Goal: Task Accomplishment & Management: Manage account settings

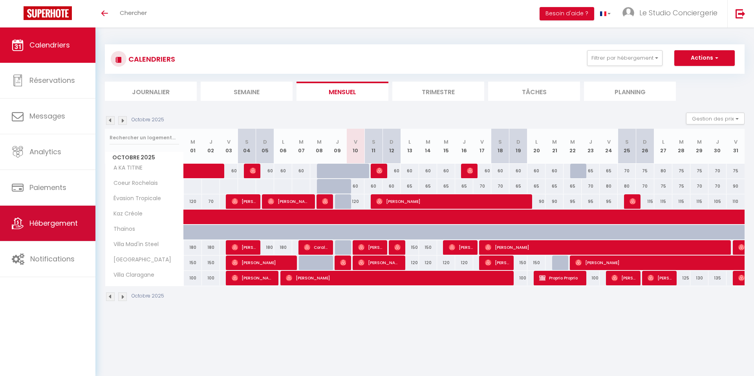
click at [55, 229] on link "Hébergement" at bounding box center [47, 223] width 95 height 35
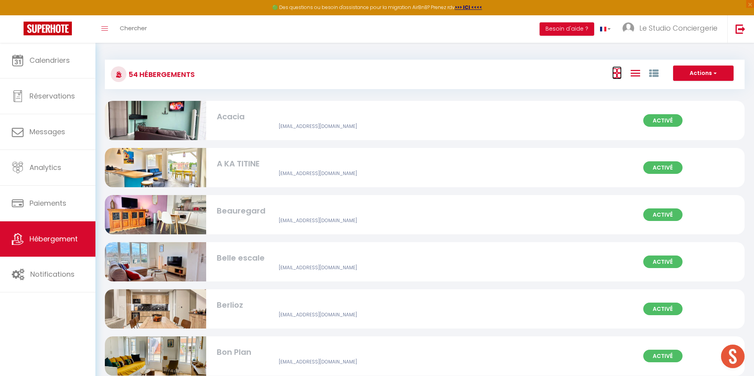
click at [612, 74] on icon at bounding box center [616, 73] width 9 height 10
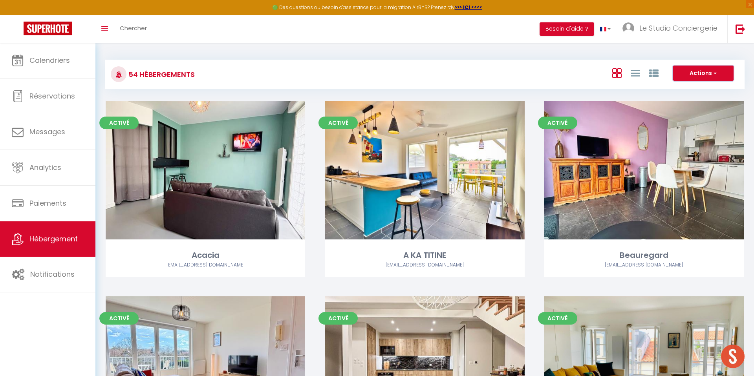
click at [698, 77] on button "Actions" at bounding box center [703, 74] width 60 height 16
click at [682, 90] on li "Créer un Hébergement" at bounding box center [698, 89] width 72 height 9
select select "3"
select select "2"
select select "1"
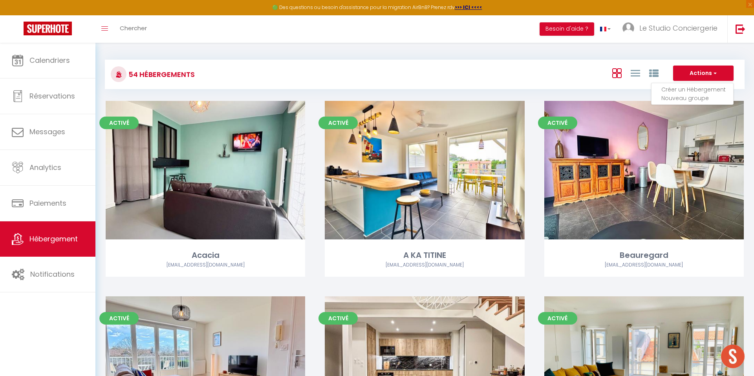
select select "1"
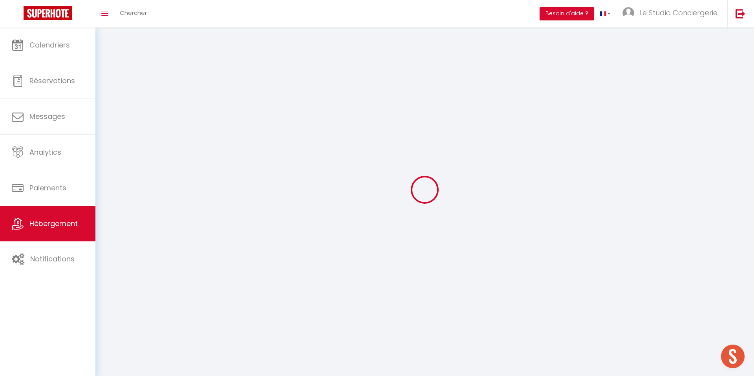
select select
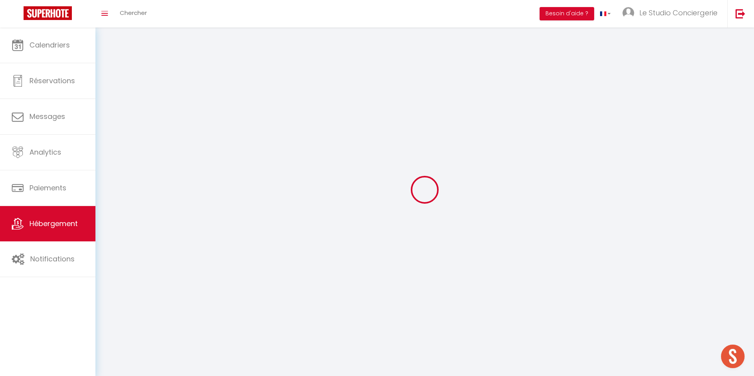
checkbox input "false"
select select
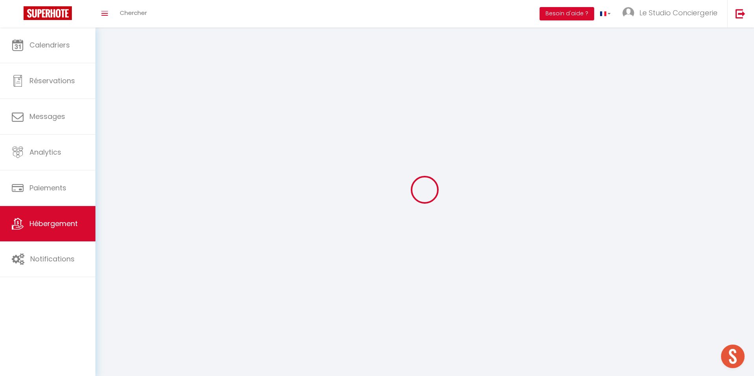
select select
select select "1"
select select
select select "28"
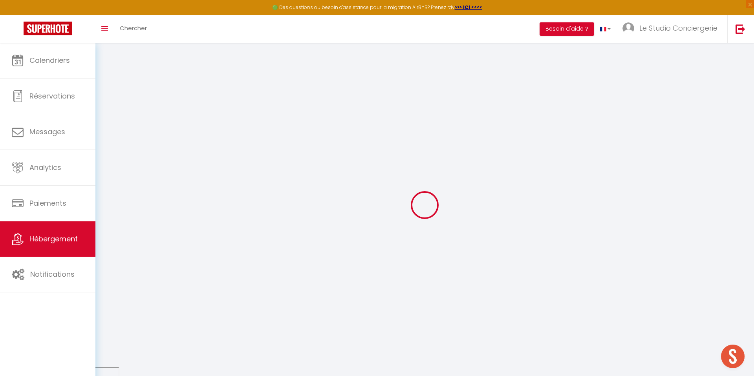
select select
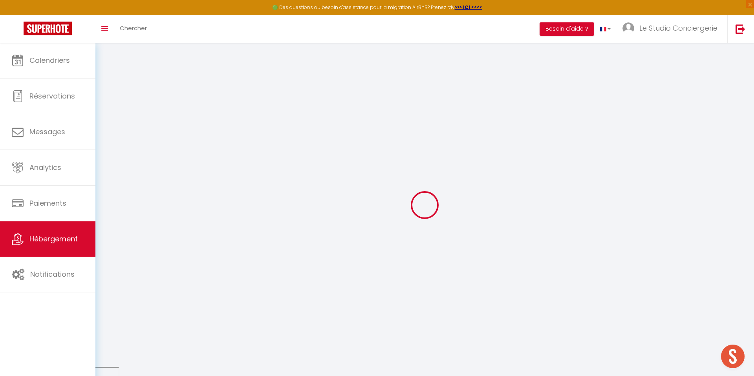
select select
checkbox input "false"
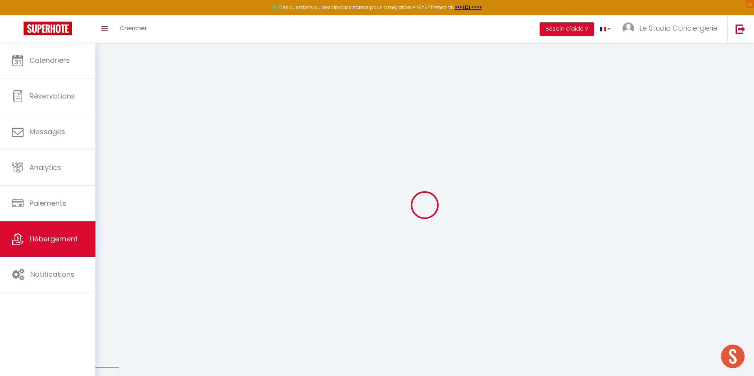
select select
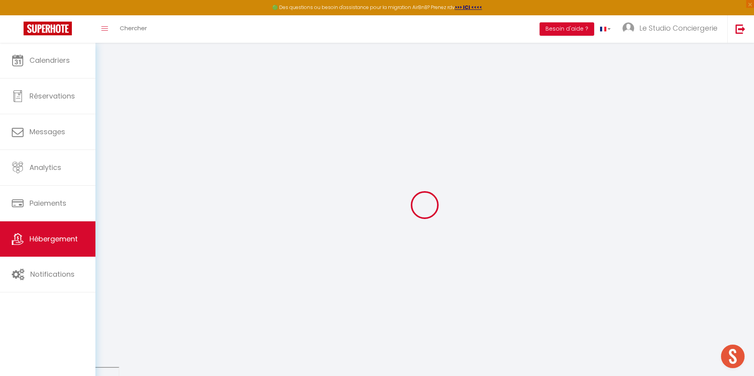
select select
checkbox input "false"
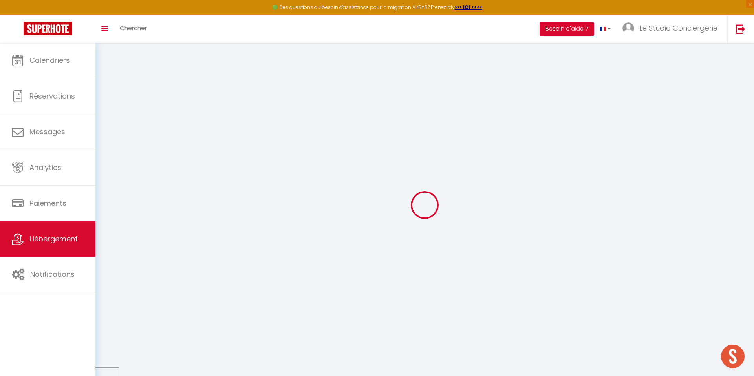
checkbox input "false"
select select
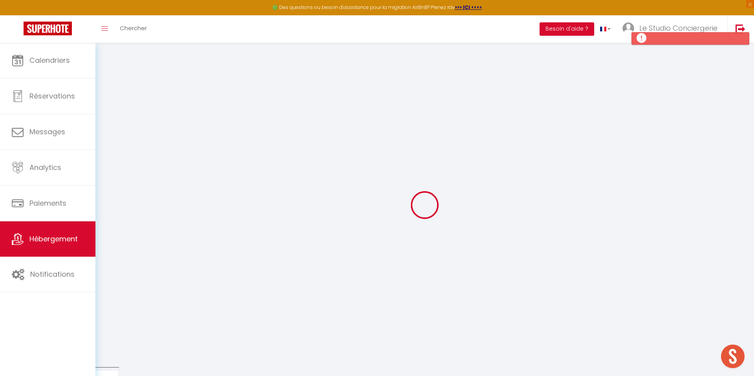
select select
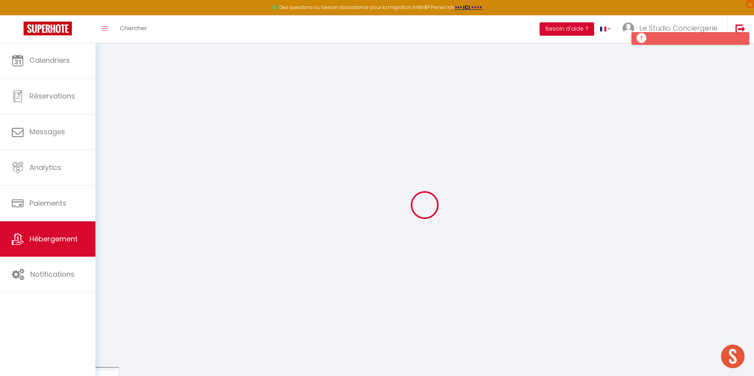
checkbox input "false"
select select
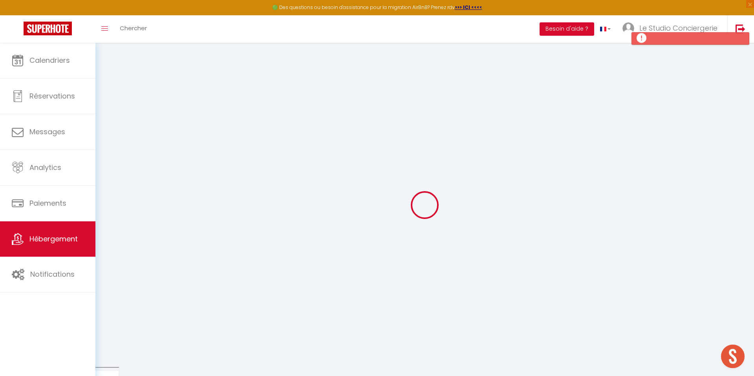
select select
checkbox input "false"
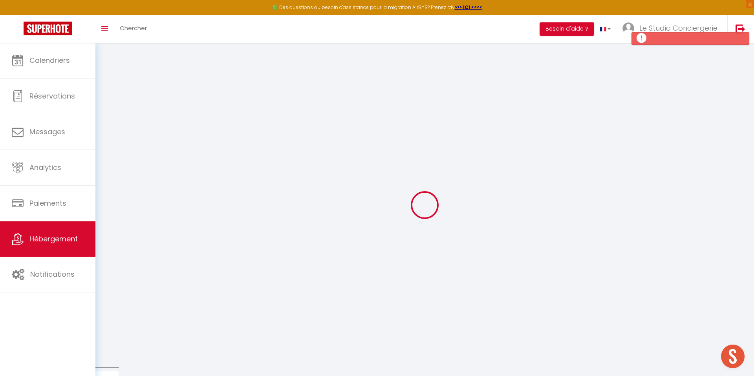
checkbox input "false"
select select
select select "15:00"
select select "23:45"
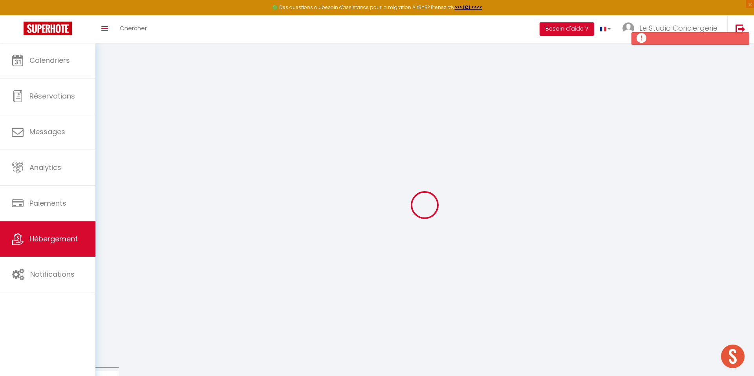
select select "11:00"
select select "30"
select select "120"
select select
checkbox input "false"
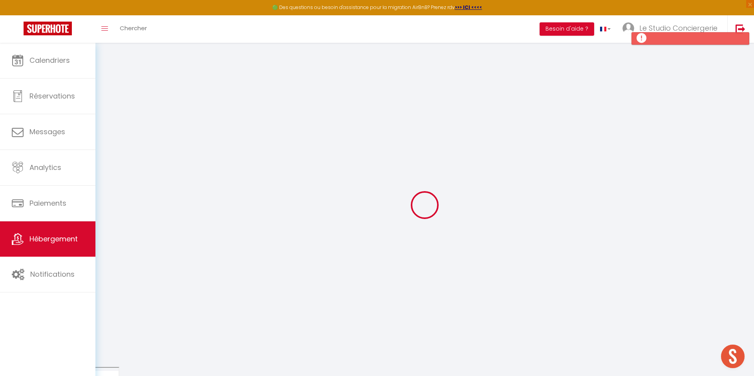
checkbox input "false"
select select
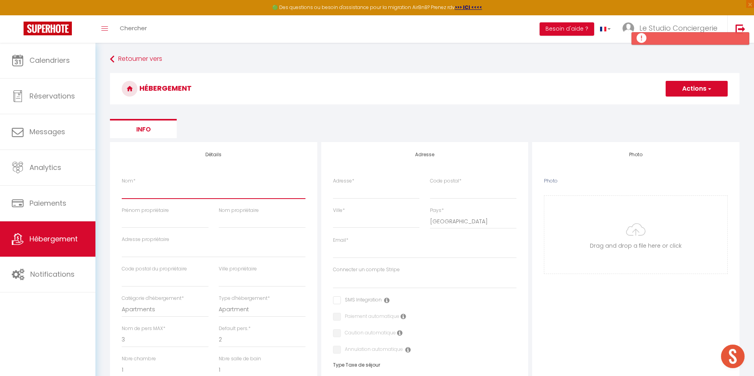
click at [160, 187] on input "Nom *" at bounding box center [214, 192] width 184 height 14
type input "G"
select select
checkbox input "false"
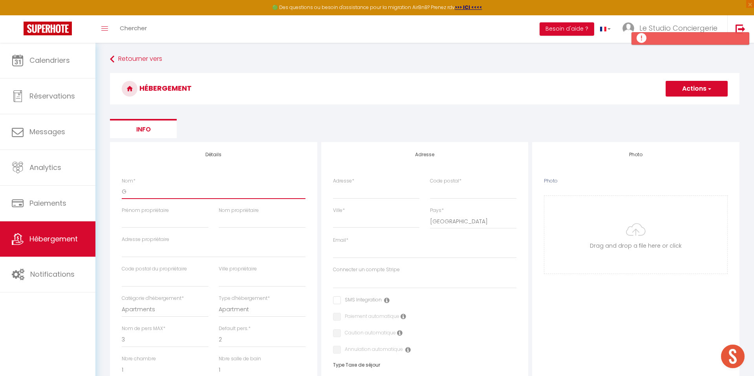
checkbox input "false"
select select
type input "Gr"
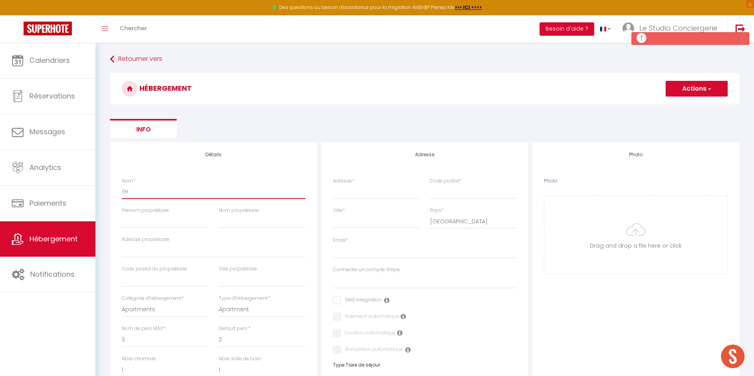
select select
checkbox input "false"
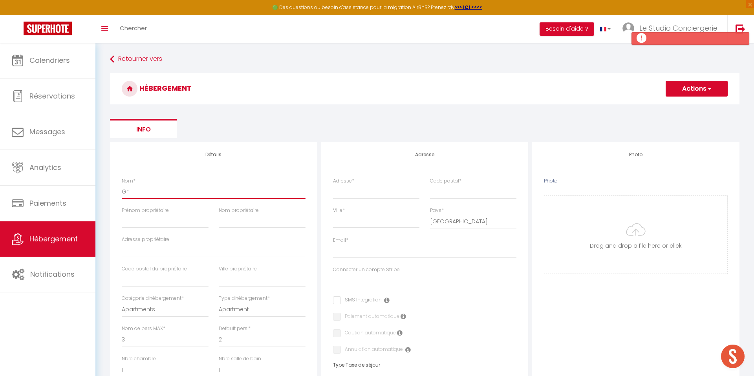
select select
type input "Gra"
select select
checkbox input "false"
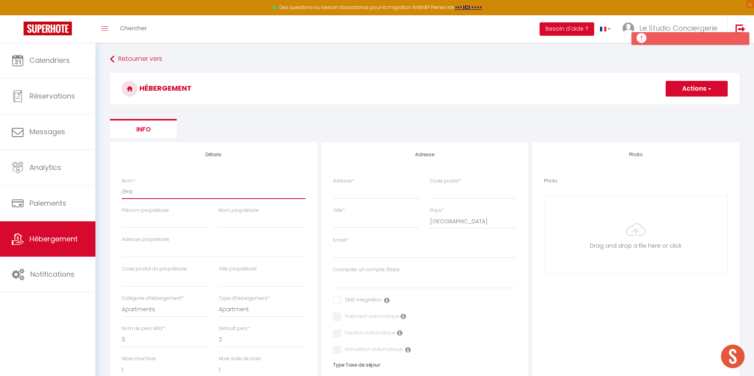
checkbox input "false"
select select
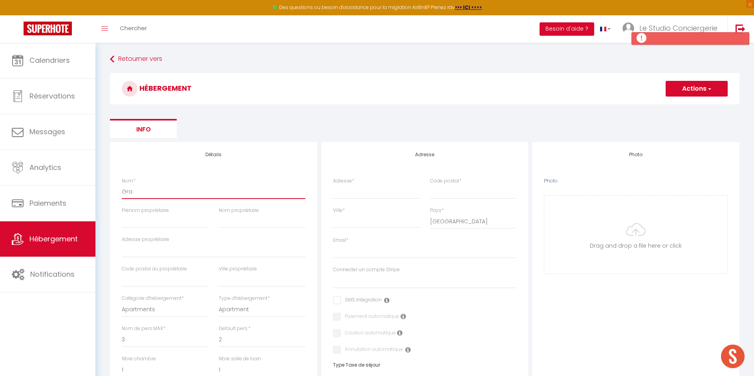
type input "Gran"
select select
checkbox input "false"
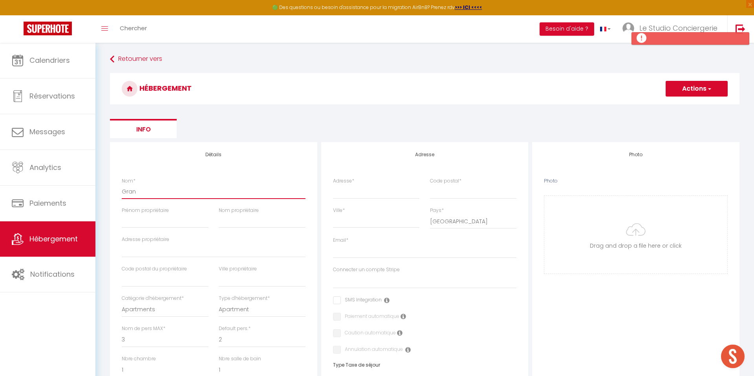
checkbox input "false"
select select
type input "Grand"
select select
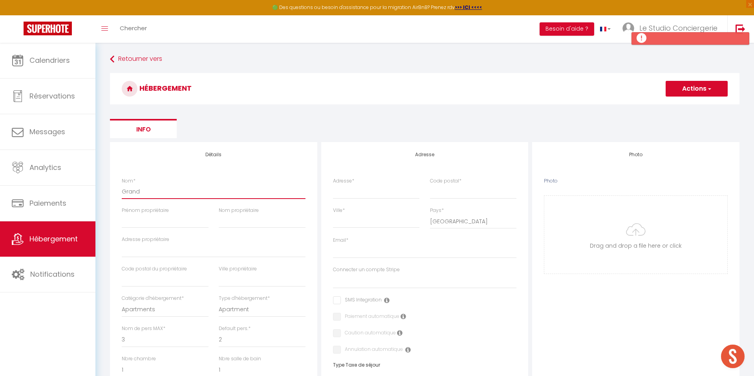
checkbox input "false"
select select
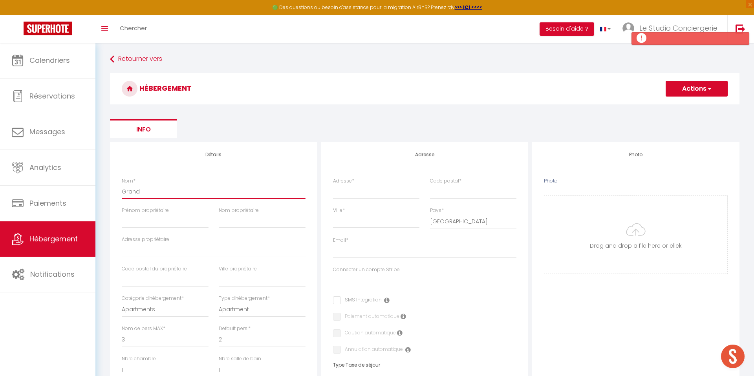
select select
type input "Grand"
select select
checkbox input "false"
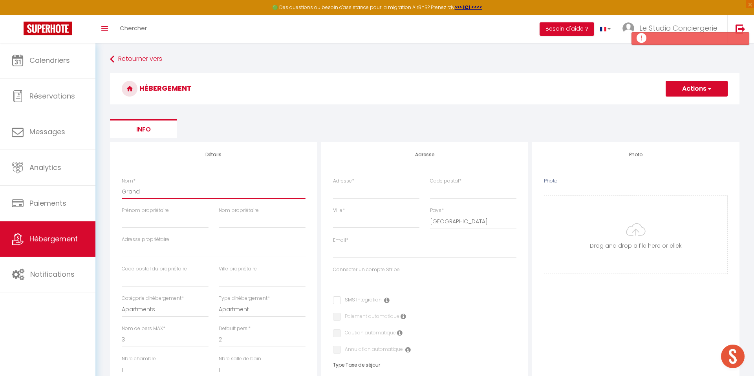
checkbox input "false"
select select
type input "Grand V"
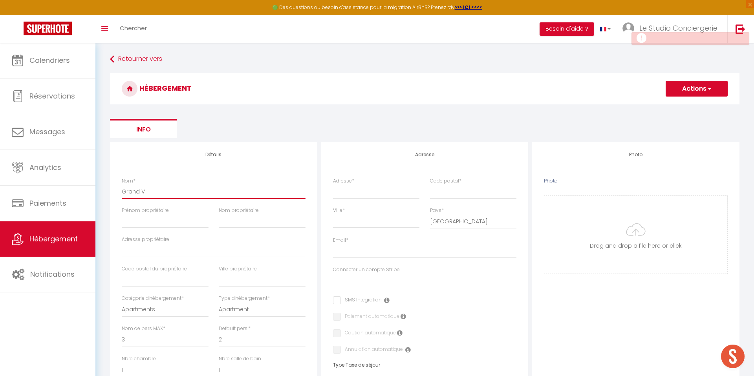
select select
checkbox input "false"
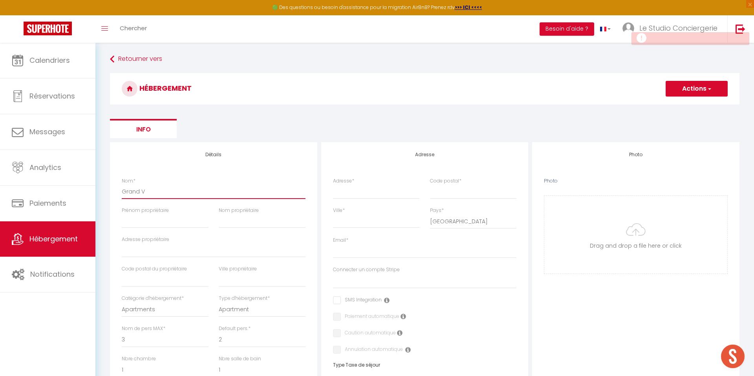
select select
type input "Grand Ve"
select select
checkbox input "false"
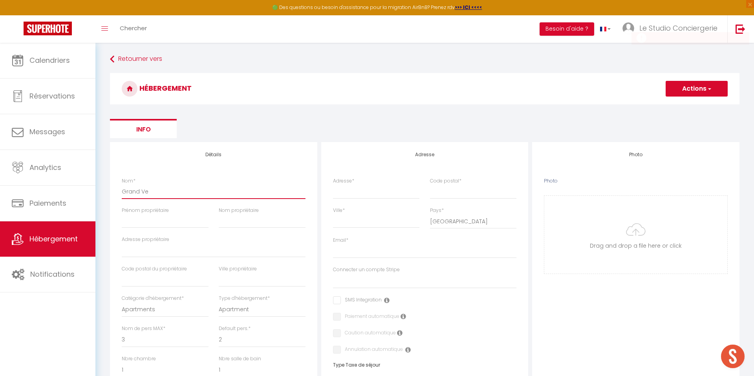
checkbox input "false"
select select
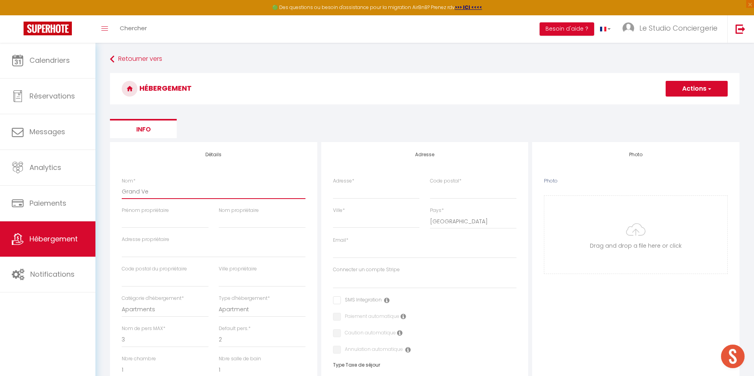
type input "Grand Ver"
select select
checkbox input "false"
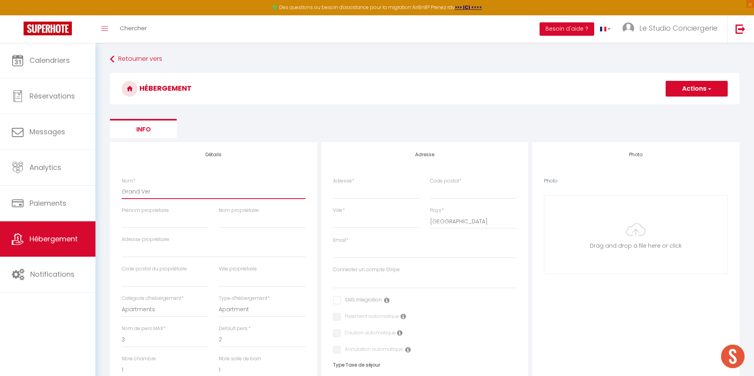
checkbox input "false"
select select
type input "Grand Verd"
select select
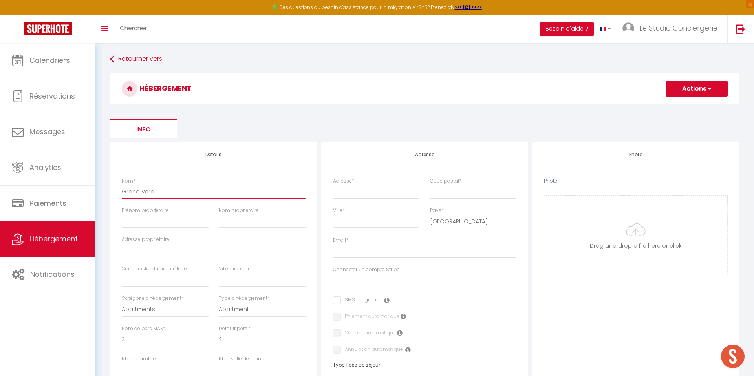
checkbox input "false"
select select
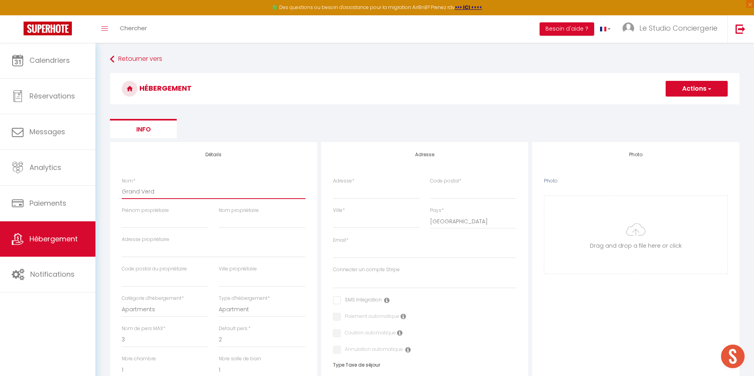
select select
type input "Grand Verdi"
select select
checkbox input "false"
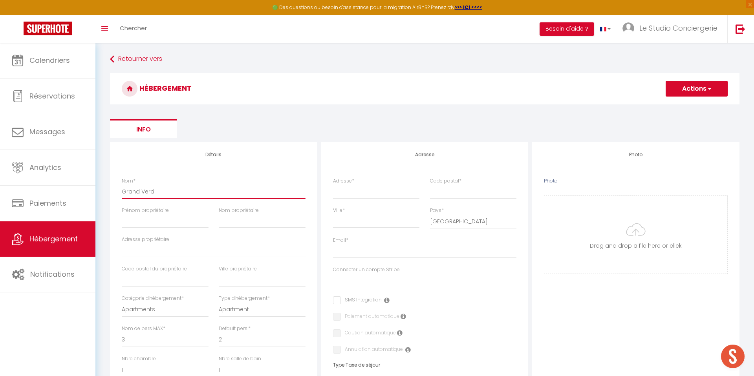
checkbox input "false"
select select
type input "Grand Verdie"
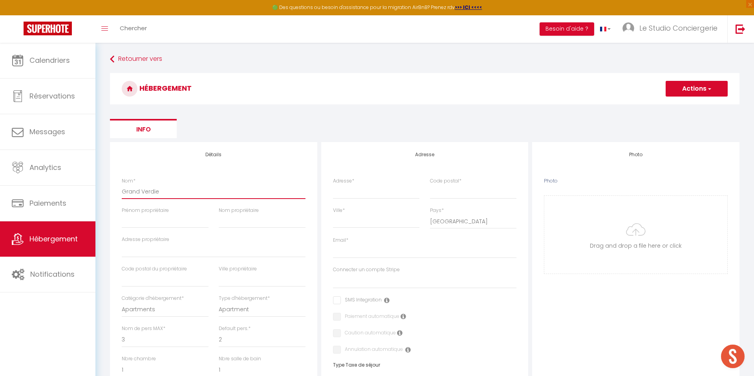
select select
checkbox input "false"
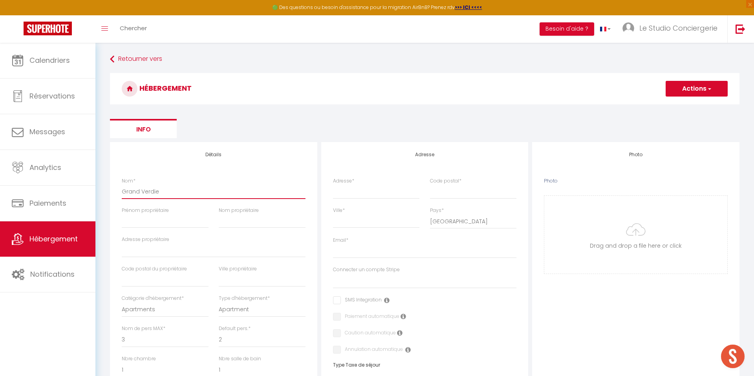
select select
type input "Grand Verdier"
select select
checkbox input "false"
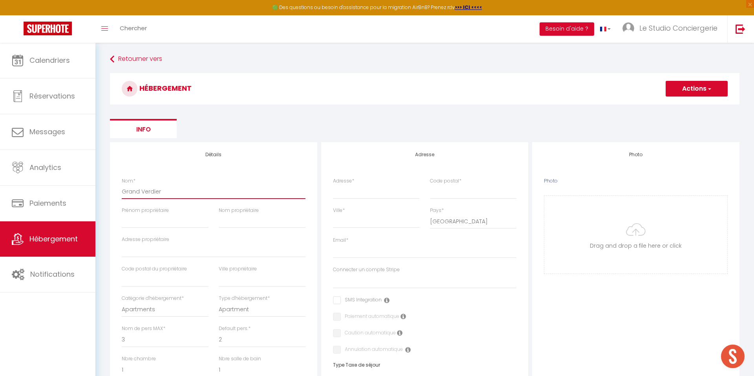
checkbox input "false"
select select
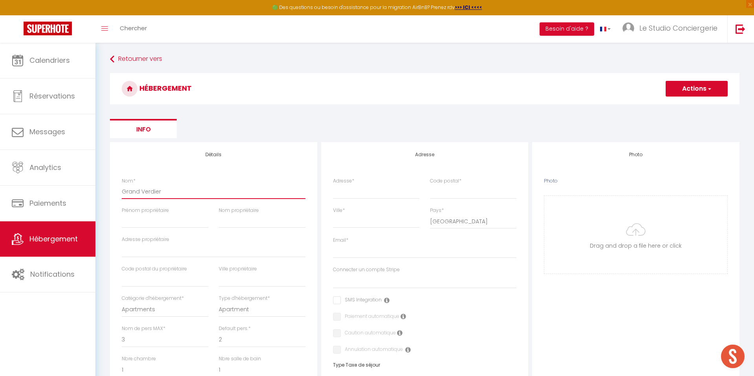
type input "Grand Verdiere"
select select
checkbox input "false"
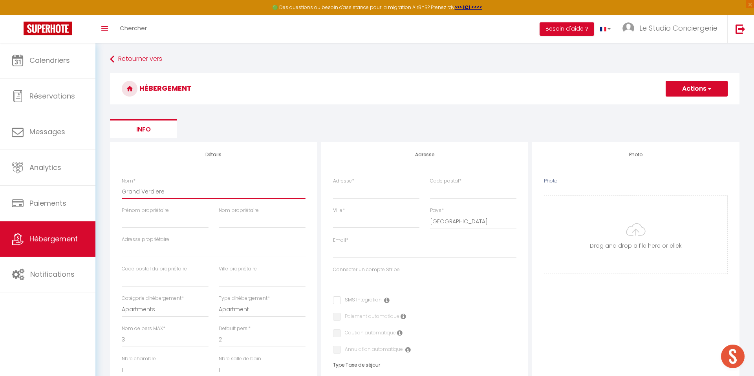
checkbox input "false"
select select
click at [158, 193] on input "Grand Verdiere" at bounding box center [214, 192] width 184 height 14
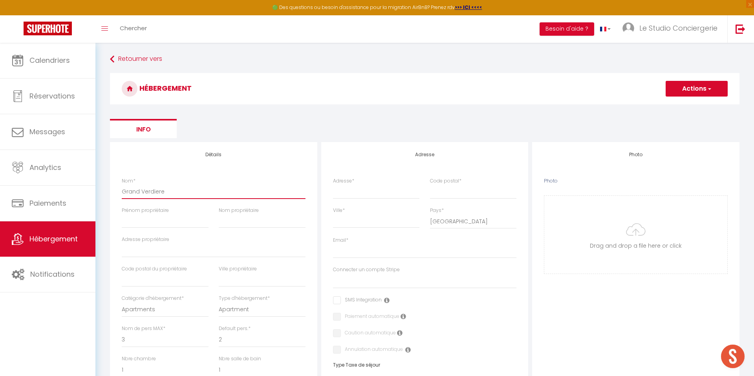
type input "Grand Verdire"
select select
checkbox input "false"
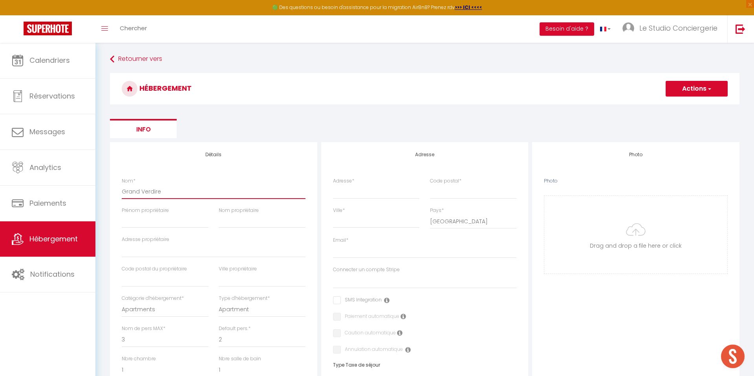
checkbox input "false"
select select
type input "Grand Verdière"
select select
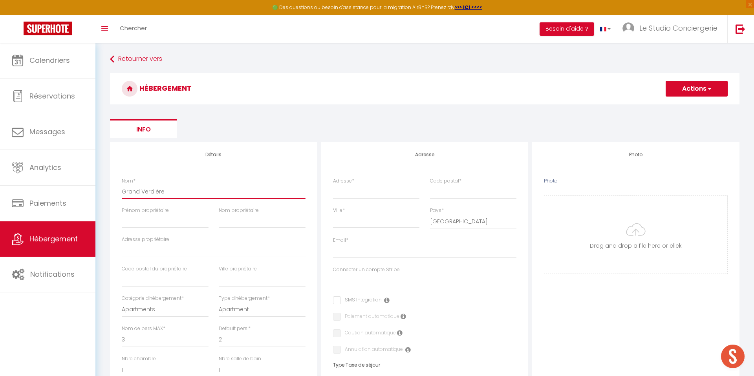
checkbox input "false"
select select
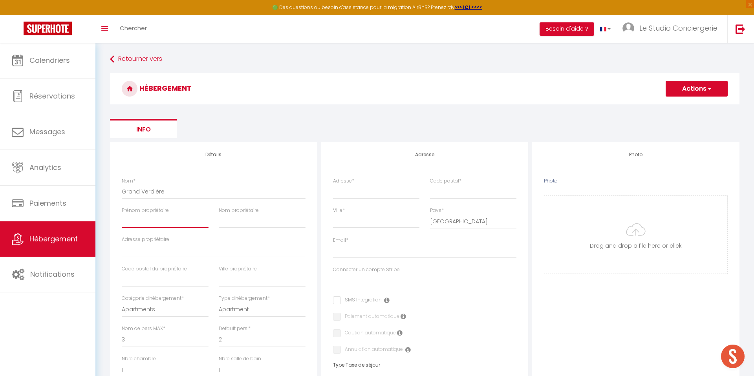
click at [165, 224] on input "Prénom propriétaire" at bounding box center [165, 221] width 87 height 14
click at [170, 224] on input "Prénom propriétaire" at bounding box center [165, 221] width 87 height 14
click at [265, 221] on input "Nom propriétaire" at bounding box center [262, 221] width 87 height 14
click at [192, 244] on input "Adresse propriétaire" at bounding box center [214, 251] width 184 height 14
click at [183, 251] on input "Adresse propriétaire" at bounding box center [214, 251] width 184 height 14
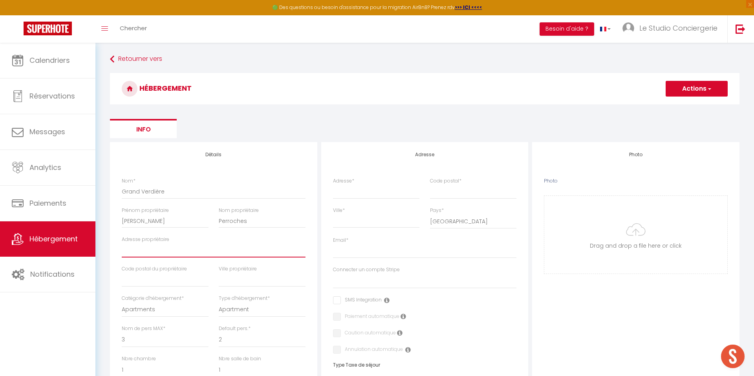
paste input "[STREET_ADDRESS]"
drag, startPoint x: 227, startPoint y: 250, endPoint x: 182, endPoint y: 249, distance: 44.4
click at [182, 249] on input "[STREET_ADDRESS]" at bounding box center [214, 251] width 184 height 14
click at [229, 280] on input "text" at bounding box center [262, 280] width 87 height 14
paste input "[GEOGRAPHIC_DATA]"
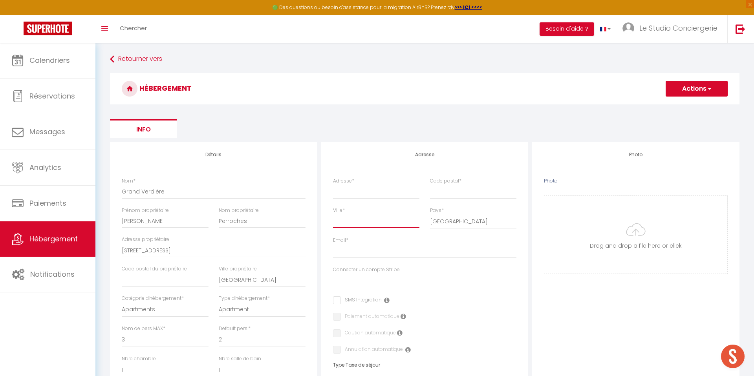
click at [352, 222] on input "Ville *" at bounding box center [376, 221] width 87 height 14
paste input "[GEOGRAPHIC_DATA]"
drag, startPoint x: 201, startPoint y: 249, endPoint x: 166, endPoint y: 251, distance: 35.0
click at [166, 251] on input "19 Rue verdieres 17000" at bounding box center [214, 251] width 184 height 14
click at [171, 282] on input "text" at bounding box center [165, 280] width 87 height 14
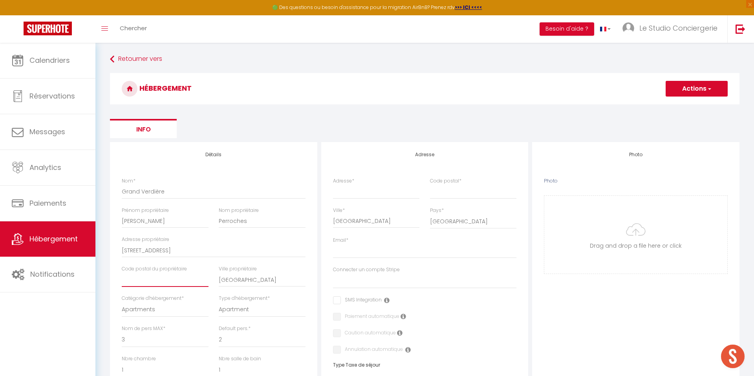
paste input "17000"
click at [460, 196] on input "Code postal *" at bounding box center [473, 192] width 87 height 14
paste input "17000"
click at [166, 251] on input "[STREET_ADDRESS]" at bounding box center [214, 251] width 184 height 14
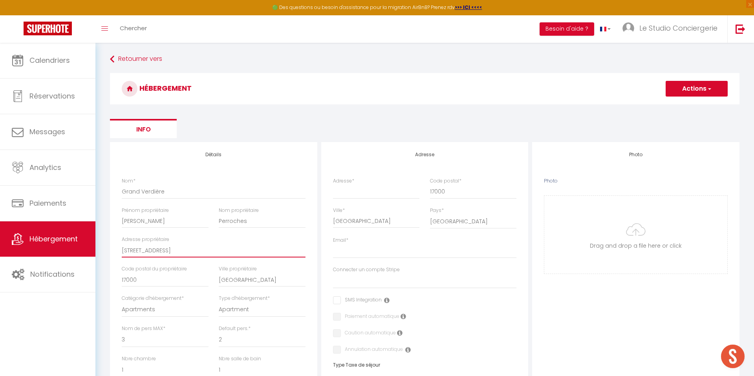
click at [166, 251] on input "[STREET_ADDRESS]" at bounding box center [214, 251] width 184 height 14
click at [354, 191] on input "Adresse *" at bounding box center [376, 192] width 87 height 14
paste input "[STREET_ADDRESS]"
click at [315, 211] on div "Détails Nom * Grand Verdière Prénom propriétaire Jerome Nom propriétaire Perroc…" at bounding box center [213, 361] width 207 height 439
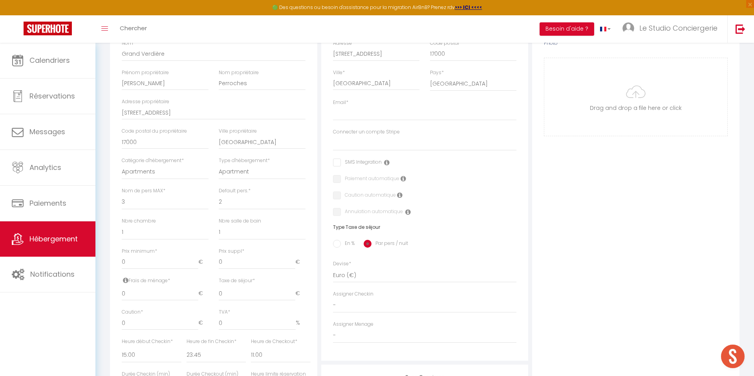
scroll to position [172, 0]
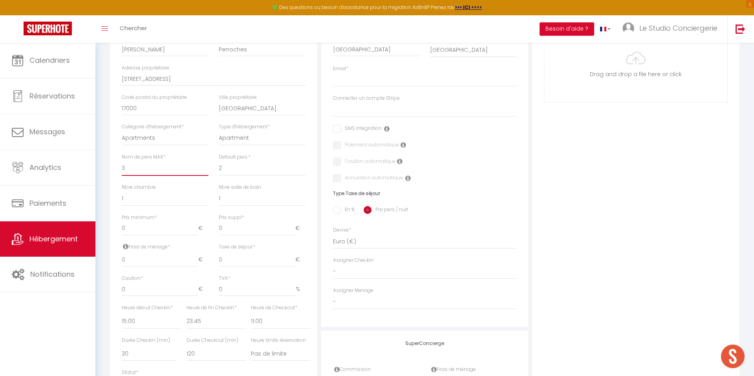
click at [146, 170] on select "1 2 3 4 5 6 7 8 9 10 11 12 13 14" at bounding box center [165, 168] width 87 height 15
click at [122, 161] on select "1 2 3 4 5 6 7 8 9 10 11 12 13 14" at bounding box center [165, 168] width 87 height 15
click at [234, 169] on select "1 2 3 4 5 6 7 8 9 10 11 12 13 14" at bounding box center [262, 168] width 87 height 15
click at [219, 161] on select "1 2 3 4 5 6 7 8 9 10 11 12 13 14" at bounding box center [262, 168] width 87 height 15
click at [169, 199] on select "0 1 2 3 4 5 6 7 8 9 10 11 12 13" at bounding box center [165, 198] width 87 height 15
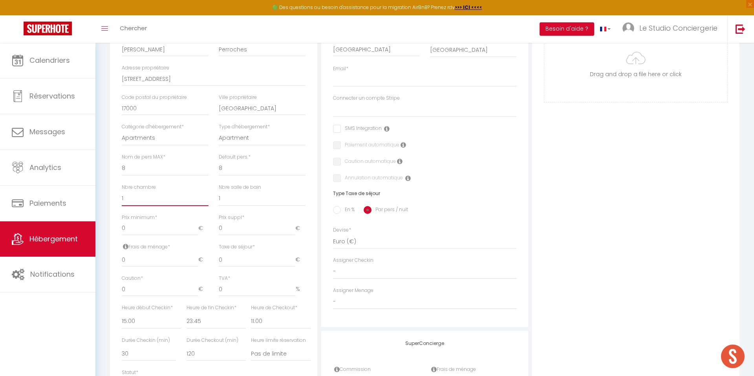
click at [122, 191] on select "0 1 2 3 4 5 6 7 8 9 10 11 12 13" at bounding box center [165, 198] width 87 height 15
click at [243, 198] on select "0 1 2 3 4 5 6 7 8 9 10 11 12 13" at bounding box center [262, 198] width 87 height 15
click at [219, 191] on select "0 1 2 3 4 5 6 7 8 9 10 11 12 13" at bounding box center [262, 198] width 87 height 15
click at [169, 229] on input "0" at bounding box center [160, 229] width 77 height 14
drag, startPoint x: 169, startPoint y: 229, endPoint x: 107, endPoint y: 227, distance: 61.3
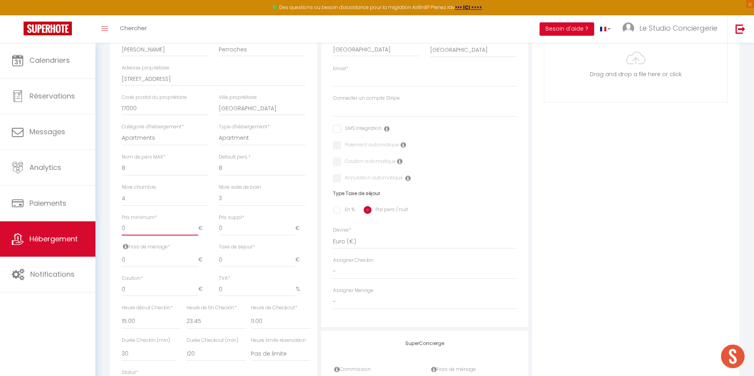
click at [107, 227] on div "Retourner vers HÉBERGEMENT Actions Enregistrer Info Modèle personnalisé × Titre…" at bounding box center [425, 176] width 640 height 591
click at [340, 209] on input "En %" at bounding box center [337, 210] width 8 height 8
click at [227, 261] on input "Taxe en % *" at bounding box center [214, 260] width 54 height 14
drag, startPoint x: 135, startPoint y: 260, endPoint x: 118, endPoint y: 260, distance: 16.9
click at [118, 260] on div "Frais de ménage * 0 €" at bounding box center [149, 260] width 65 height 32
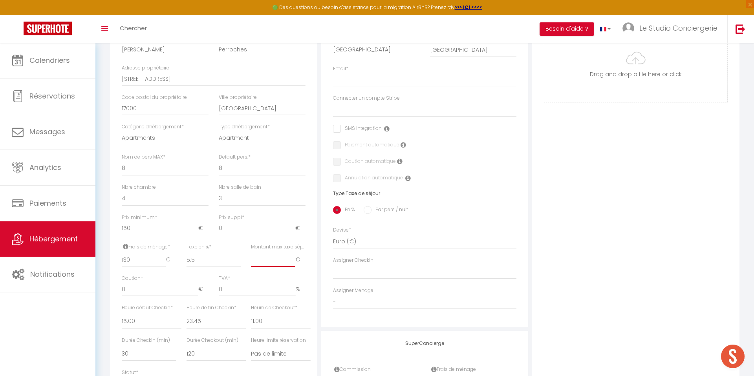
click at [267, 264] on input "Montant max taxe séjour *" at bounding box center [273, 260] width 44 height 14
click at [234, 250] on div "Taxe en % * 5.5" at bounding box center [214, 256] width 54 height 24
click at [163, 286] on input "0" at bounding box center [160, 289] width 77 height 14
drag, startPoint x: 163, startPoint y: 286, endPoint x: 111, endPoint y: 293, distance: 51.9
click at [111, 293] on div "Détails Nom * Grand Verdière Prénom propriétaire Jerome Nom propriétaire Perroc…" at bounding box center [213, 190] width 207 height 439
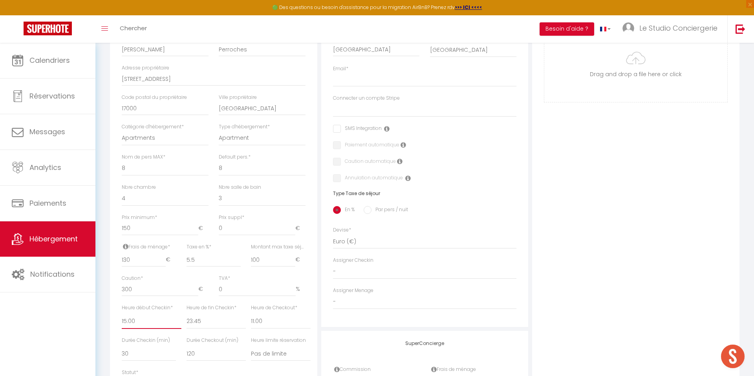
click at [144, 315] on select "00:00 00:15 00:30 00:45 01:00 01:15 01:30 01:45 02:00 02:15 02:30 02:45 03:00" at bounding box center [151, 321] width 59 height 15
click at [122, 314] on select "00:00 00:15 00:30 00:45 01:00 01:15 01:30 01:45 02:00 02:15 02:30 02:45 03:00" at bounding box center [151, 321] width 59 height 15
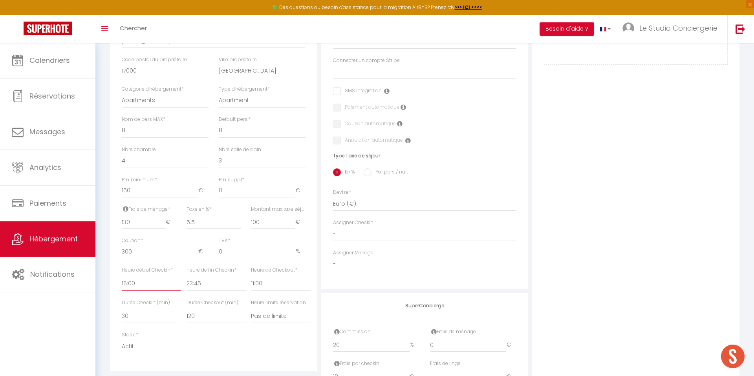
scroll to position [286, 0]
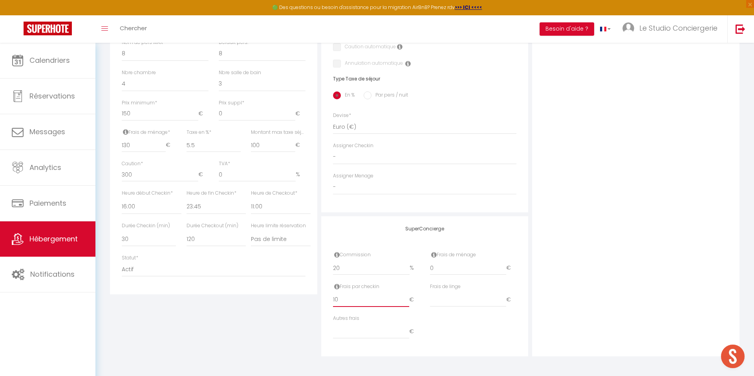
drag, startPoint x: 334, startPoint y: 299, endPoint x: 324, endPoint y: 299, distance: 9.8
click at [324, 299] on div "SuperConcierge Commission 20 % Frais de ménage 0 € Frais par checkin 10 € Frais…" at bounding box center [424, 286] width 207 height 140
drag, startPoint x: 471, startPoint y: 267, endPoint x: 385, endPoint y: 258, distance: 86.5
click at [385, 258] on div "Commission 20 % Frais de ménage 0 €" at bounding box center [425, 267] width 194 height 32
click at [614, 185] on div "Photo Photo Drag and drop a file here or click Ooops, something wrong appended.…" at bounding box center [635, 106] width 207 height 500
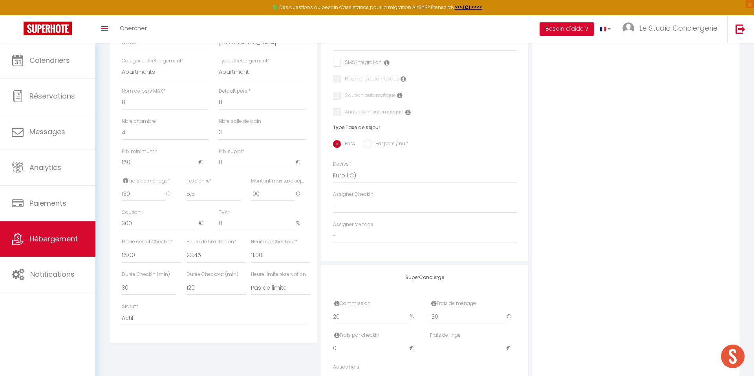
scroll to position [145, 0]
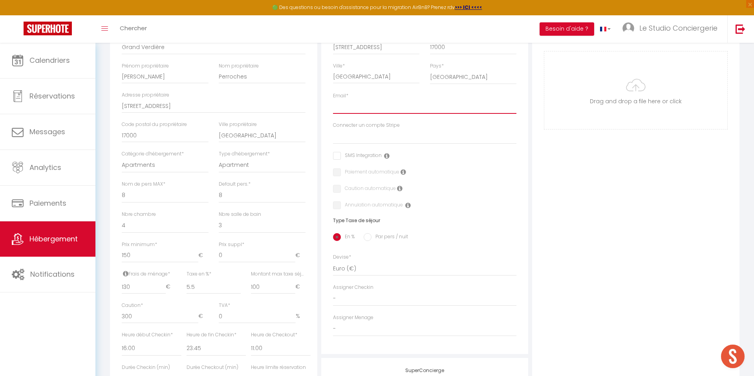
click at [379, 106] on input "Email *" at bounding box center [425, 107] width 184 height 14
click at [357, 138] on select "Boby Conciergerie Le Studio Conciergerie Anne MEILLOUR Olivia ADANERO Emeline R…" at bounding box center [425, 136] width 184 height 15
click at [333, 129] on select "Boby Conciergerie Le Studio Conciergerie Anne MEILLOUR Olivia ADANERO Emeline R…" at bounding box center [425, 136] width 184 height 15
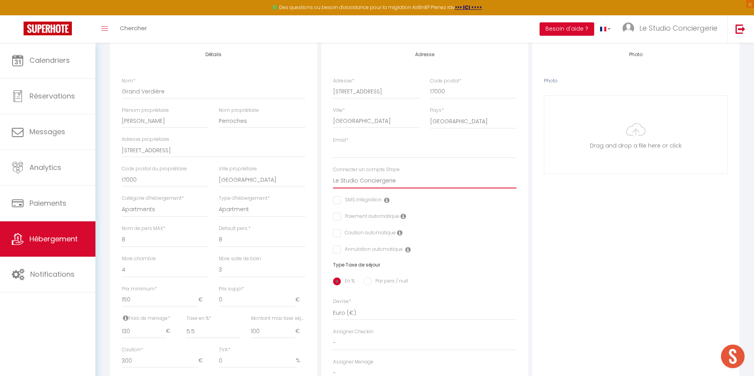
scroll to position [98, 0]
click at [346, 148] on input "Email *" at bounding box center [425, 153] width 184 height 14
paste input "[EMAIL_ADDRESS][DOMAIN_NAME]"
click at [537, 201] on div "Photo Photo Drag and drop a file here or click Ooops, something wrong appended.…" at bounding box center [635, 294] width 207 height 500
click at [622, 141] on input "Photo" at bounding box center [635, 137] width 183 height 78
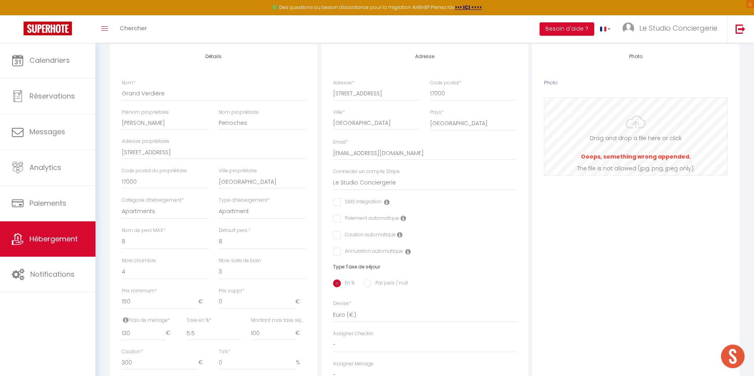
click at [634, 140] on input "Photo" at bounding box center [635, 137] width 183 height 78
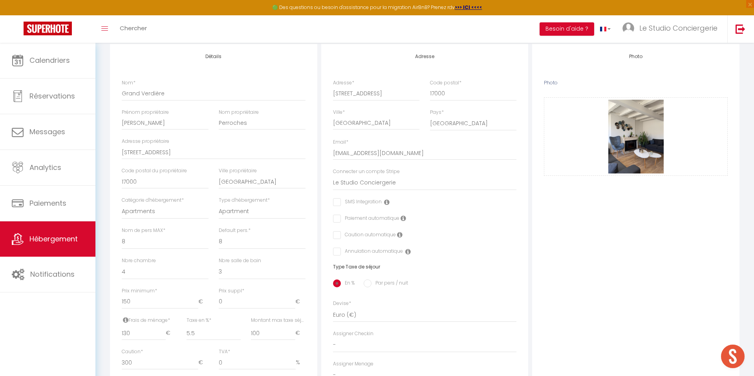
scroll to position [0, 0]
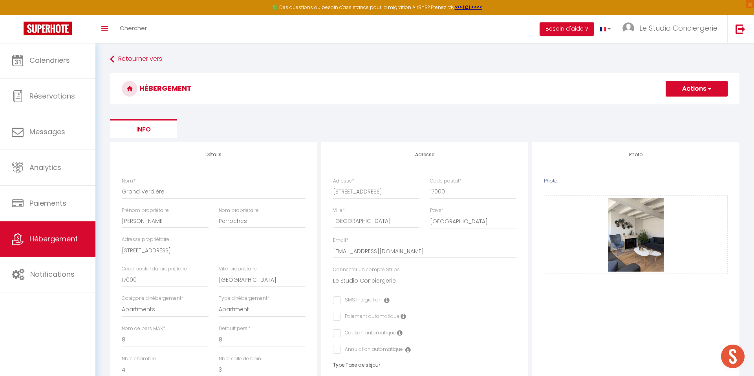
click at [689, 90] on button "Actions" at bounding box center [697, 89] width 62 height 16
click at [685, 104] on input "Enregistrer" at bounding box center [687, 106] width 29 height 8
click at [684, 106] on input "Enregistrer" at bounding box center [687, 106] width 29 height 8
click at [686, 103] on input "Enregistrer" at bounding box center [687, 106] width 29 height 8
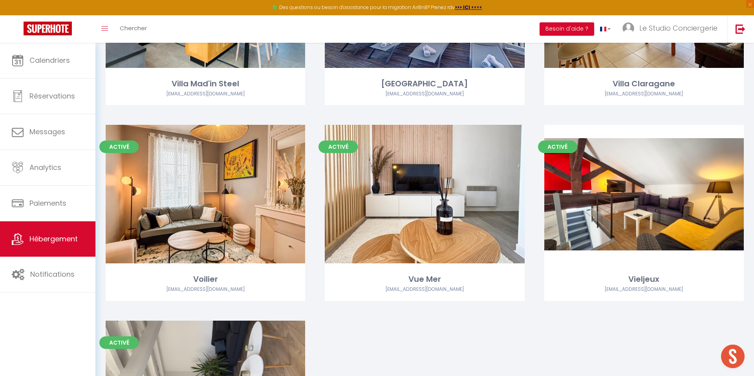
scroll to position [3445, 0]
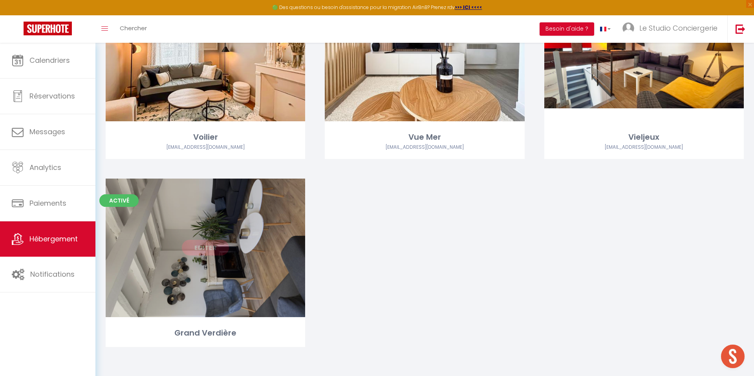
click at [212, 249] on link "Editer" at bounding box center [205, 248] width 47 height 16
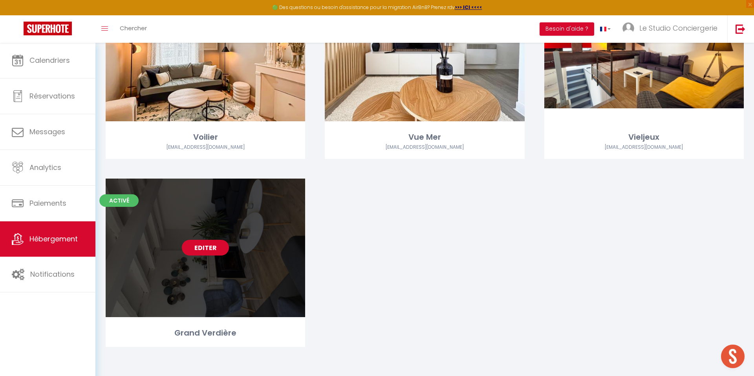
click at [212, 246] on link "Editer" at bounding box center [205, 248] width 47 height 16
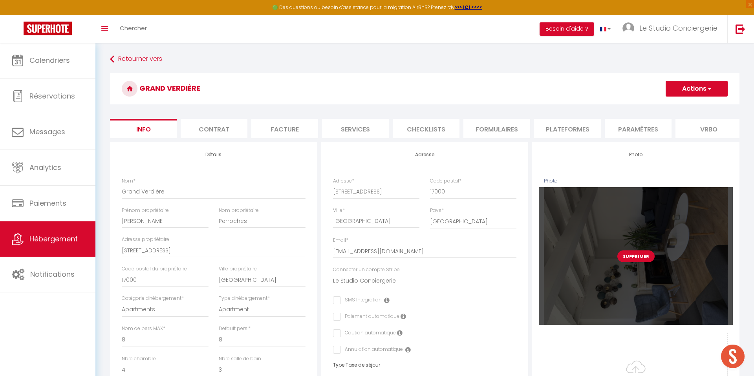
click at [636, 255] on button "Supprimer" at bounding box center [636, 257] width 37 height 12
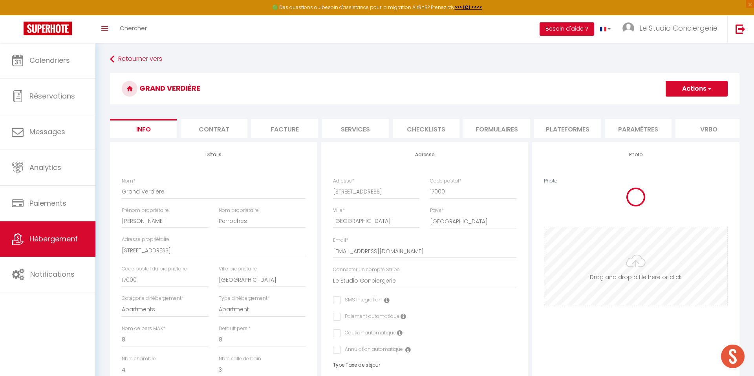
click at [636, 255] on input "Photo" at bounding box center [635, 266] width 183 height 78
click at [597, 219] on input "Photo" at bounding box center [635, 235] width 183 height 78
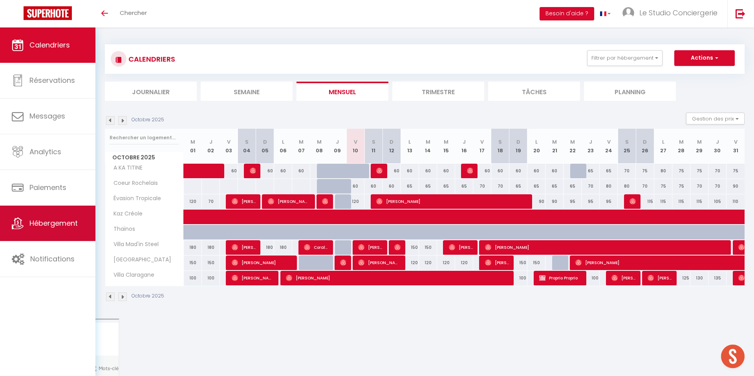
click at [44, 220] on span "Hébergement" at bounding box center [53, 223] width 48 height 10
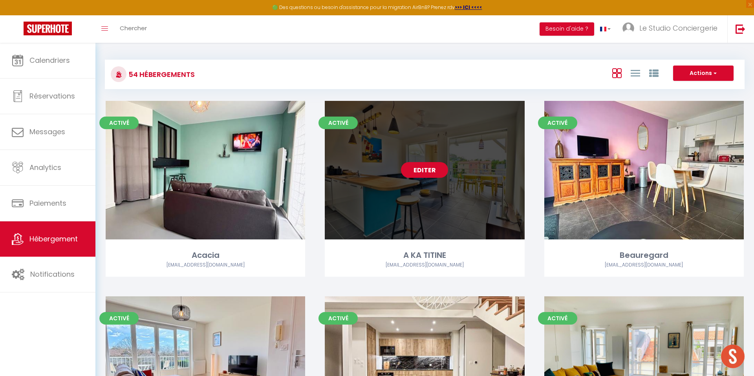
click at [437, 167] on link "Editer" at bounding box center [424, 170] width 47 height 16
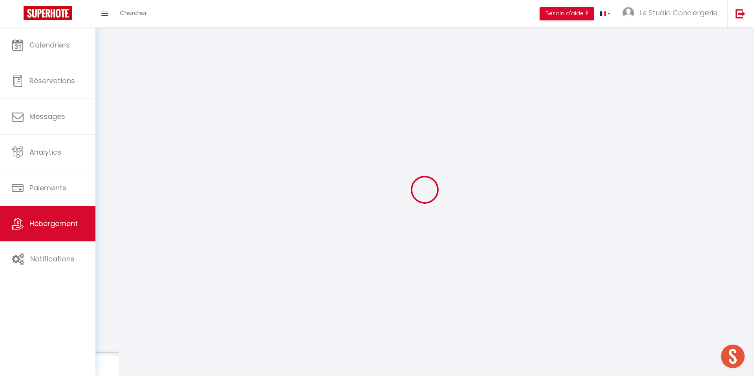
select select
select select "28"
select select
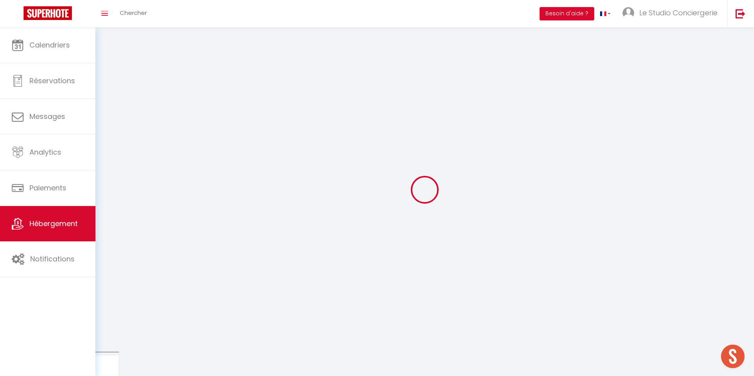
select select
checkbox input "false"
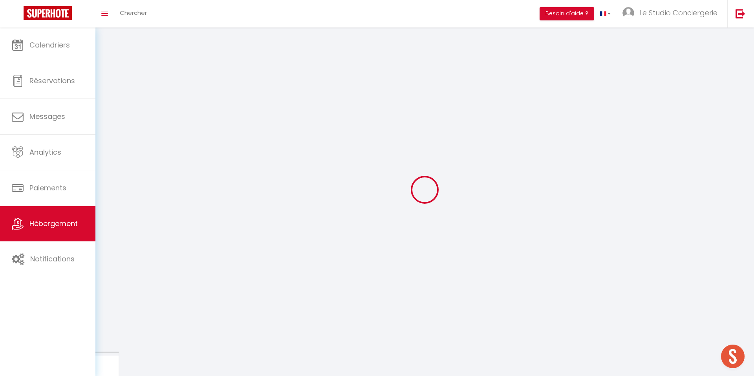
checkbox input "false"
select select
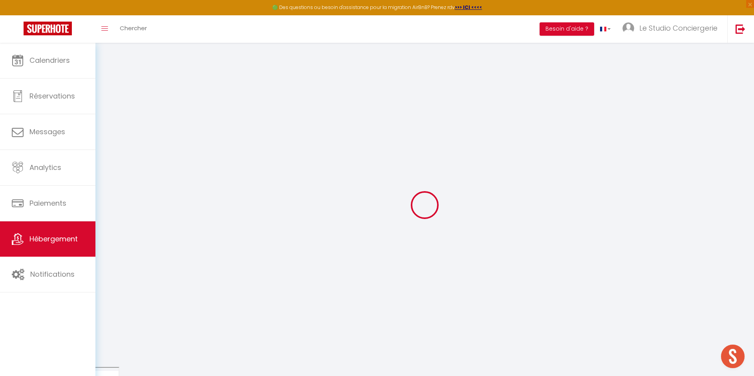
select select
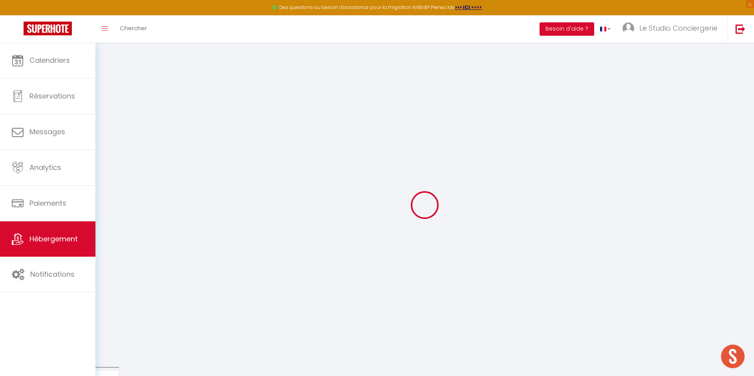
select select
checkbox input "false"
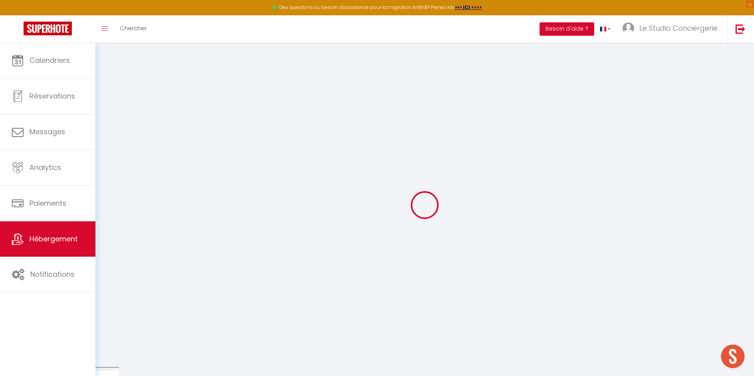
select select
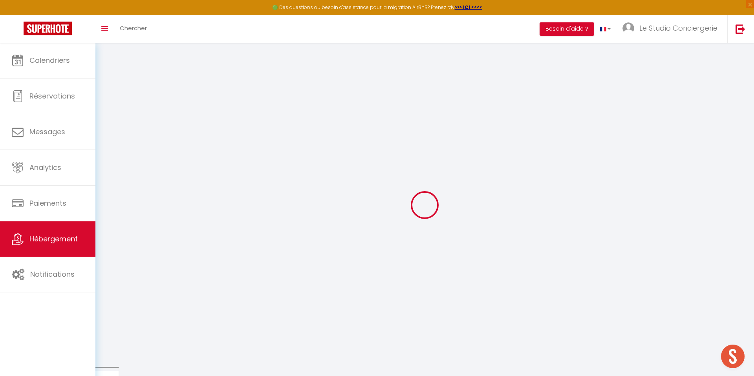
select select
checkbox input "false"
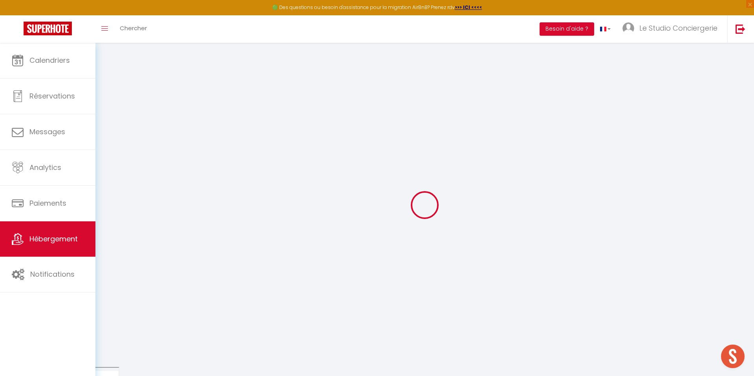
checkbox input "false"
select select
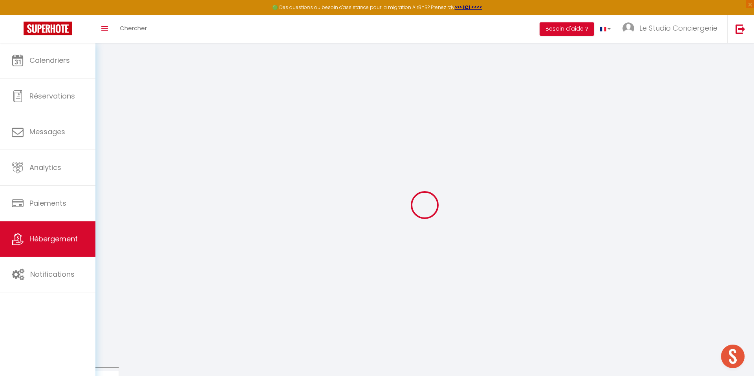
select select
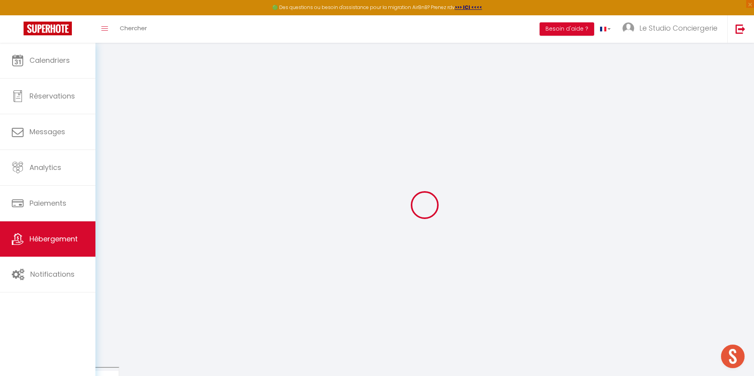
checkbox input "false"
select select
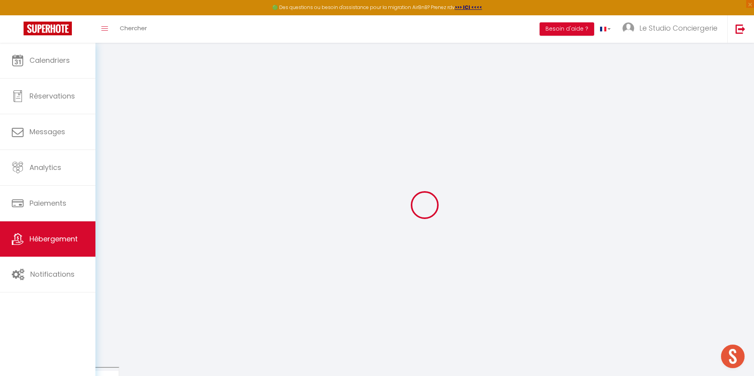
select select
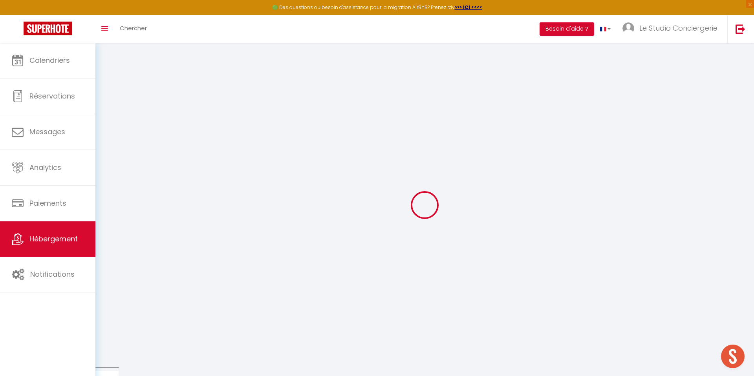
select select
checkbox input "false"
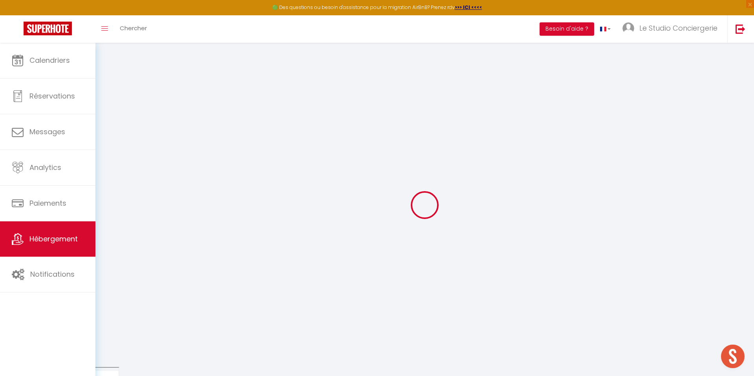
checkbox input "false"
select select
type input "A KA TITINE"
type input "Xavier"
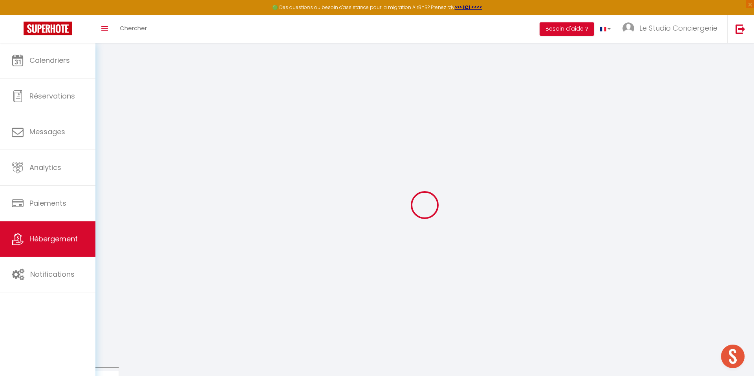
type input "BOUVARD"
type input "9 allée des quénettes"
type input "97229"
type input "Trois Îlet"
select select "4"
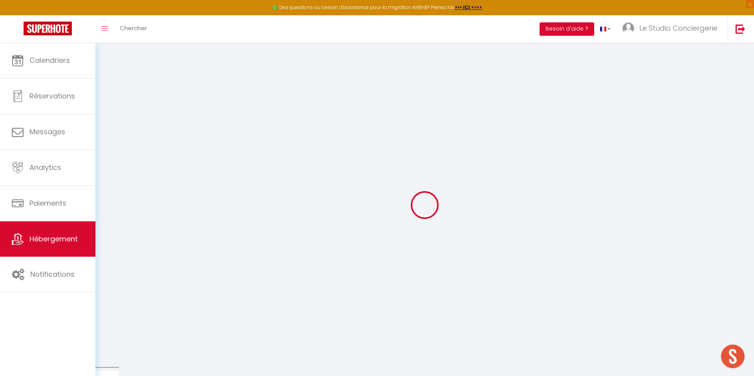
select select "2"
type input "85"
type input "55"
type input "5.5"
type input "100"
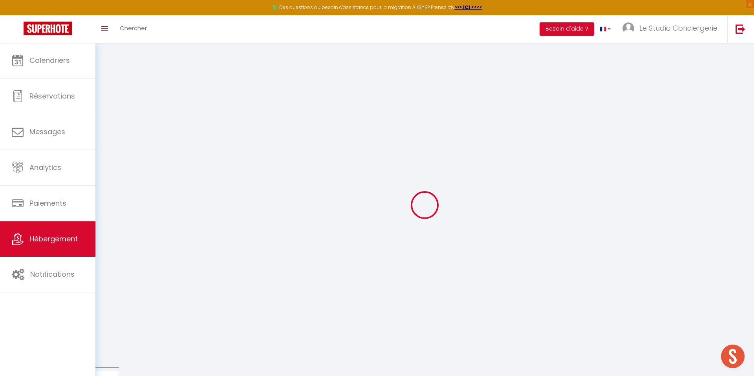
type input "300"
select select
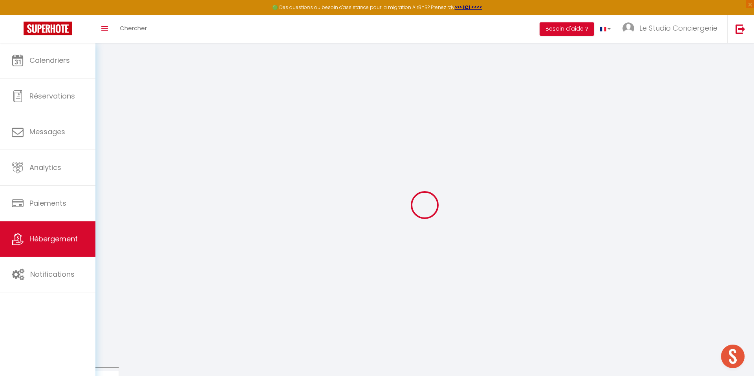
select select
type input "9 allée des quénettes"
type input "97229"
type input "Trois Îlet"
select select "136"
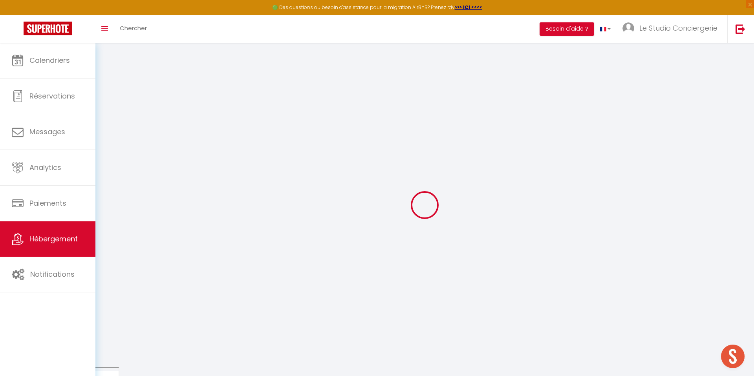
type input "[EMAIL_ADDRESS][DOMAIN_NAME]"
select select "7996"
checkbox input "false"
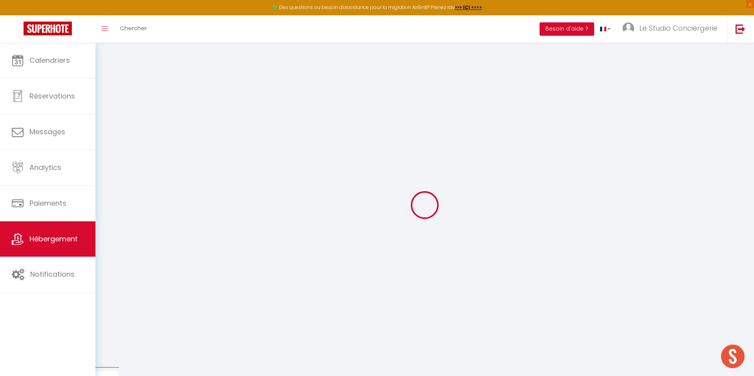
checkbox input "false"
radio input "true"
type input "55"
type input "0"
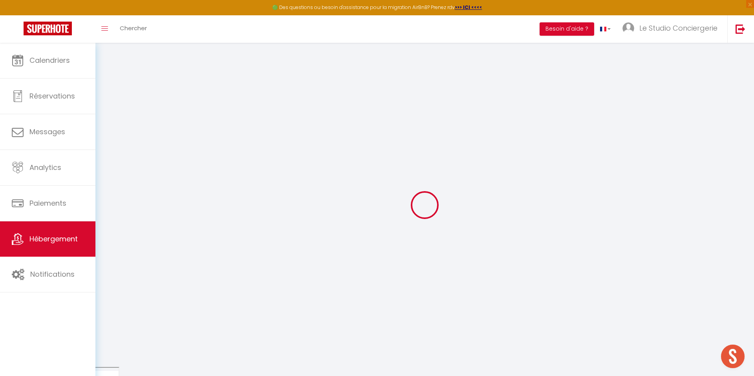
type input "0"
select select
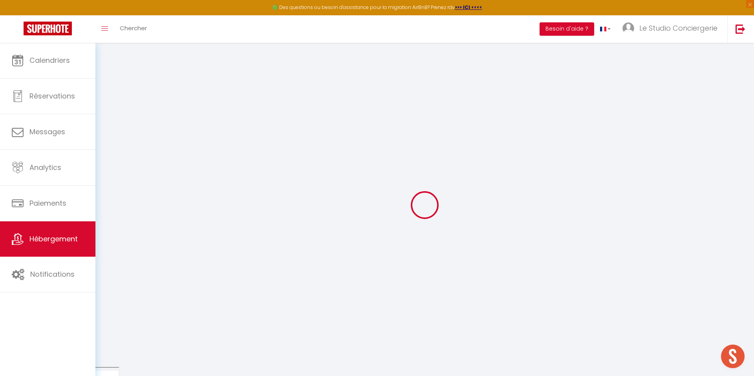
select select
checkbox input "false"
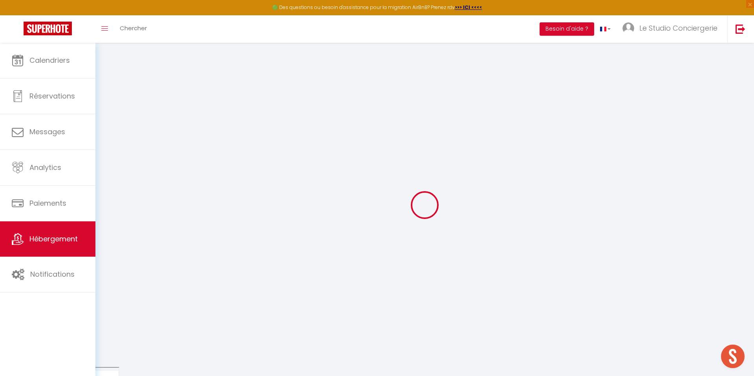
select select "40808"
select select
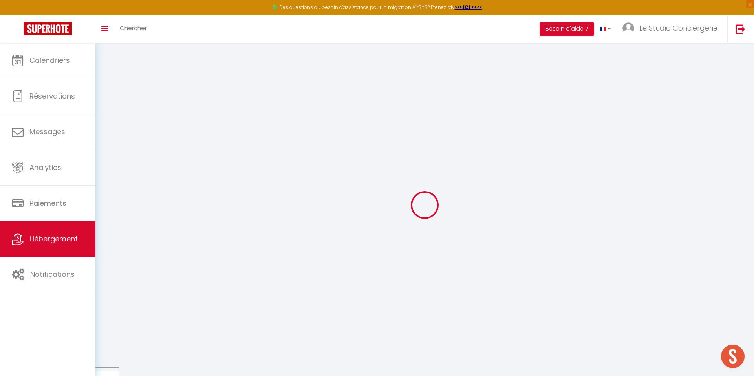
select select
checkbox input "false"
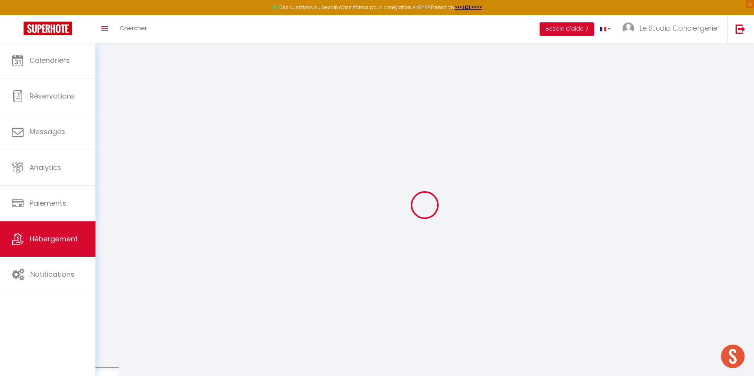
checkbox input "false"
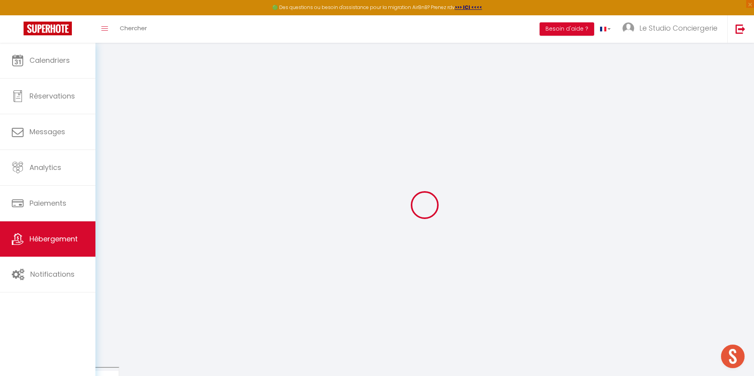
select select "16:00"
select select "23:45"
select select "11:00"
select select "30"
select select "120"
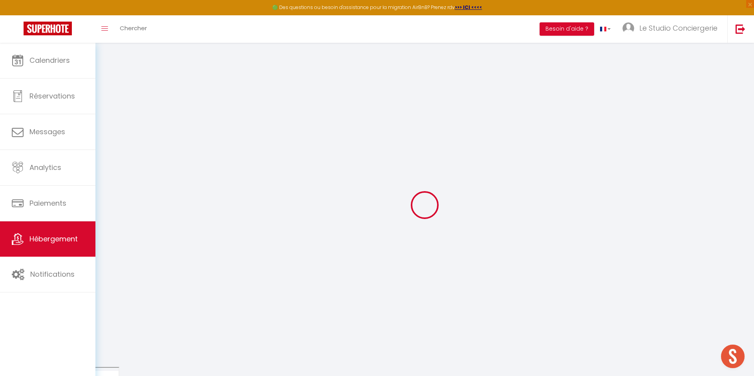
checkbox input "false"
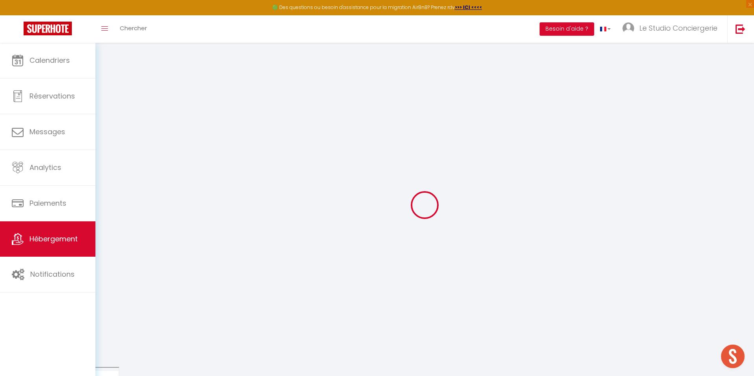
checkbox input "false"
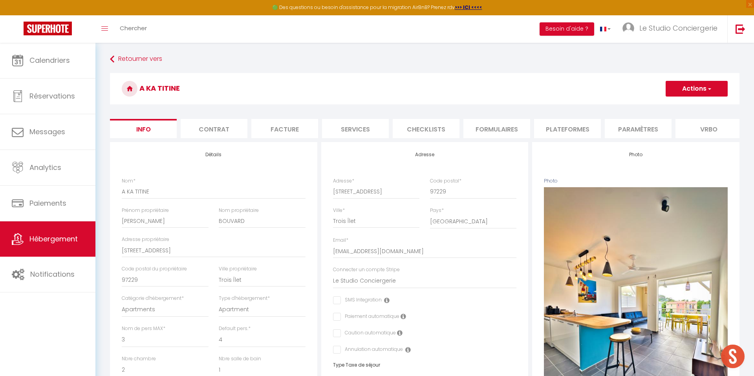
checkbox input "false"
click at [376, 245] on input "[EMAIL_ADDRESS][DOMAIN_NAME]" at bounding box center [425, 251] width 184 height 14
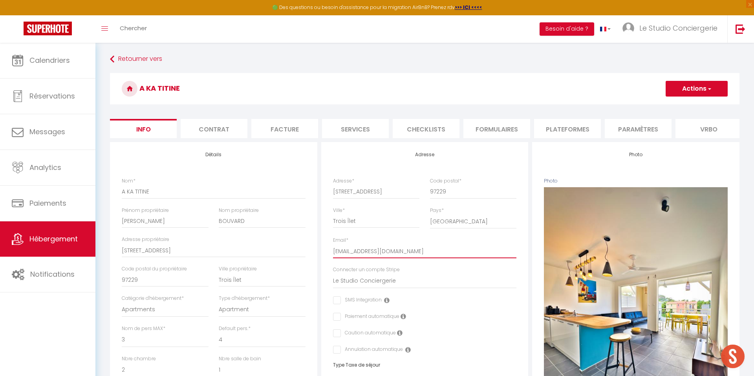
click at [376, 245] on input "[EMAIL_ADDRESS][DOMAIN_NAME]" at bounding box center [425, 251] width 184 height 14
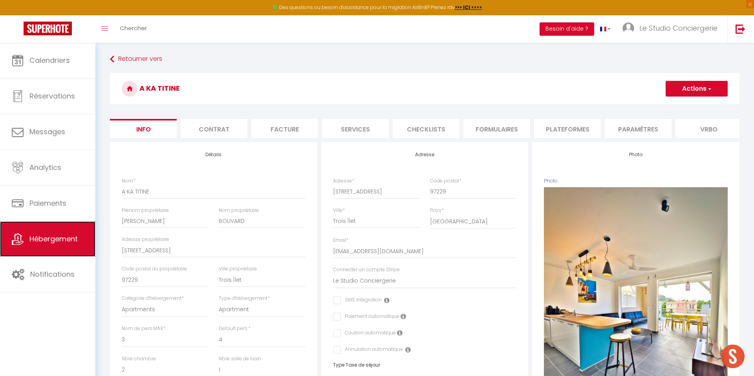
click at [64, 232] on link "Hébergement" at bounding box center [47, 239] width 95 height 35
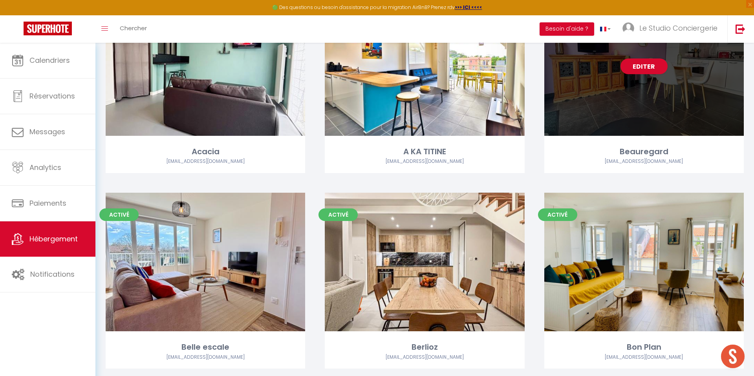
scroll to position [109, 0]
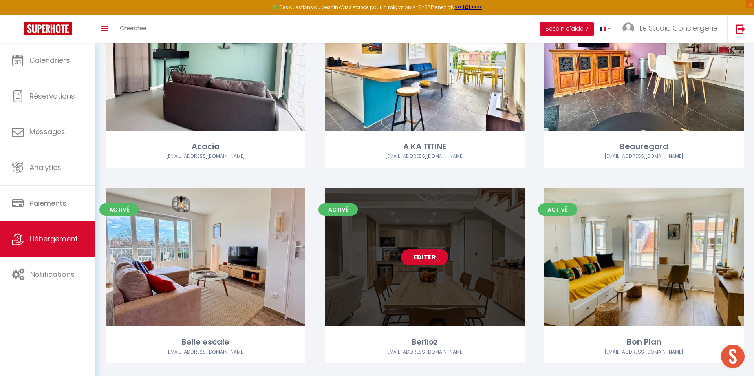
click at [416, 259] on link "Editer" at bounding box center [424, 257] width 47 height 16
click at [416, 258] on link "Editer" at bounding box center [424, 257] width 47 height 16
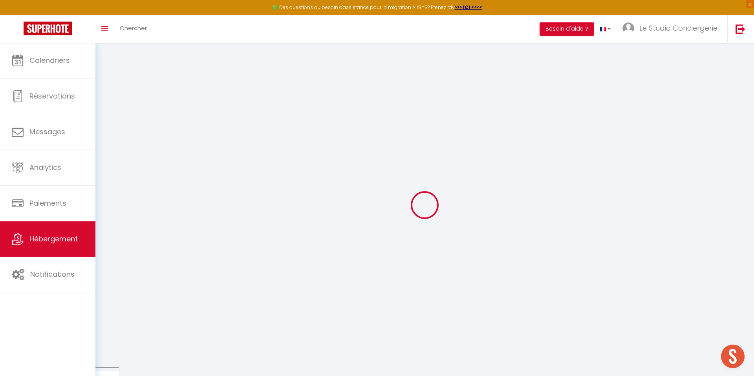
select select
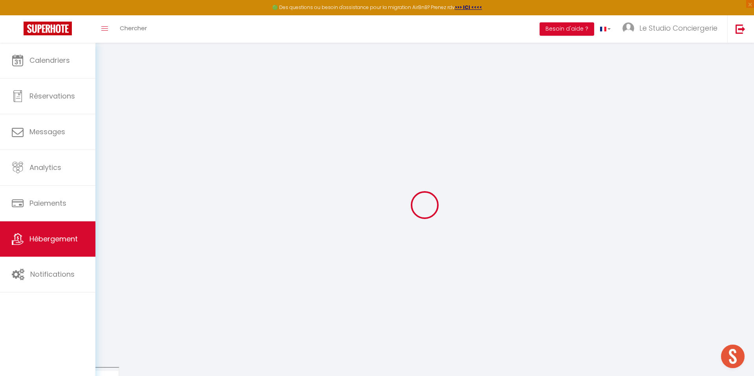
select select
checkbox input "false"
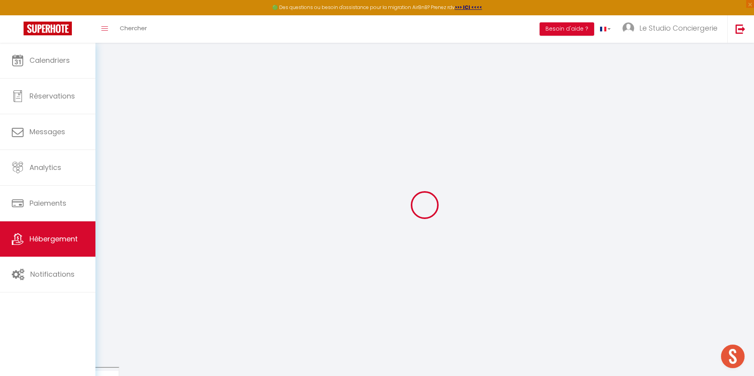
select select
type input "Berlioz"
type input "Alain"
type input "De Saint Palais"
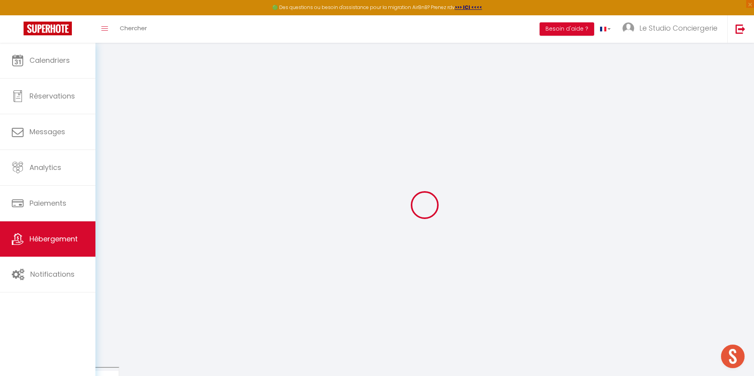
type input "8 Rue Berlioz"
type input "17000"
type input "[GEOGRAPHIC_DATA]"
select select "6"
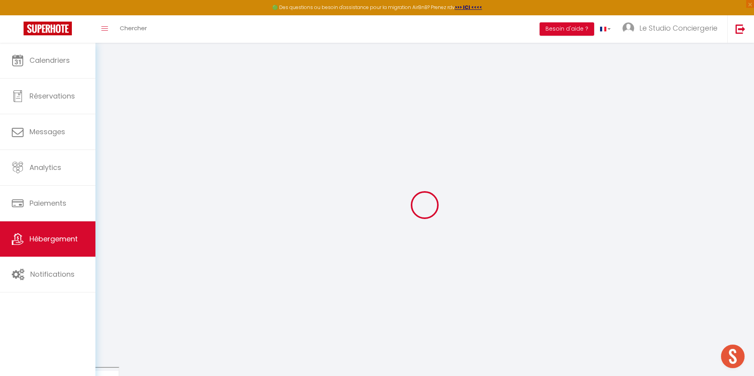
select select "3"
type input "80"
type input "5.5"
type input "100"
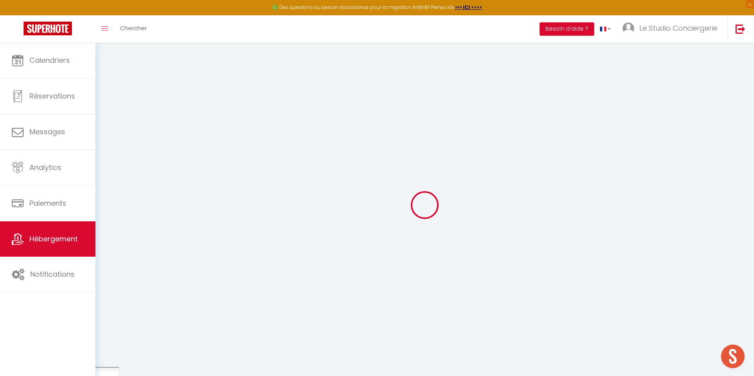
type input "300"
select select
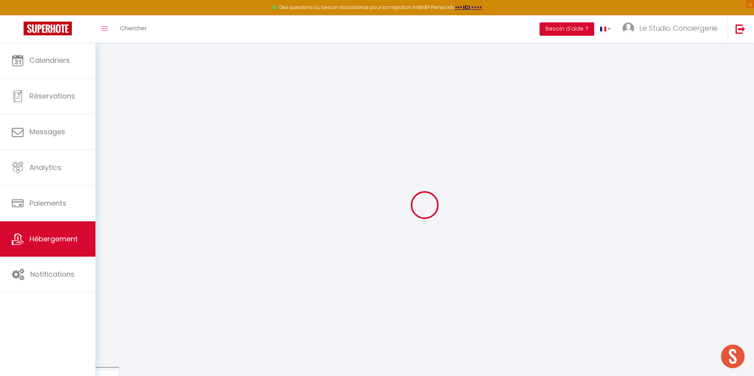
select select
type input "8 Rue Berlioz"
type input "17000"
type input "[GEOGRAPHIC_DATA]"
type input "[EMAIL_ADDRESS][DOMAIN_NAME]"
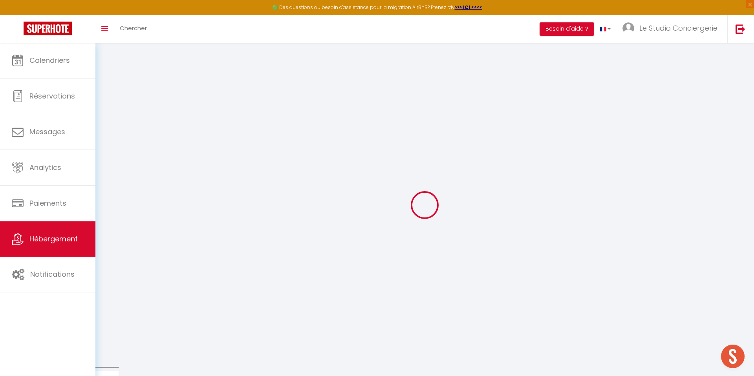
select select "7996"
checkbox input "false"
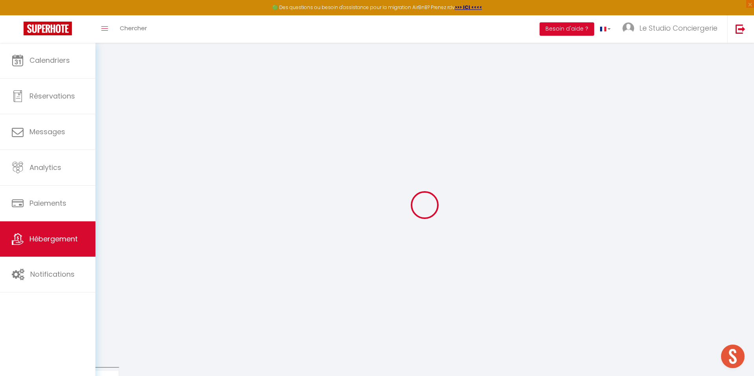
radio input "true"
type input "80"
type input "0"
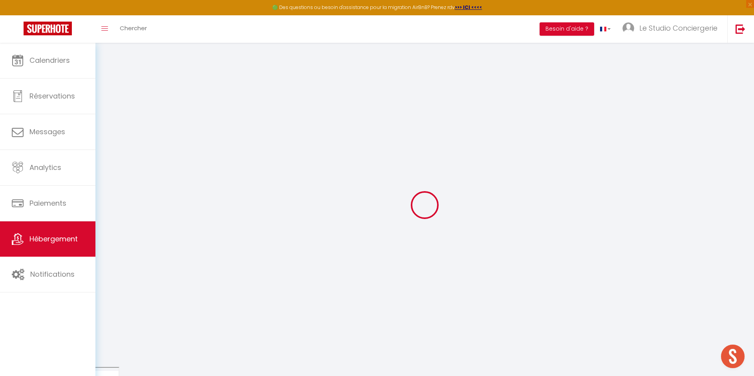
select select
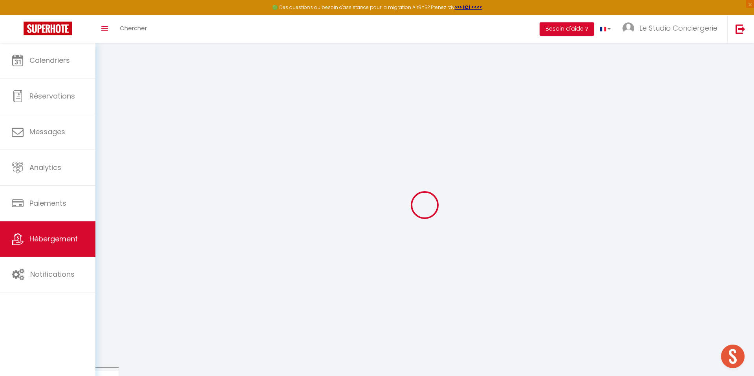
checkbox input "false"
select select
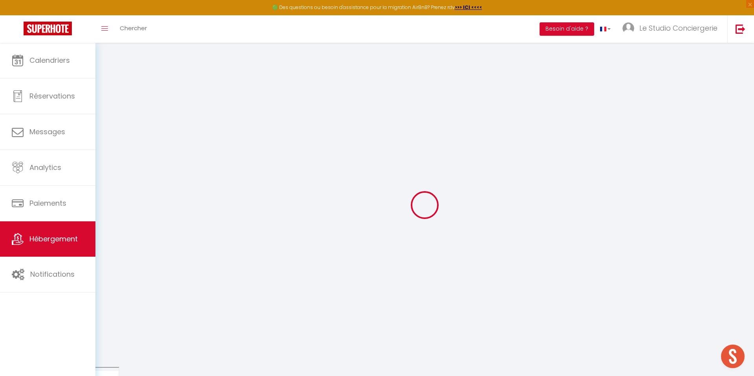
select select
checkbox input "false"
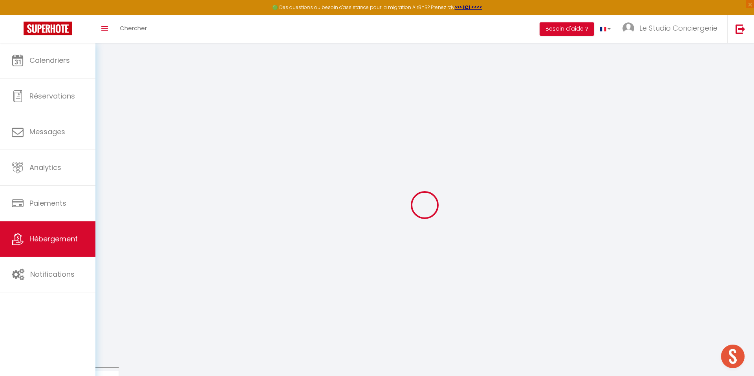
checkbox input "false"
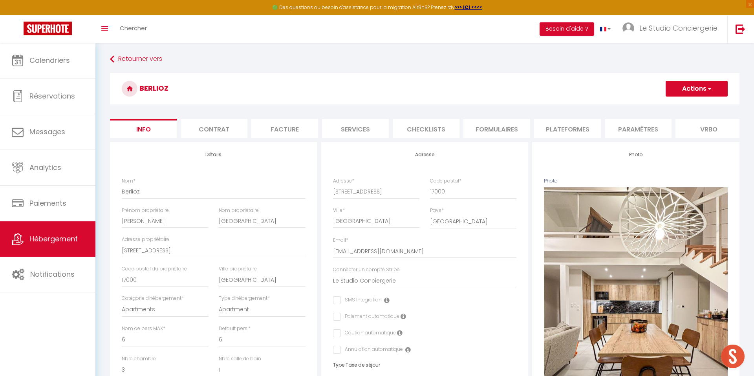
click at [427, 126] on li "Checklists" at bounding box center [426, 128] width 67 height 19
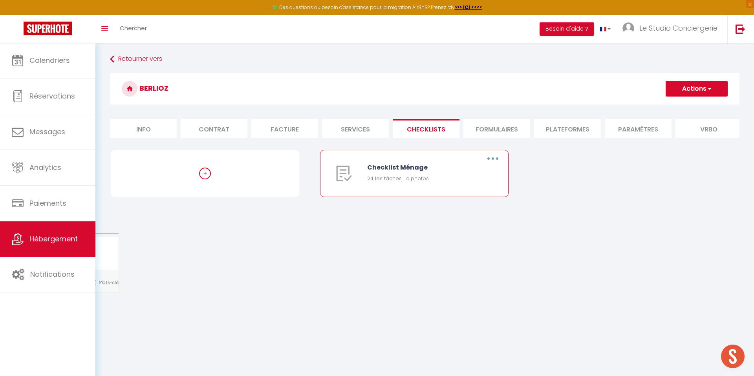
click at [487, 163] on button "button" at bounding box center [493, 158] width 22 height 13
click at [466, 193] on link "Dupliquer" at bounding box center [472, 190] width 58 height 13
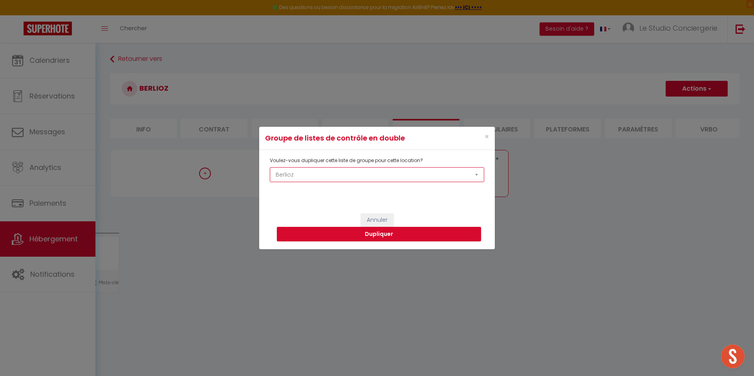
click at [346, 180] on select "Acacia A KA TITINE Beauregard Belle escale Berlioz Bon Plan Caillebotis Cahutte…" at bounding box center [377, 174] width 214 height 15
click at [270, 167] on select "Acacia A KA TITINE Beauregard Belle escale Berlioz Bon Plan Caillebotis Cahutte…" at bounding box center [377, 174] width 214 height 15
click at [376, 235] on button "Dupliquer" at bounding box center [379, 234] width 204 height 15
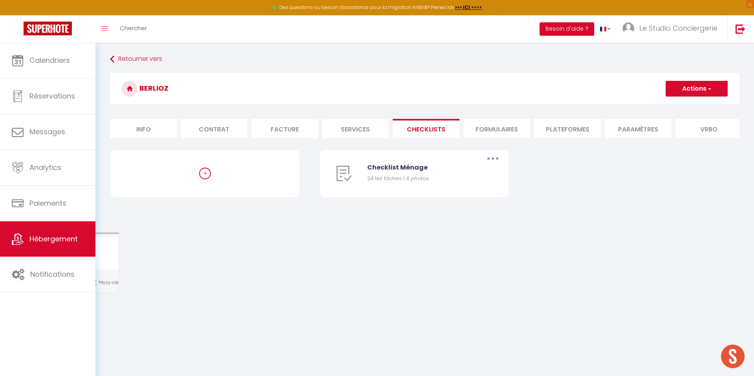
click at [383, 129] on li "Services" at bounding box center [355, 128] width 67 height 19
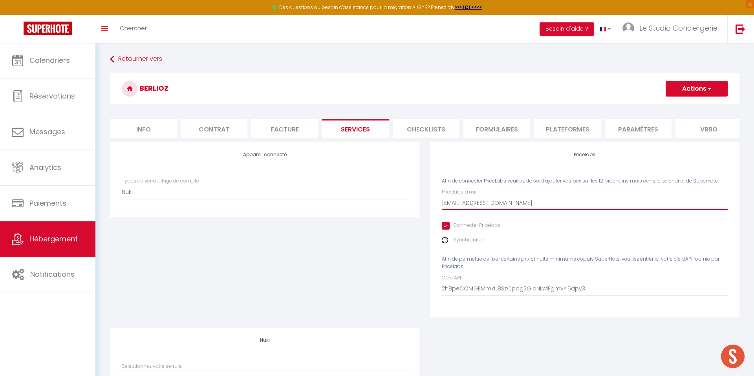
click at [456, 202] on input "[EMAIL_ADDRESS][DOMAIN_NAME]" at bounding box center [585, 203] width 286 height 14
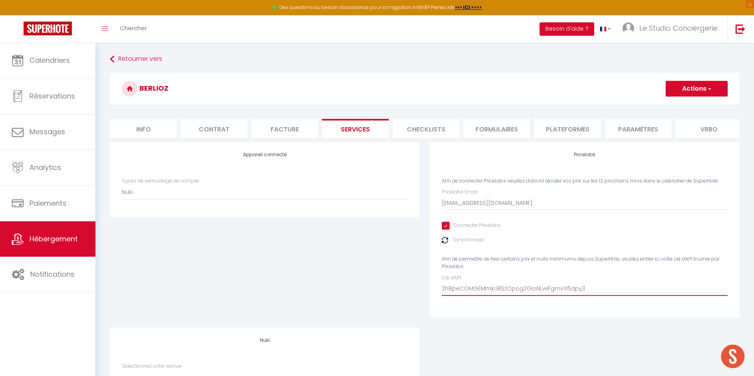
click at [466, 285] on input "2h8peCOMGEMmkU8SzOpog2GIoNLwiFgmvYi5dpy3" at bounding box center [585, 289] width 286 height 14
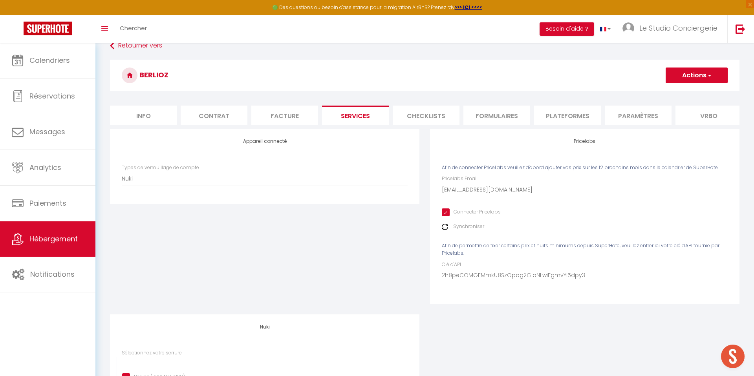
drag, startPoint x: 462, startPoint y: 206, endPoint x: 463, endPoint y: 200, distance: 6.5
click at [462, 206] on div "Pricelabs Email contact@lestudioconciergerie.fr Connecter Pricelabs Synchronise…" at bounding box center [585, 228] width 286 height 107
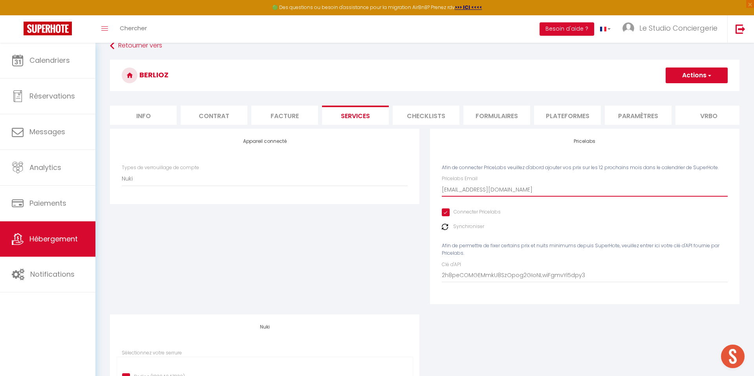
click at [464, 196] on input "[EMAIL_ADDRESS][DOMAIN_NAME]" at bounding box center [585, 190] width 286 height 14
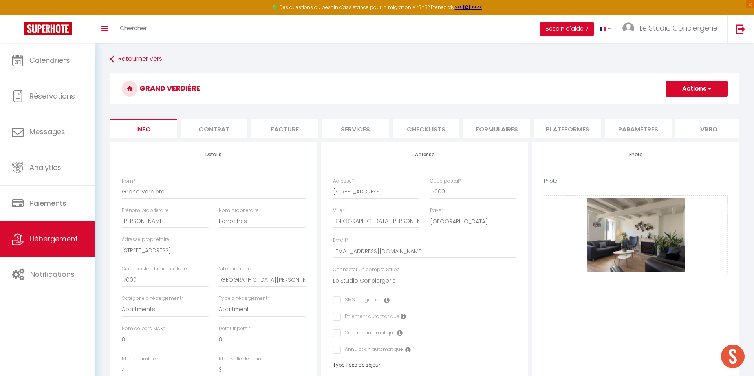
select select "8"
select select "4"
select select "3"
select select "16:00"
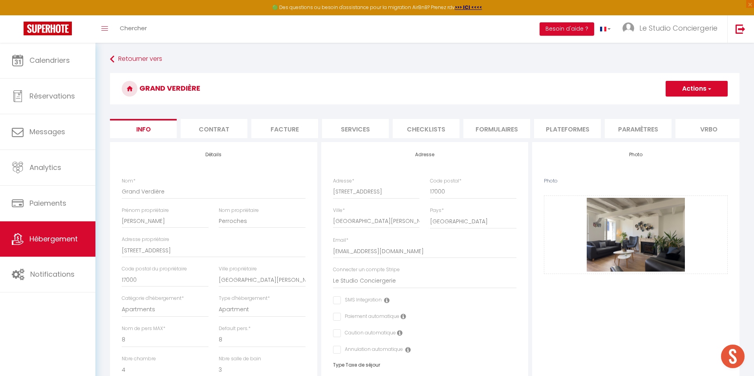
select select "23:45"
select select "11:00"
select select "30"
select select "120"
select select "7996"
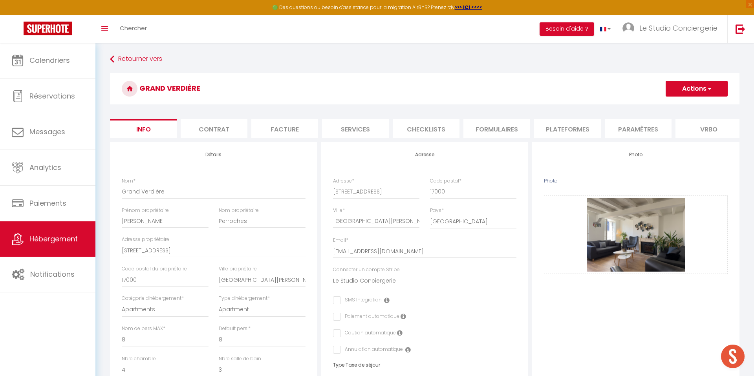
select select "28"
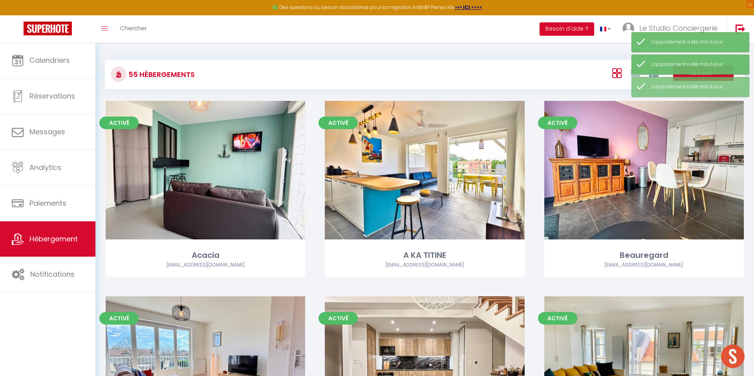
click at [629, 72] on div at bounding box center [635, 73] width 54 height 15
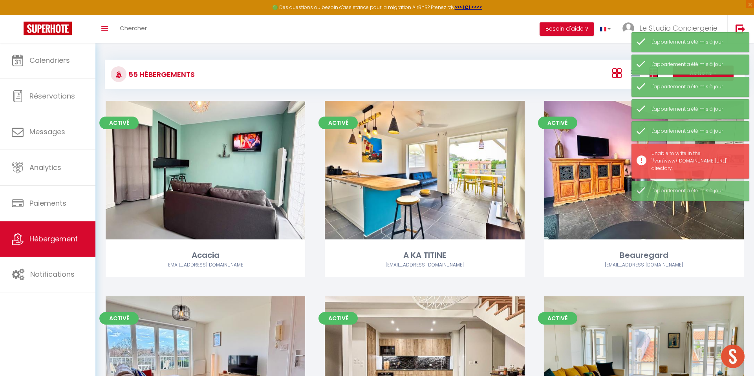
click at [654, 76] on icon at bounding box center [653, 73] width 9 height 9
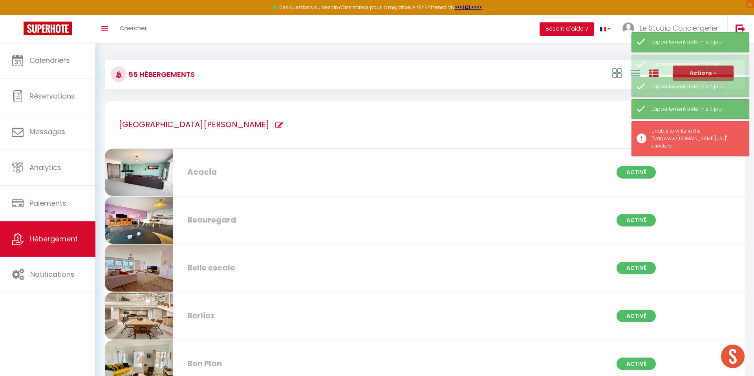
drag, startPoint x: 184, startPoint y: 129, endPoint x: 167, endPoint y: 125, distance: 17.3
click at [181, 128] on div "[GEOGRAPHIC_DATA]" at bounding box center [425, 125] width 624 height 48
type input "[GEOGRAPHIC_DATA]"
checkbox input "true"
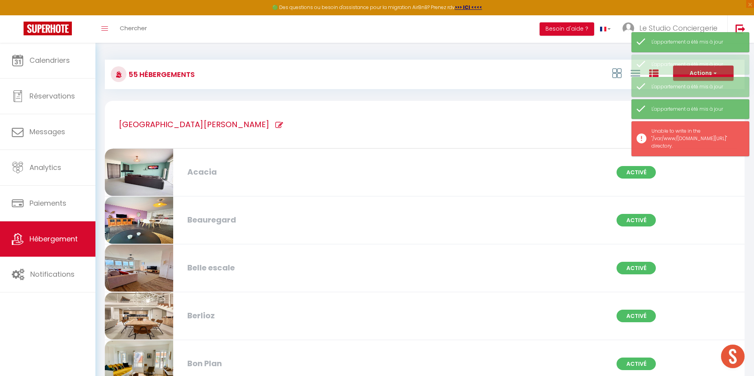
checkbox escale "true"
checkbox input "true"
checkbox Plan "true"
checkbox Rochelaise "true"
checkbox input "true"
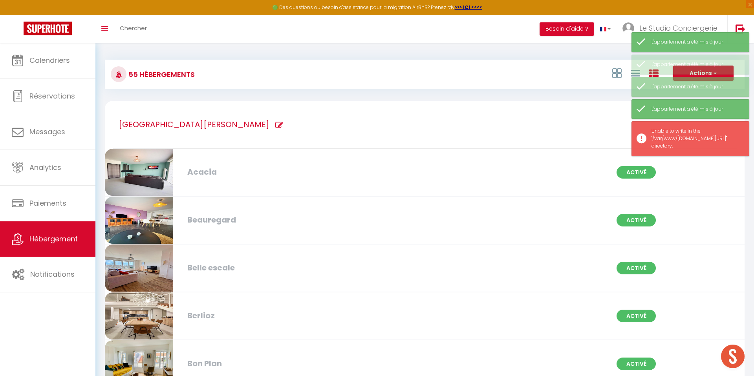
checkbox Pérot "true"
checkbox Urbain "true"
checkbox Rochelais "true"
checkbox input "true"
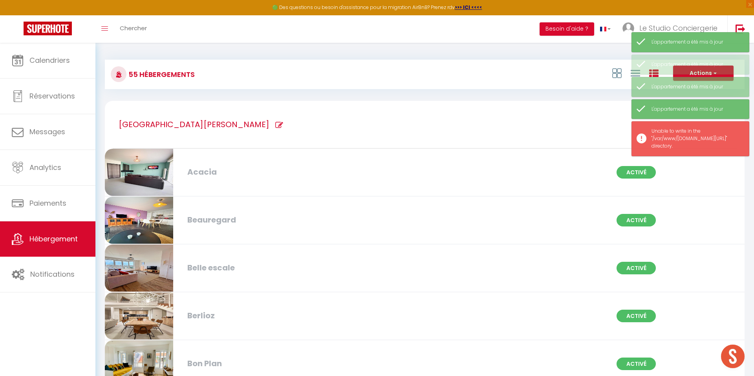
checkbox Rochelaise "true"
checkbox Blanc "true"
checkbox Horizon "true"
checkbox voile "true"
checkbox Rochelais "true"
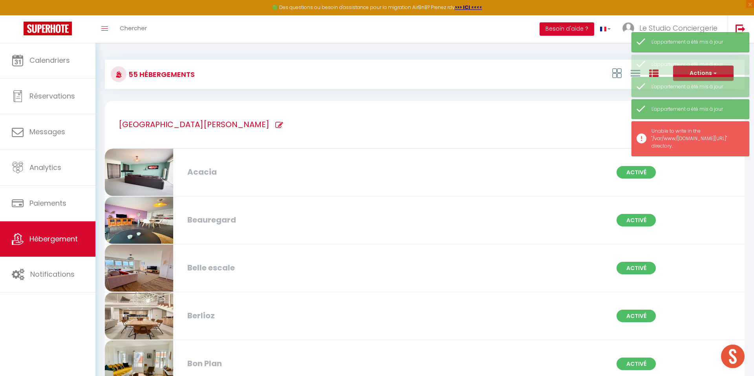
checkbox Perot "true"
checkbox Arts "true"
checkbox input "true"
checkbox Square "true"
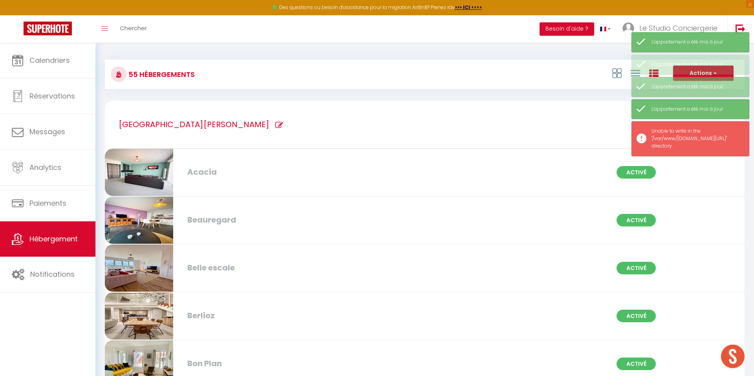
checkbox input "true"
checkbox bonheur "true"
checkbox Margot "true"
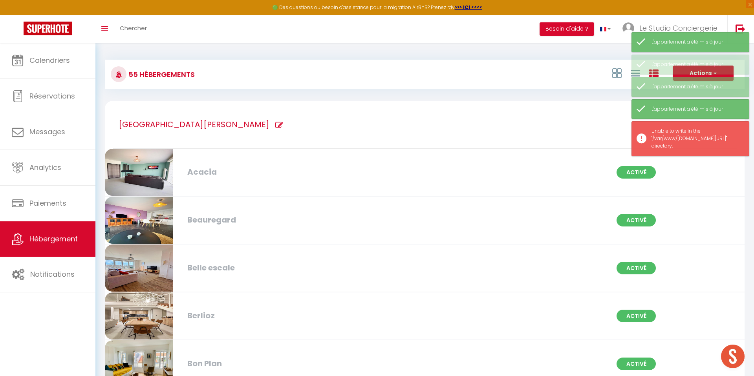
checkbox marché "true"
checkbox Horizon "true"
checkbox Albert "true"
checkbox Gabaret "true"
checkbox Malo "true"
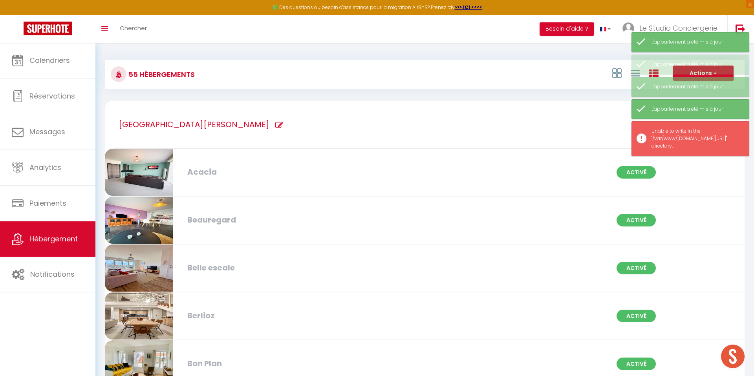
checkbox input "true"
checkbox Éloi "true"
checkbox Matelot "true"
checkbox Capitaine "true"
checkbox Amiral "true"
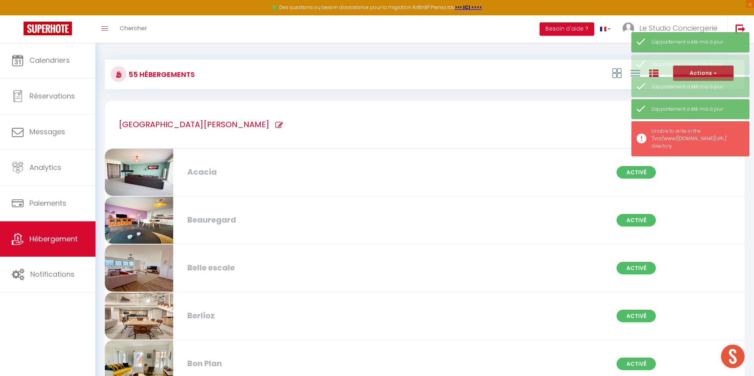
checkbox input "true"
checkbox Marché "true"
checkbox Horizon "true"
checkbox input "true"
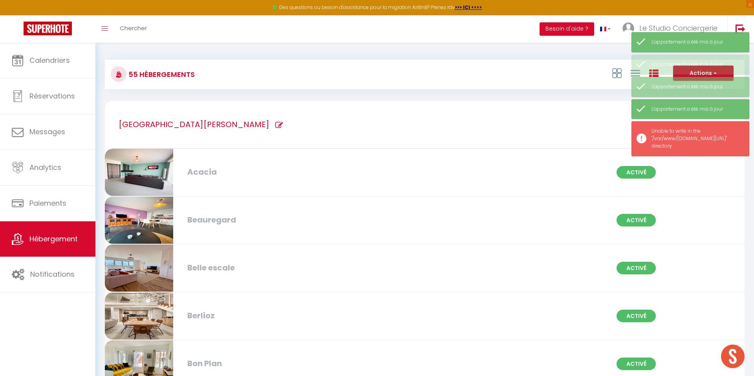
checkbox Mer "true"
checkbox input "true"
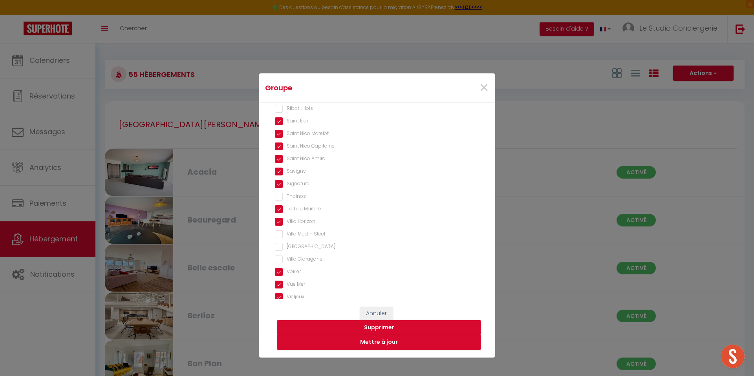
scroll to position [555, 0]
click at [280, 277] on Verdière "Grand Verdière" at bounding box center [377, 279] width 204 height 8
checkbox Verdière "true"
click at [366, 344] on button "Mettre à jour" at bounding box center [379, 342] width 204 height 15
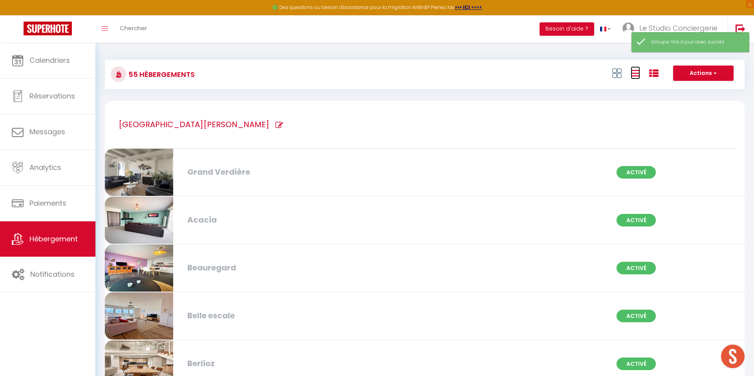
click at [636, 72] on icon at bounding box center [635, 73] width 9 height 10
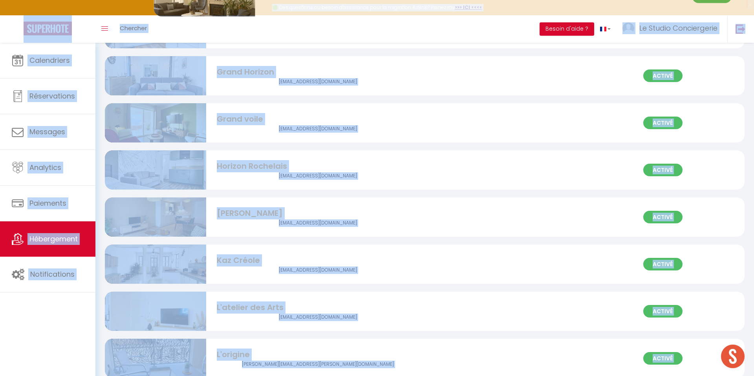
scroll to position [769, 0]
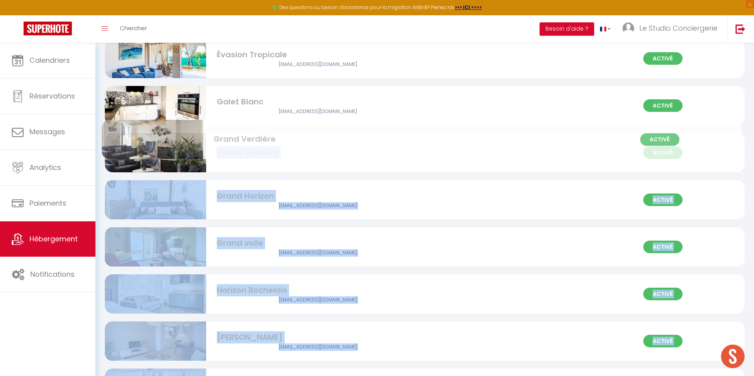
drag, startPoint x: 227, startPoint y: 331, endPoint x: 224, endPoint y: 143, distance: 188.6
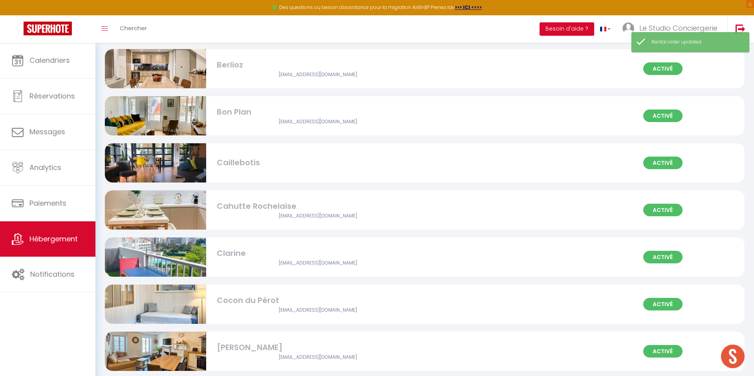
scroll to position [0, 0]
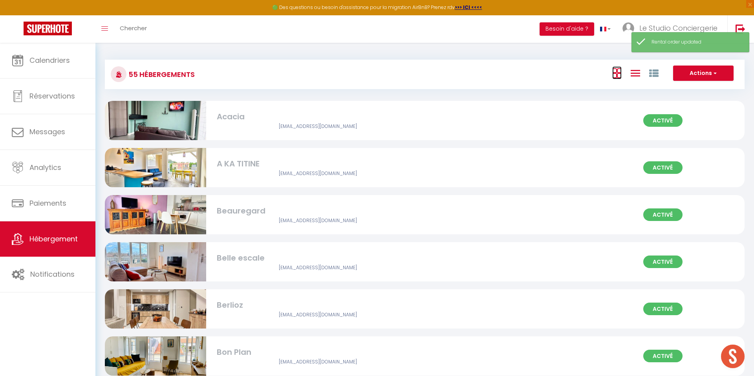
click at [616, 73] on icon at bounding box center [616, 73] width 9 height 10
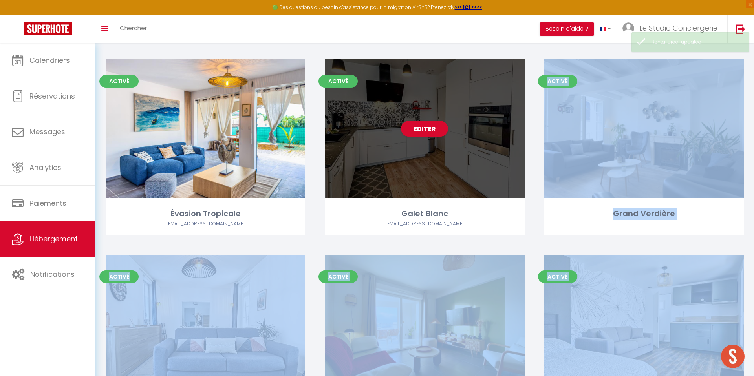
scroll to position [1021, 0]
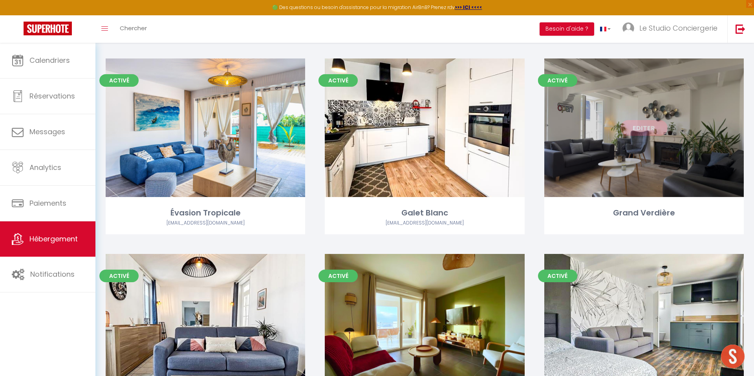
click at [660, 185] on div "Editer" at bounding box center [644, 128] width 200 height 139
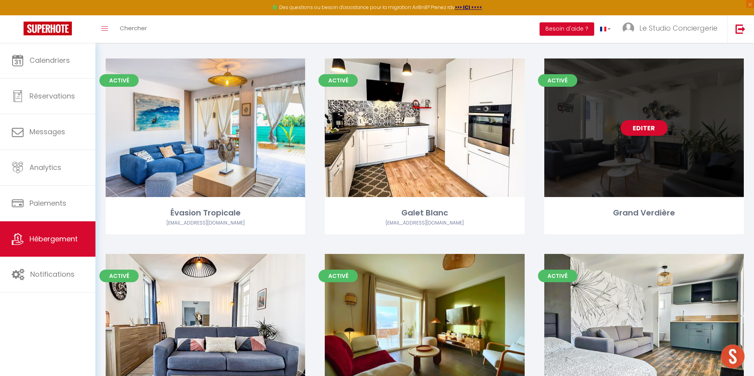
click at [647, 125] on link "Editer" at bounding box center [644, 128] width 47 height 16
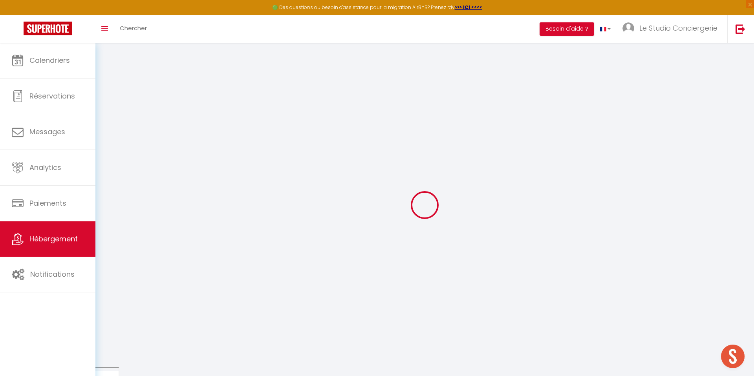
type input "Oups ! Les dates sélectionnées sont indisponibles."
type textarea "Malheureusement les dates sélectionnées sont indisponibles. Nous vous invitons …"
checkbox input "false"
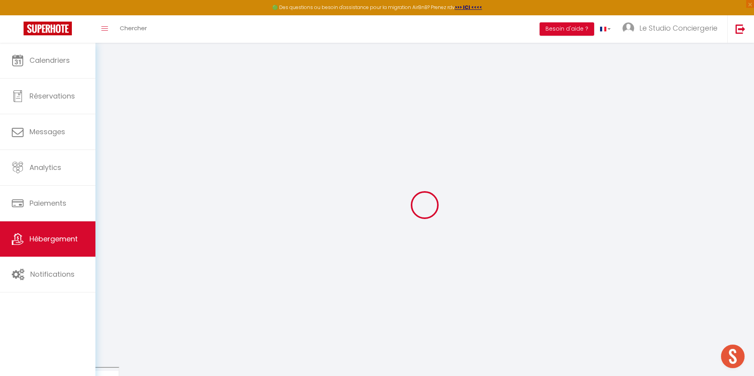
checkbox input "false"
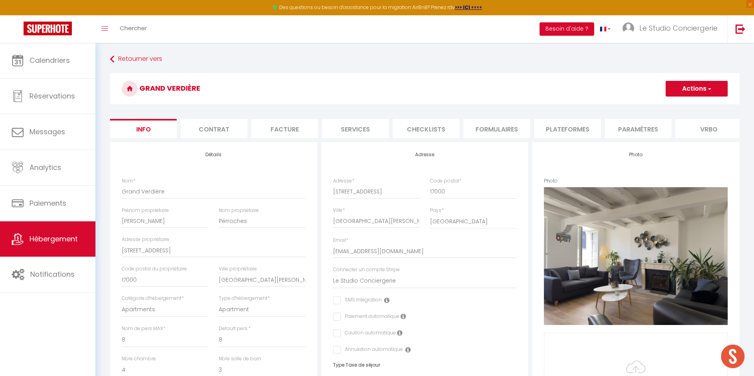
checkbox input "false"
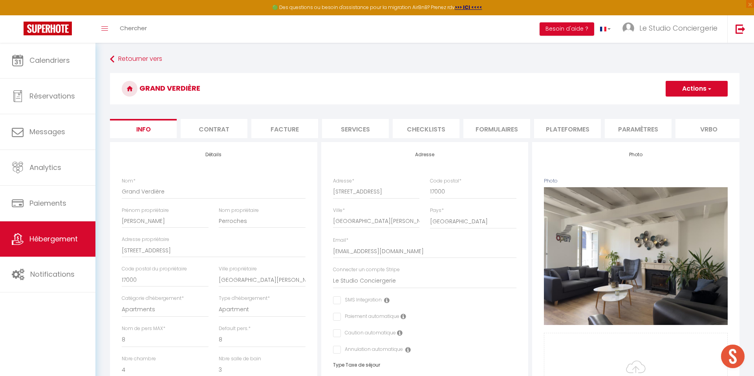
checkbox input "false"
click at [649, 129] on li "Paramètres" at bounding box center [638, 128] width 67 height 19
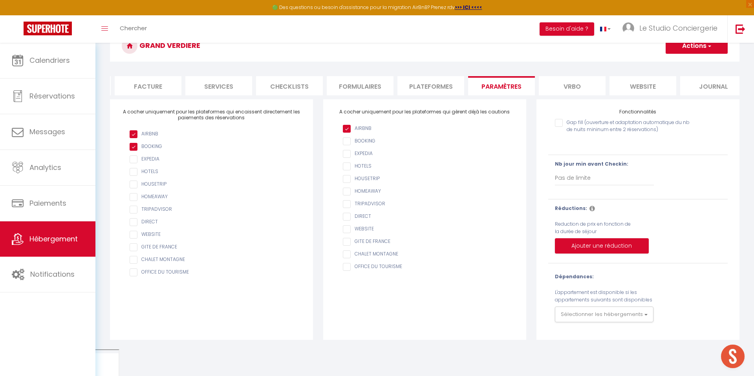
scroll to position [0, 148]
click at [634, 86] on li "website" at bounding box center [631, 85] width 67 height 19
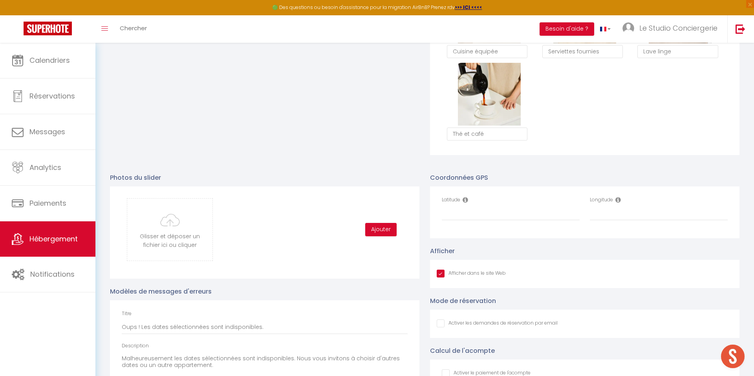
scroll to position [781, 0]
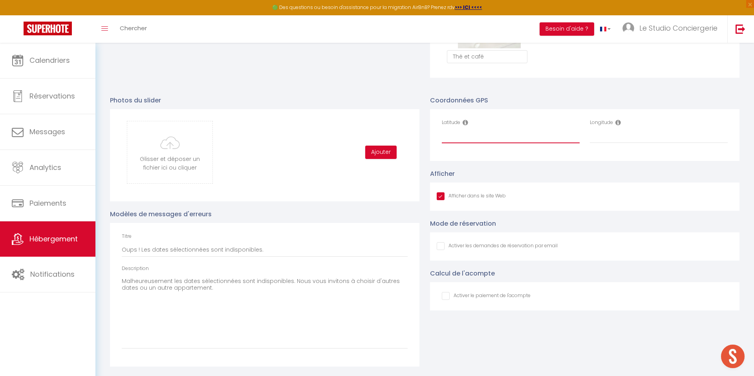
click at [496, 134] on input "Latitude" at bounding box center [511, 136] width 138 height 14
paste input "46.157514991312"
click at [450, 135] on input "46.157514991312" at bounding box center [511, 136] width 138 height 14
type input "46.1575149"
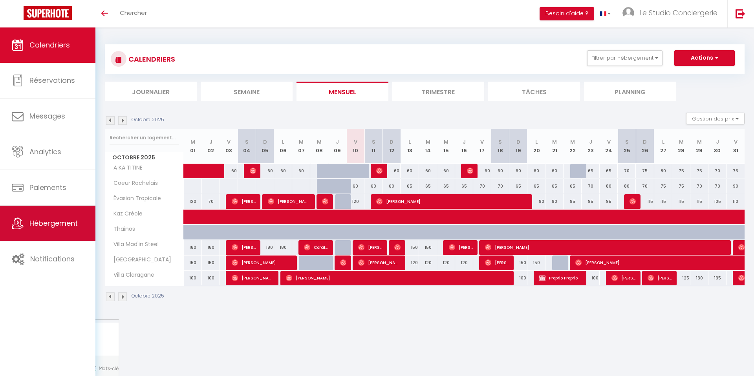
click at [66, 220] on span "Hébergement" at bounding box center [53, 223] width 48 height 10
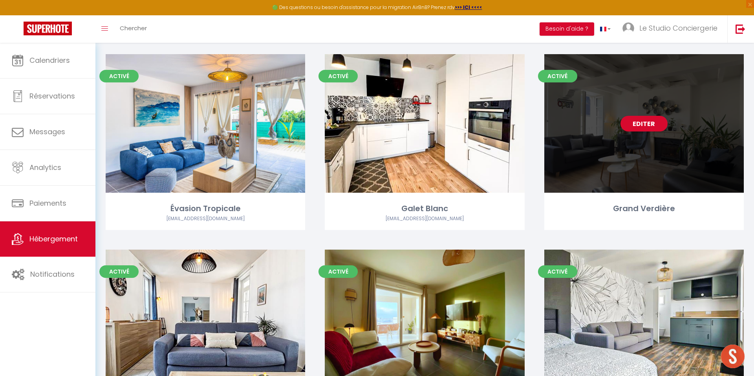
scroll to position [965, 0]
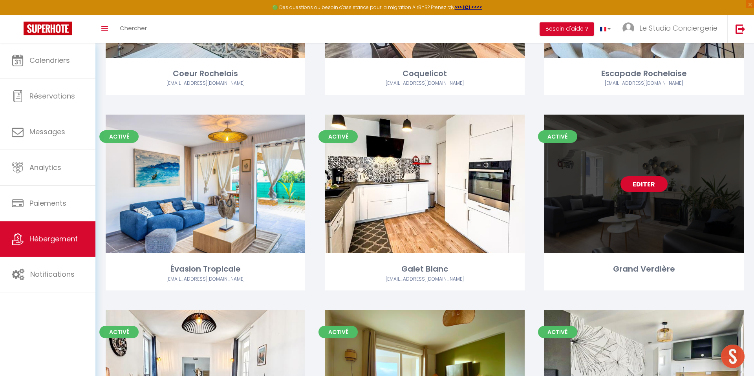
click at [643, 184] on link "Editer" at bounding box center [644, 184] width 47 height 16
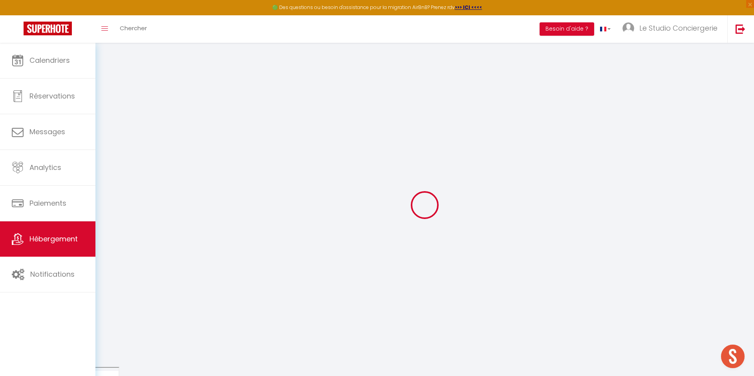
type input "Oups ! Les dates sélectionnées sont indisponibles."
type textarea "Malheureusement les dates sélectionnées sont indisponibles. Nous vous invitons …"
checkbox input "false"
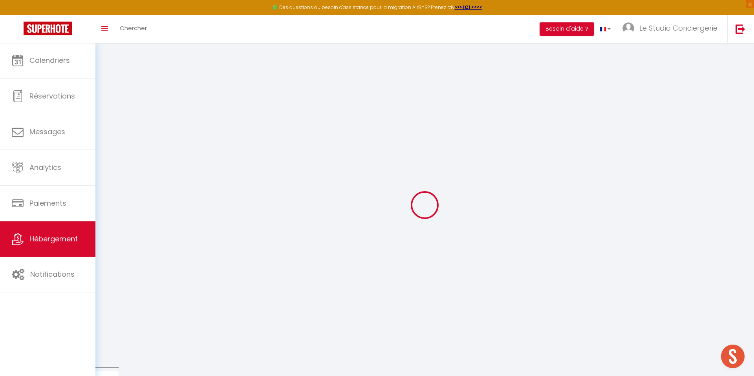
checkbox input "false"
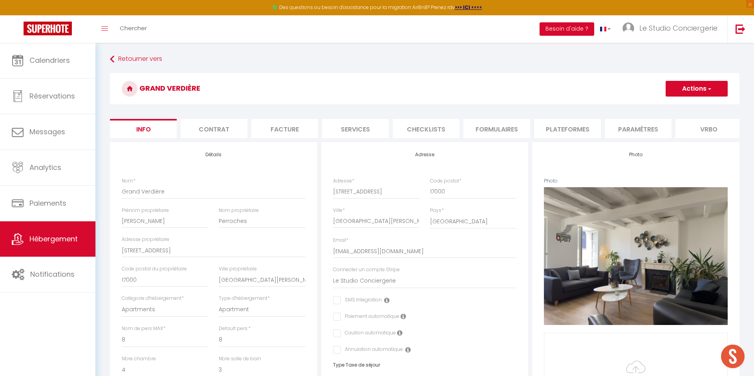
checkbox input "false"
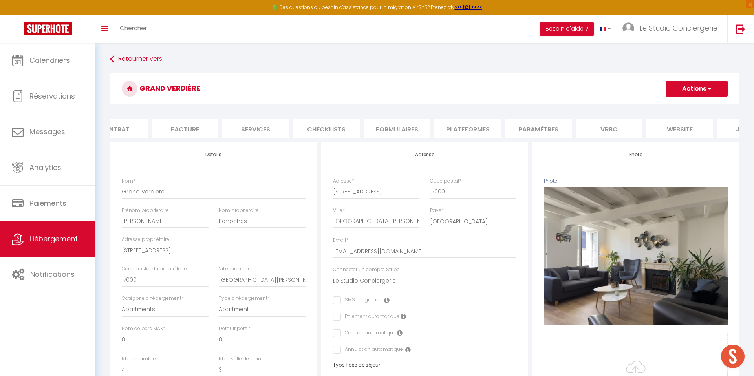
checkbox input "false"
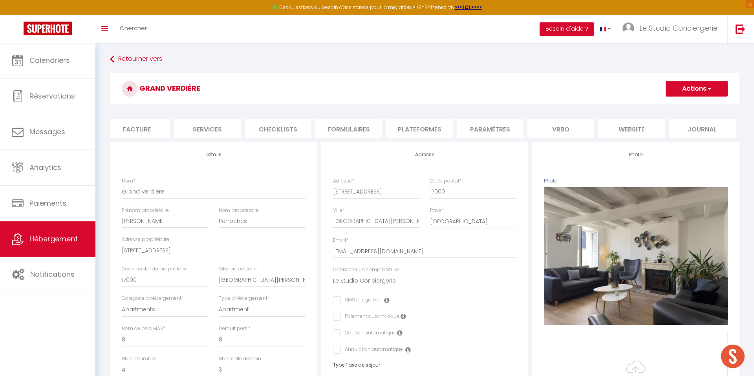
click at [628, 129] on li "website" at bounding box center [631, 128] width 67 height 19
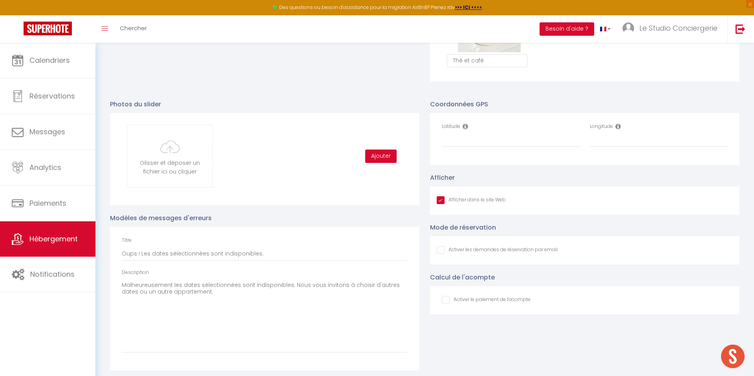
scroll to position [781, 0]
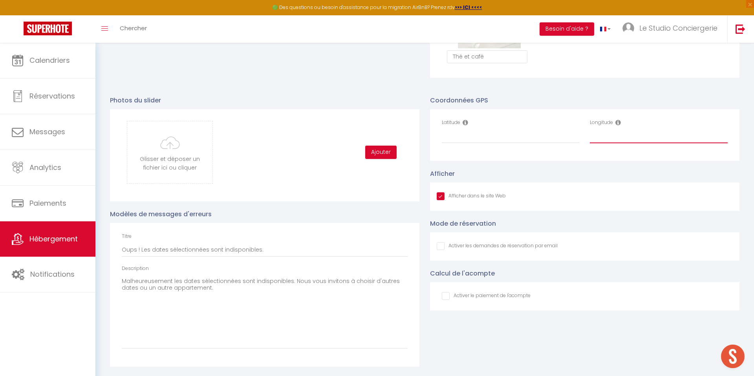
click at [609, 136] on input "Longitude" at bounding box center [659, 136] width 138 height 14
paste input "-1.155048972534"
type input "-1.155048972534"
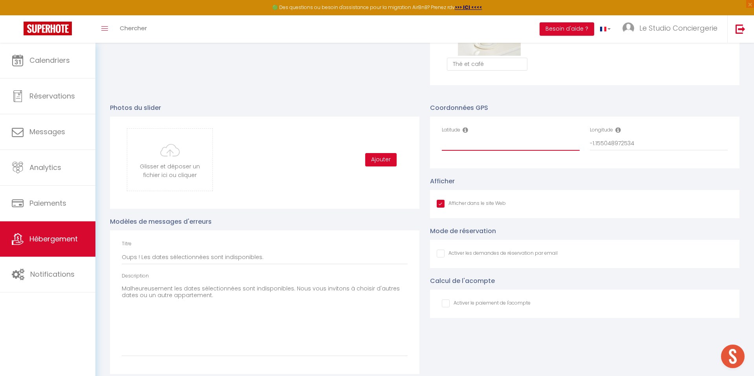
click at [480, 143] on input "Latitude" at bounding box center [511, 144] width 138 height 14
paste input "46.157514991312"
click at [449, 143] on input "46.157514991312" at bounding box center [511, 144] width 138 height 14
type input "46.1575149"
drag, startPoint x: 596, startPoint y: 143, endPoint x: 601, endPoint y: 145, distance: 4.9
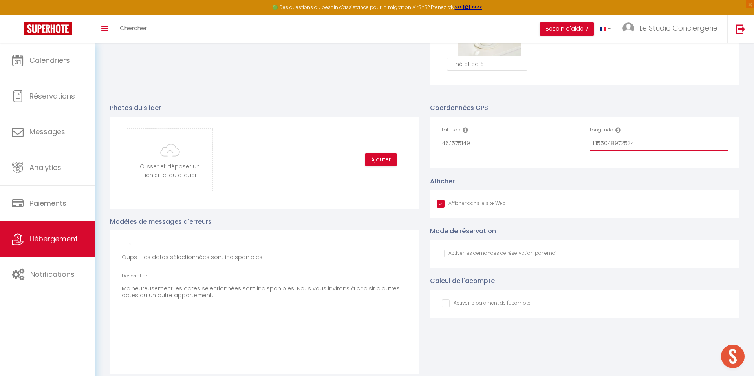
click at [596, 143] on input "-1.155048972534" at bounding box center [659, 144] width 138 height 14
type input "-1.1550489"
click at [586, 101] on div "Coordonnées GPS Latitude 46.1575149 Longitude -1.1550489 Afficher Afficher dans…" at bounding box center [585, 234] width 320 height 279
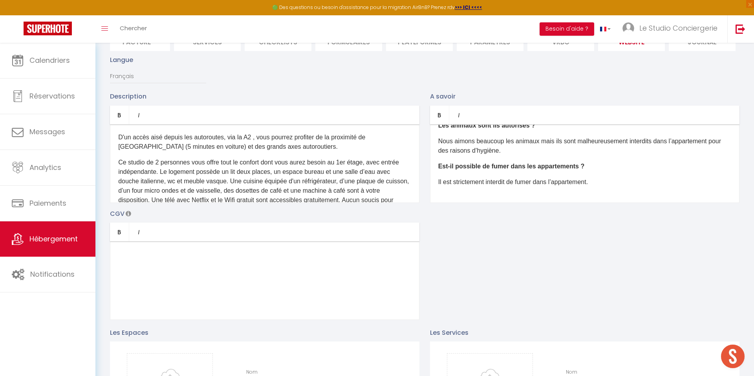
scroll to position [0, 0]
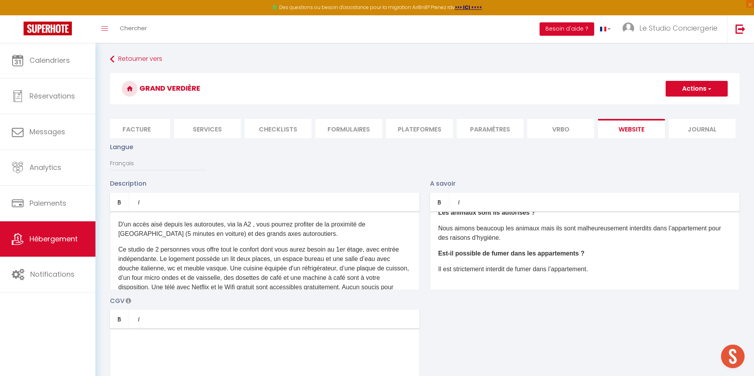
click at [692, 87] on button "Actions" at bounding box center [697, 89] width 62 height 16
click at [687, 106] on input "Enregistrer" at bounding box center [687, 106] width 29 height 8
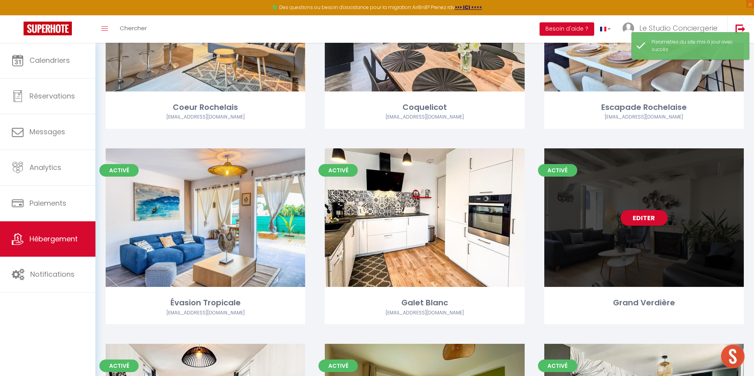
scroll to position [932, 0]
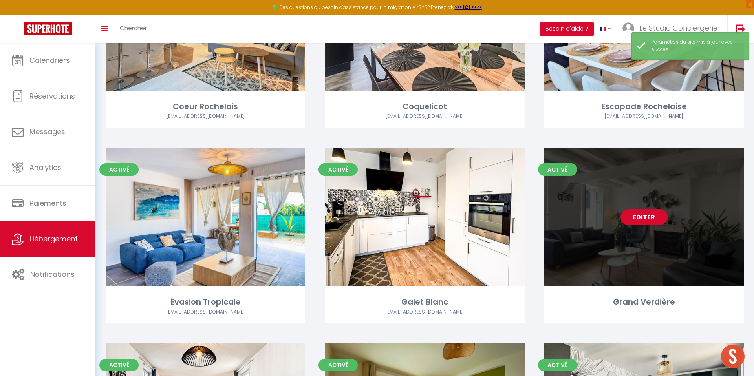
click at [644, 217] on link "Editer" at bounding box center [644, 217] width 47 height 16
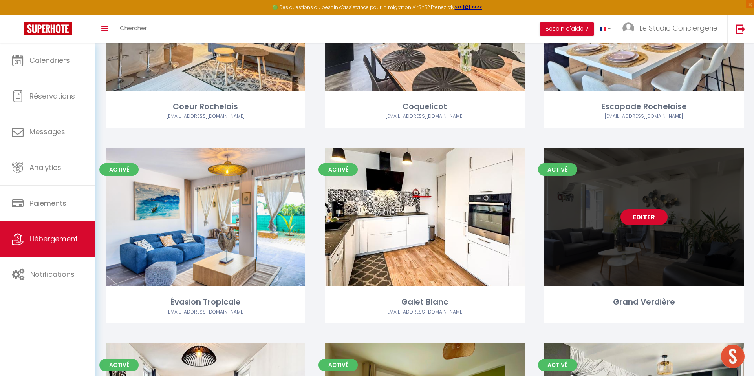
click at [644, 217] on link "Editer" at bounding box center [644, 217] width 47 height 16
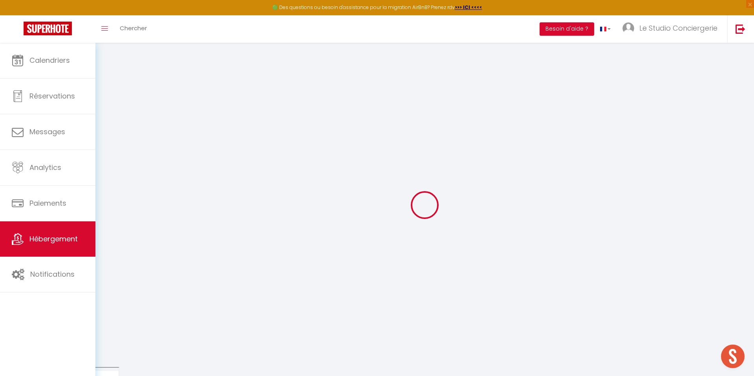
select select
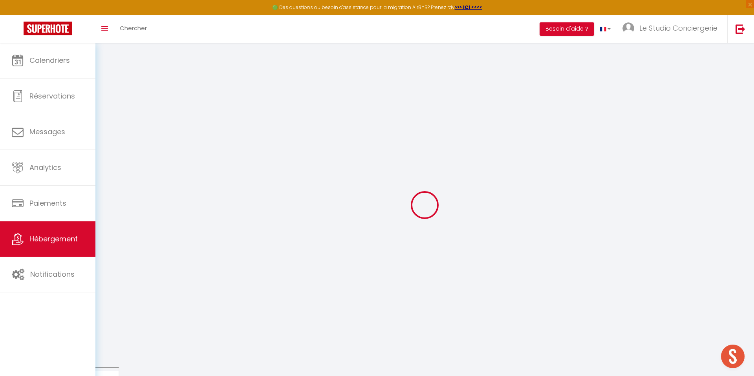
select select
checkbox input "false"
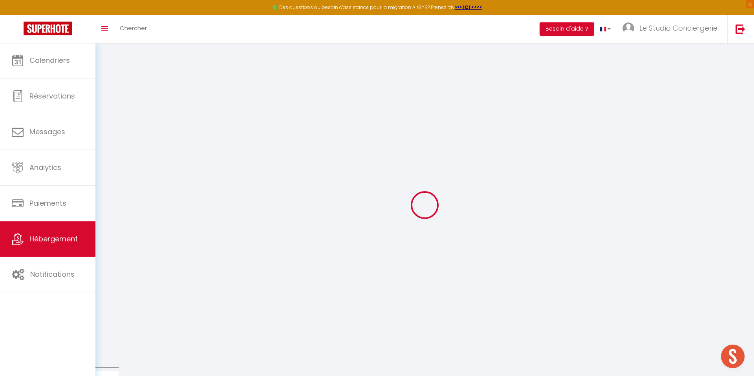
select select
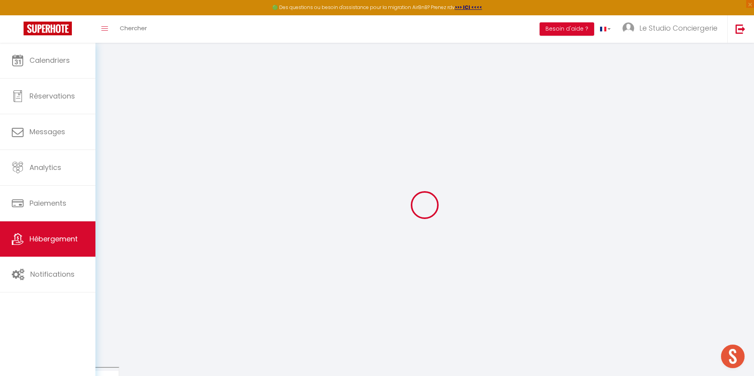
select select
checkbox input "false"
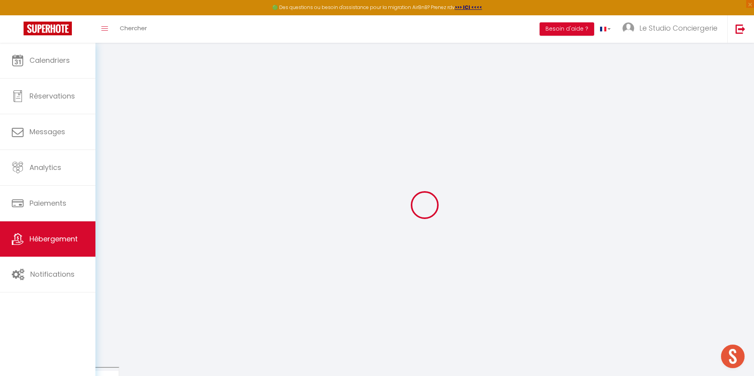
checkbox input "false"
select select
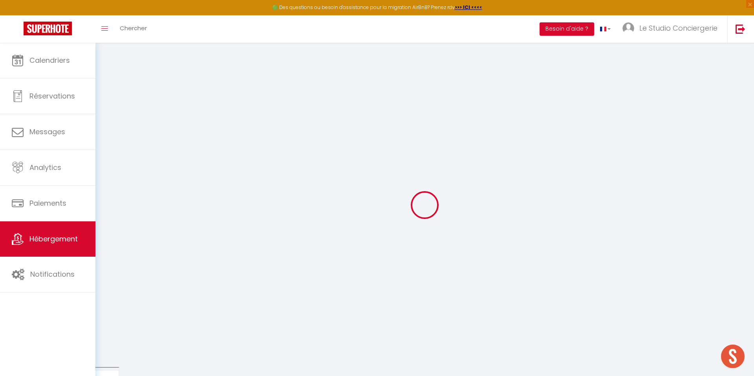
select select
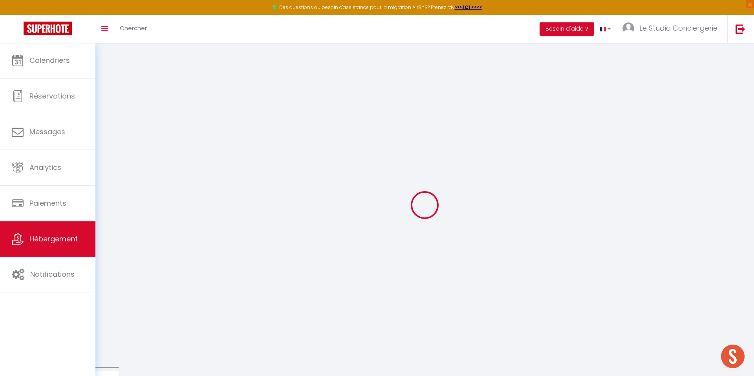
checkbox input "false"
select select
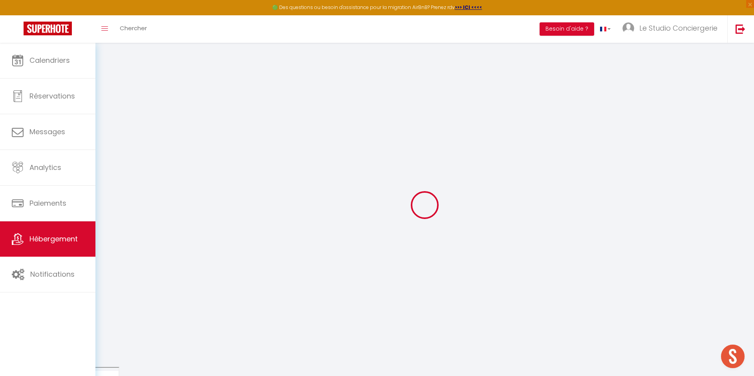
select select
type input "Grand Verdière"
type input "[PERSON_NAME]"
type input "Perroches"
type input "[STREET_ADDRESS]"
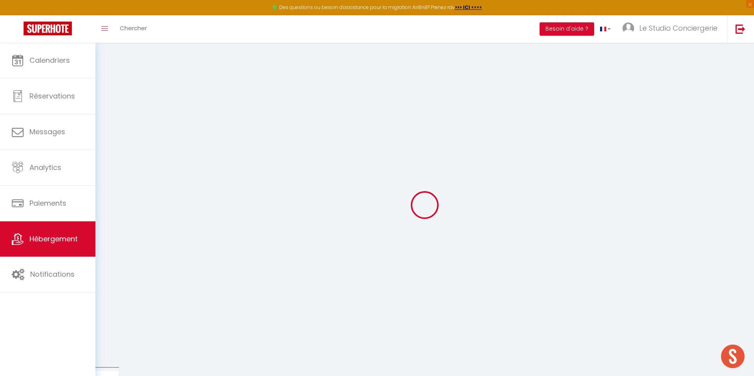
type input "17000"
type input "[GEOGRAPHIC_DATA]"
select select "8"
select select "4"
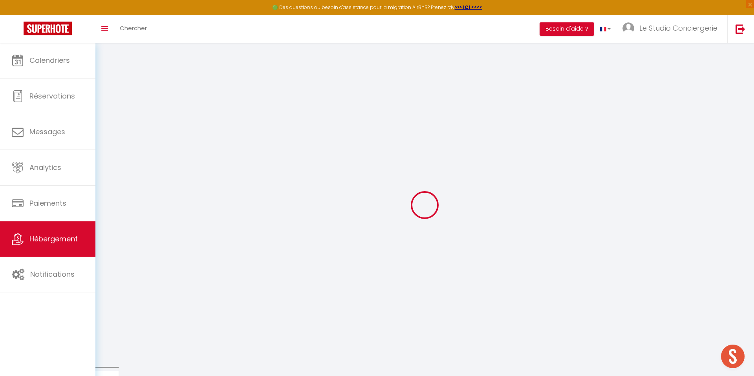
select select "3"
type input "150"
type input "130"
type input "5.5"
type input "100"
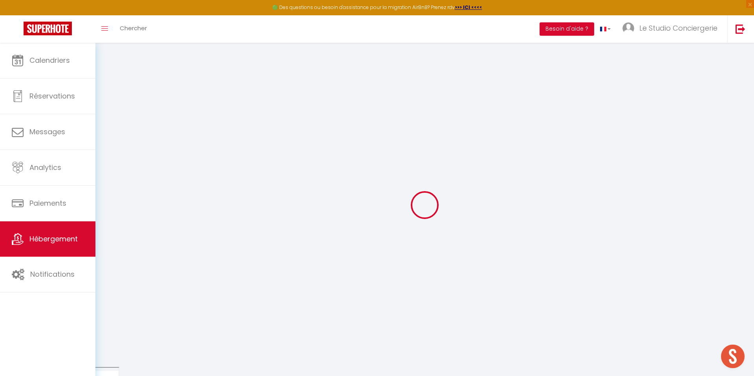
type input "300"
select select
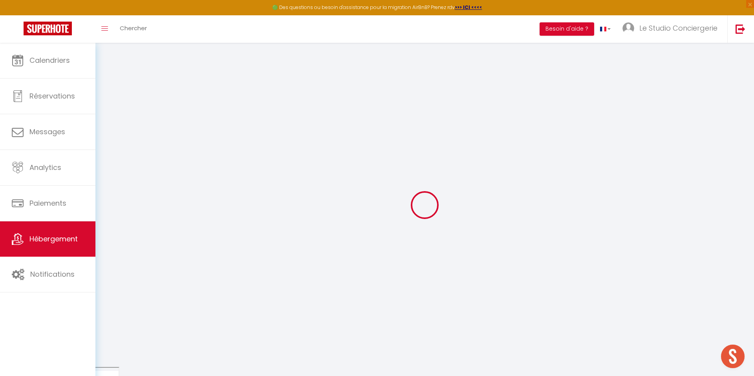
select select
type input "[STREET_ADDRESS]"
type input "17000"
type input "[GEOGRAPHIC_DATA]"
type input "[EMAIL_ADDRESS][DOMAIN_NAME]"
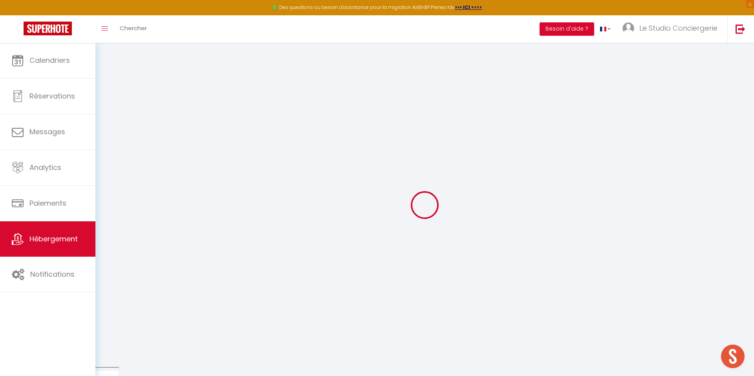
select select "7996"
checkbox input "false"
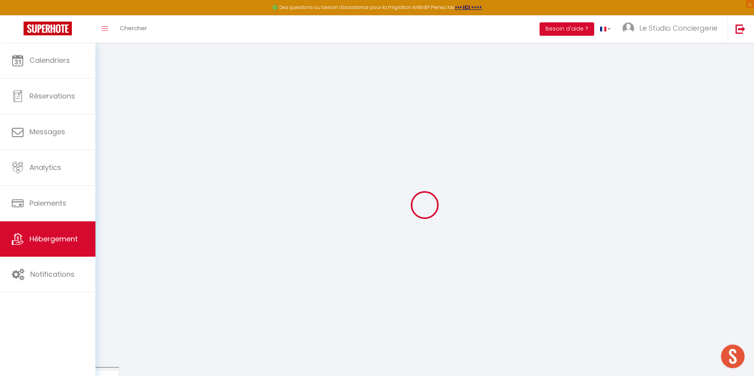
radio input "true"
type input "130"
type input "0"
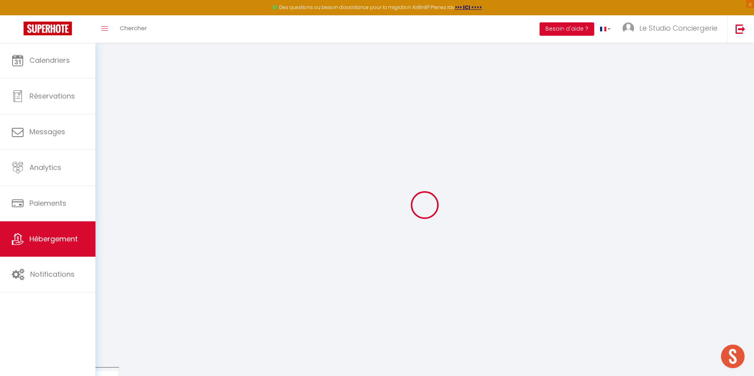
select select
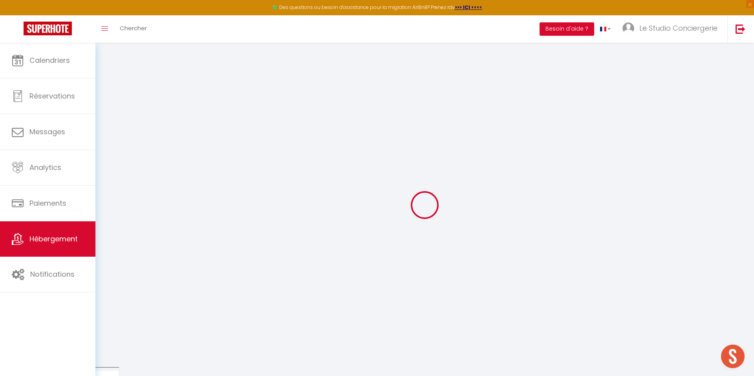
checkbox input "false"
select select
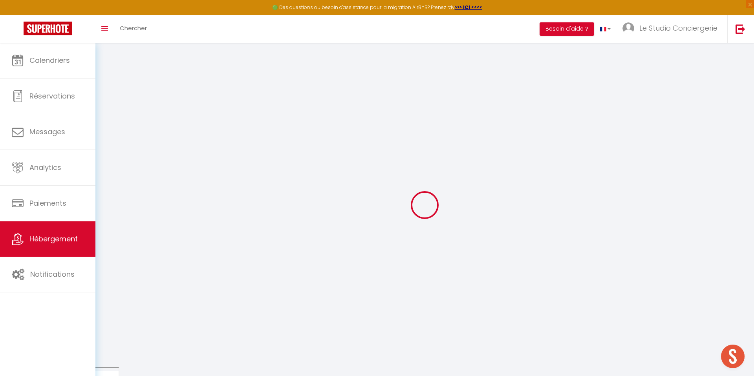
select select
checkbox input "false"
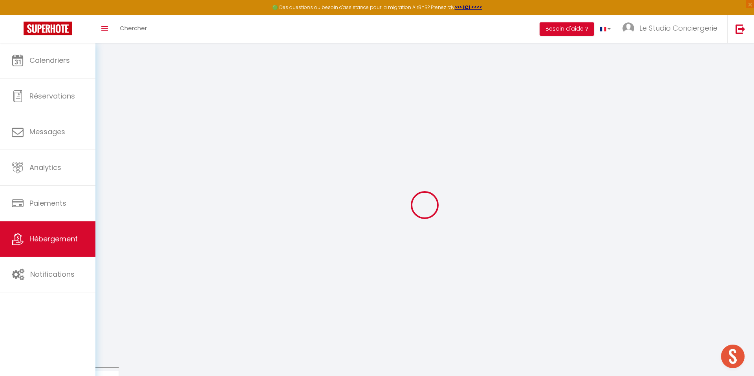
checkbox input "false"
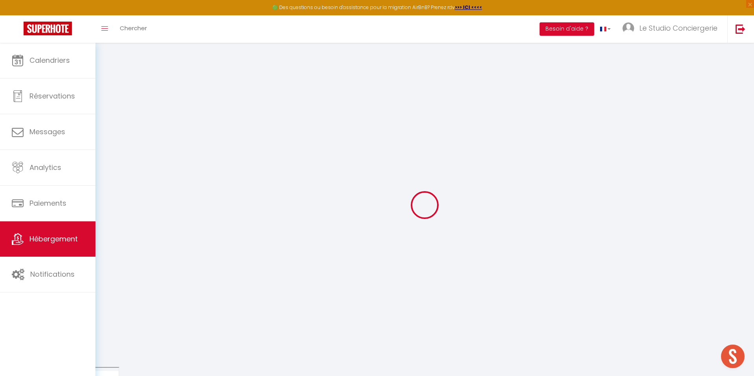
checkbox input "false"
select select "16:00"
select select "23:45"
select select "11:00"
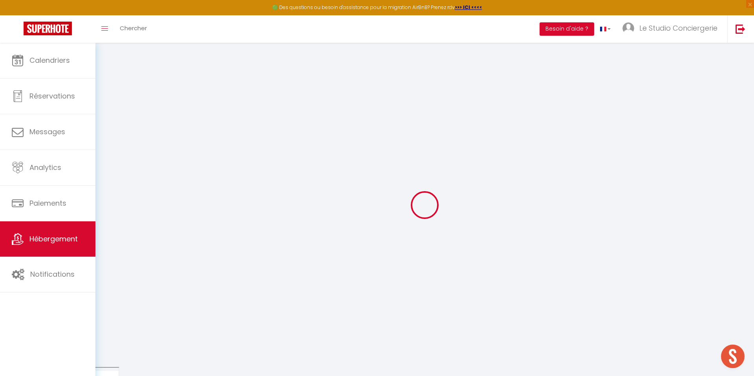
select select "30"
select select "120"
checkbox input "false"
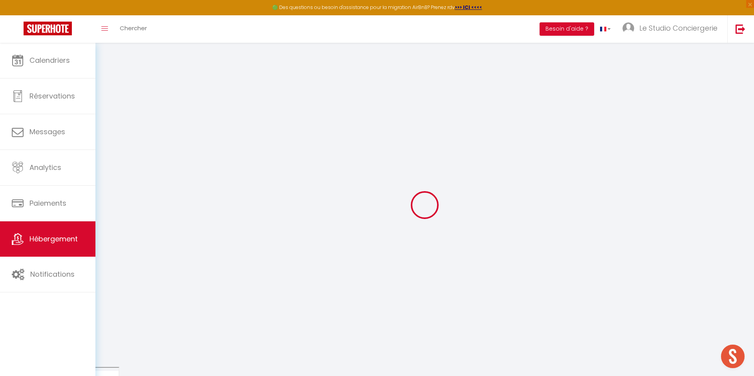
checkbox input "false"
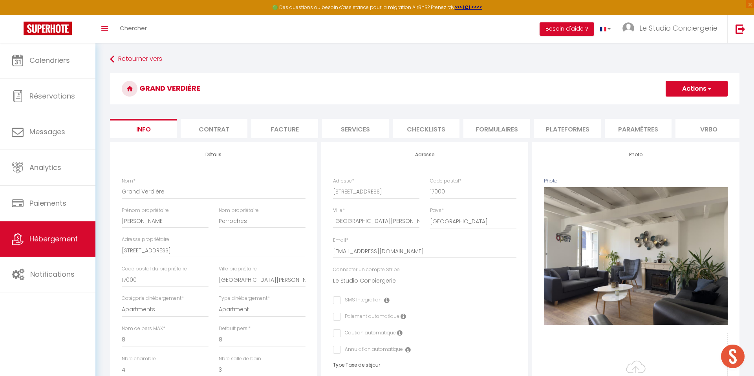
checkbox input "false"
click at [445, 137] on li "Checklists" at bounding box center [426, 128] width 67 height 19
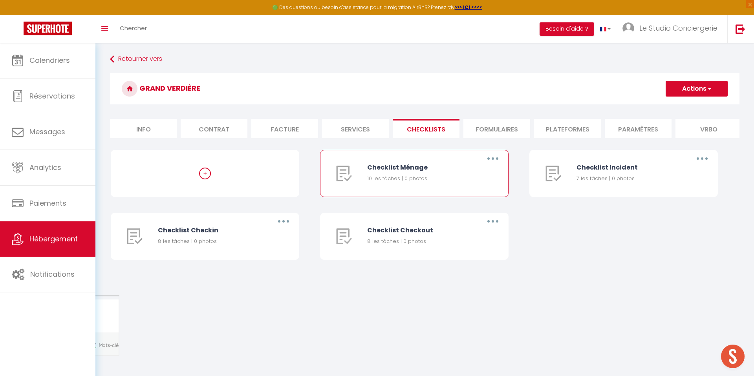
click at [494, 157] on button "button" at bounding box center [493, 158] width 22 height 13
click at [471, 204] on link "Supprimer" at bounding box center [472, 204] width 58 height 13
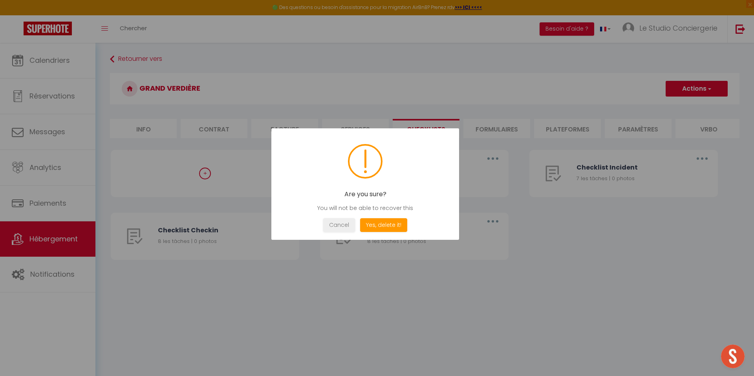
click at [388, 231] on button "Yes, delete it!" at bounding box center [383, 225] width 47 height 14
click at [374, 227] on button "OK" at bounding box center [365, 225] width 20 height 14
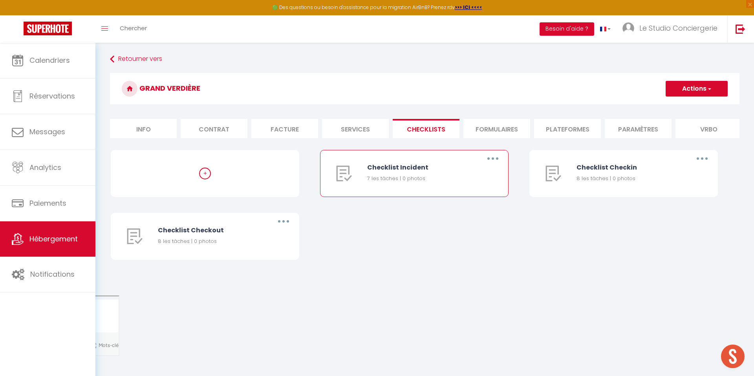
click at [496, 158] on button "button" at bounding box center [493, 158] width 22 height 13
click at [456, 206] on link "Supprimer" at bounding box center [472, 204] width 58 height 13
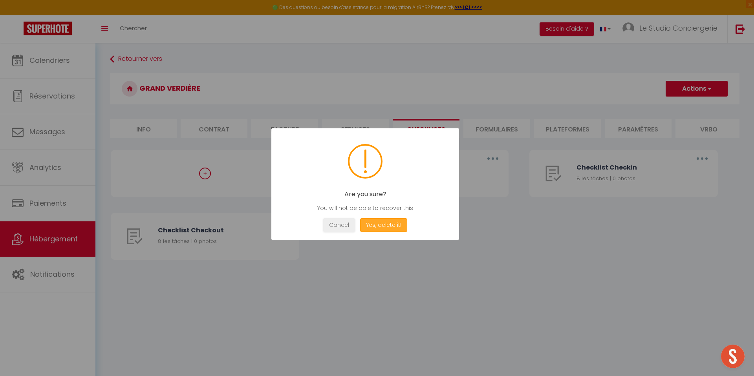
drag, startPoint x: 384, startPoint y: 224, endPoint x: 433, endPoint y: 200, distance: 54.1
click at [385, 224] on button "Yes, delete it!" at bounding box center [383, 225] width 47 height 14
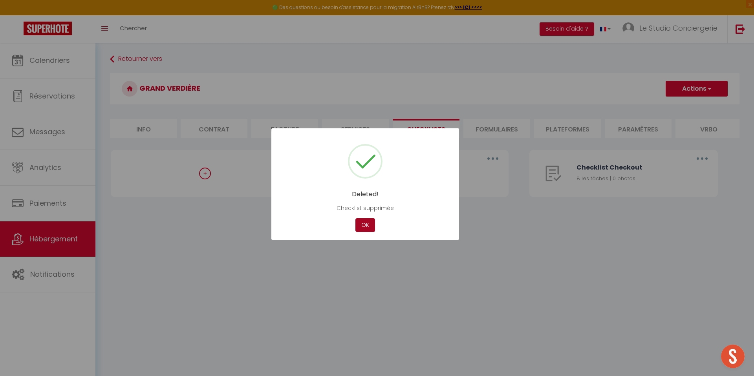
drag, startPoint x: 364, startPoint y: 225, endPoint x: 385, endPoint y: 214, distance: 23.2
click at [366, 224] on button "OK" at bounding box center [365, 225] width 20 height 14
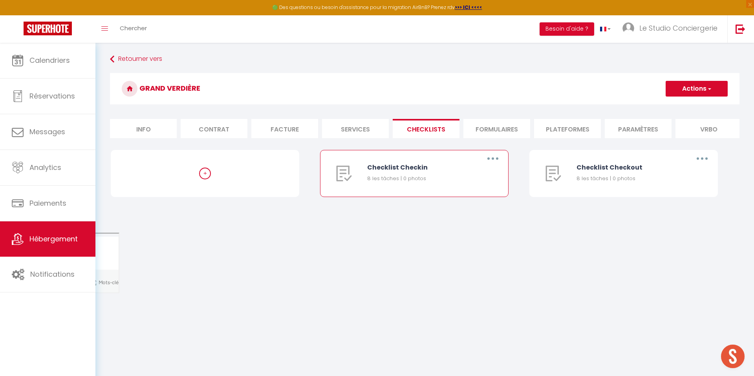
click at [496, 158] on button "button" at bounding box center [493, 158] width 22 height 13
click at [459, 203] on link "Supprimer" at bounding box center [472, 204] width 58 height 13
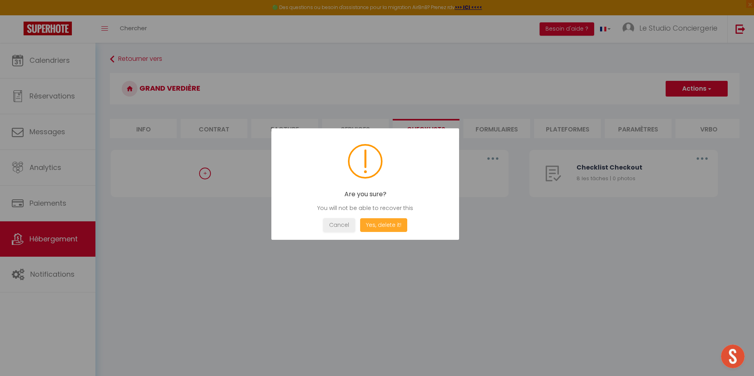
click at [359, 226] on div "Yes, delete it!" at bounding box center [383, 225] width 51 height 14
drag, startPoint x: 370, startPoint y: 226, endPoint x: 409, endPoint y: 214, distance: 40.4
click at [370, 226] on button "Yes, delete it!" at bounding box center [383, 225] width 47 height 14
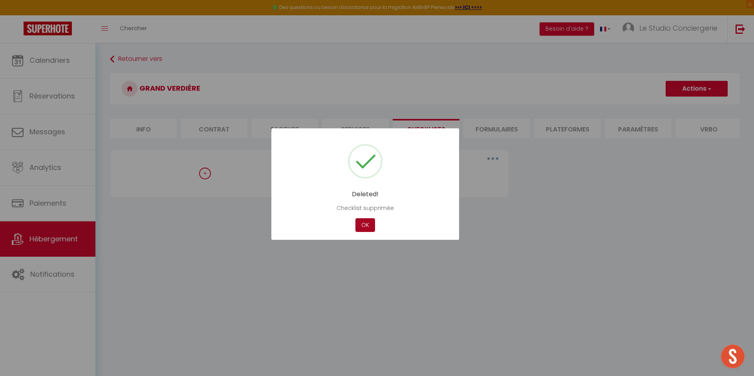
drag, startPoint x: 363, startPoint y: 227, endPoint x: 407, endPoint y: 209, distance: 47.0
click at [364, 227] on button "OK" at bounding box center [365, 225] width 20 height 14
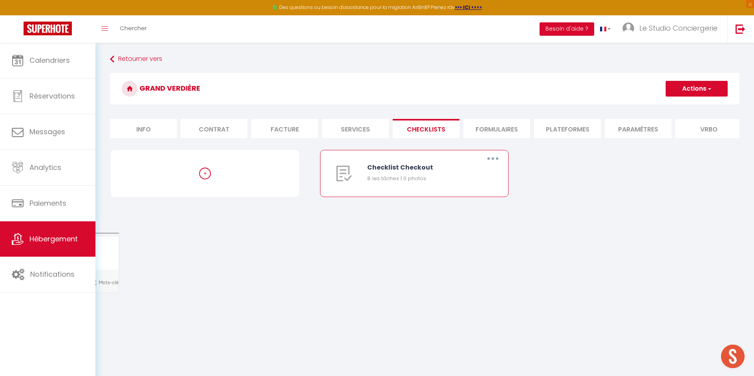
drag, startPoint x: 497, startPoint y: 162, endPoint x: 484, endPoint y: 167, distance: 13.2
click at [497, 162] on button "button" at bounding box center [493, 158] width 22 height 13
drag, startPoint x: 457, startPoint y: 206, endPoint x: 432, endPoint y: 217, distance: 28.0
click at [457, 206] on link "Supprimer" at bounding box center [472, 204] width 58 height 13
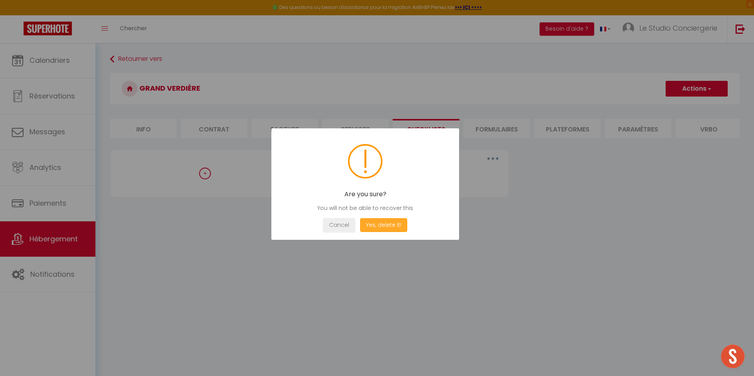
click at [387, 230] on button "Yes, delete it!" at bounding box center [383, 225] width 47 height 14
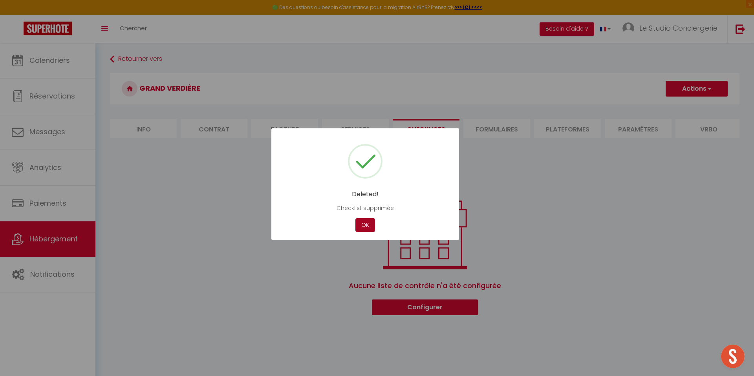
click at [374, 225] on button "OK" at bounding box center [365, 225] width 20 height 14
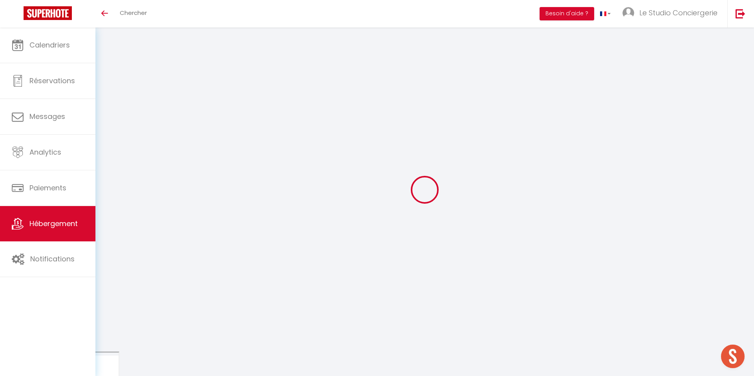
click at [58, 223] on span "Hébergement" at bounding box center [53, 224] width 48 height 10
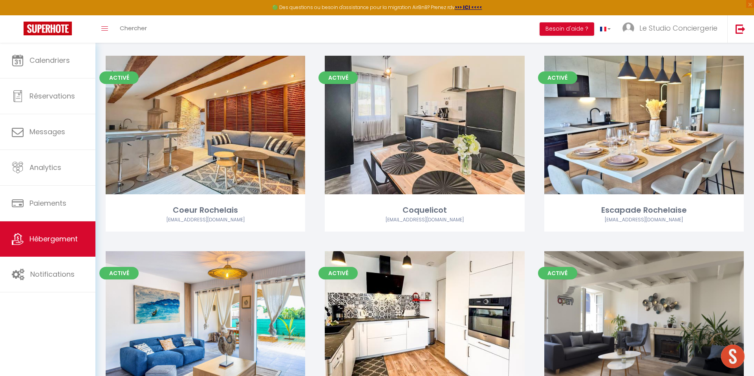
scroll to position [930, 0]
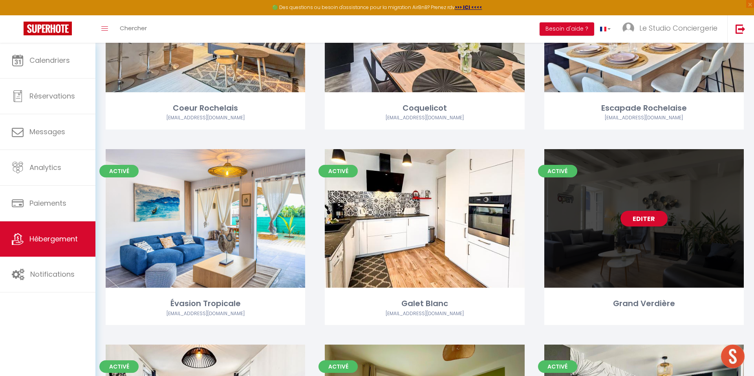
click at [642, 224] on link "Editer" at bounding box center [644, 219] width 47 height 16
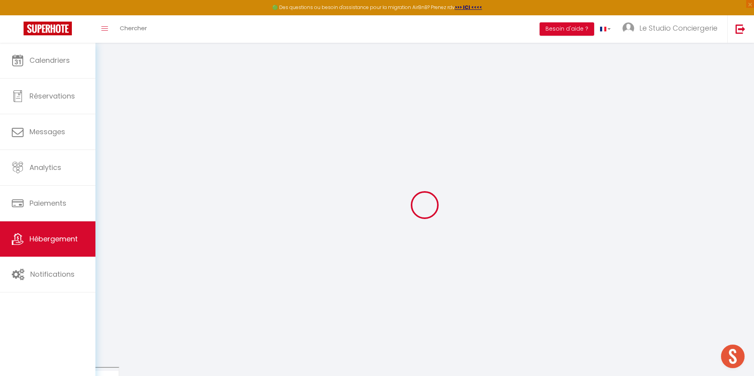
select select
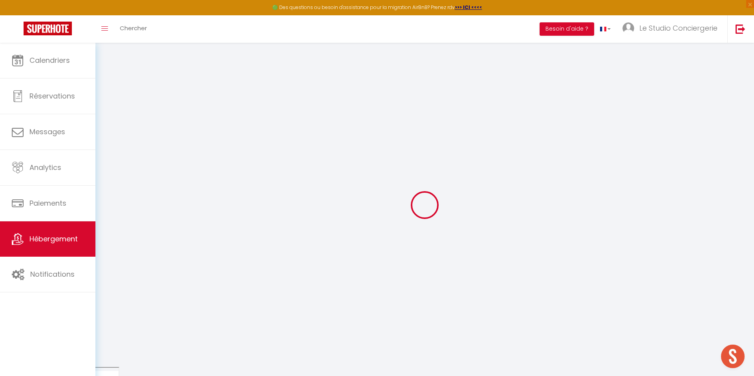
checkbox input "false"
select select
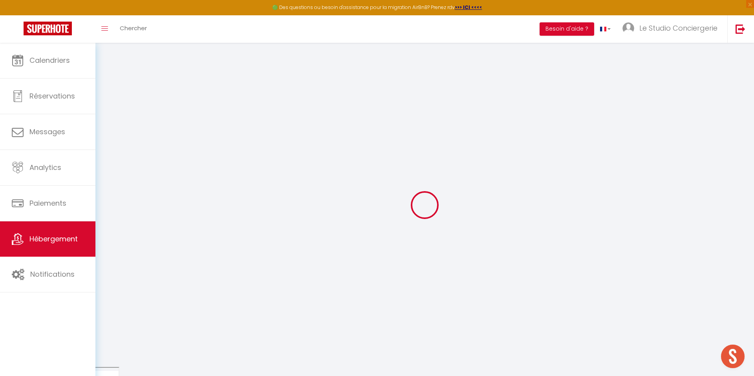
select select
checkbox input "false"
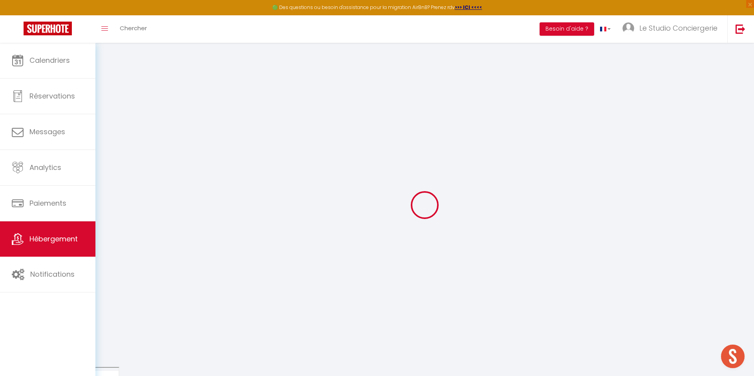
checkbox input "false"
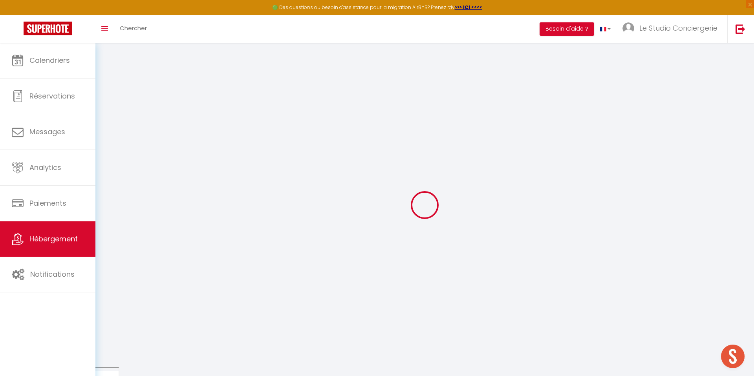
checkbox input "false"
select select "16:00"
select select "23:45"
select select "11:00"
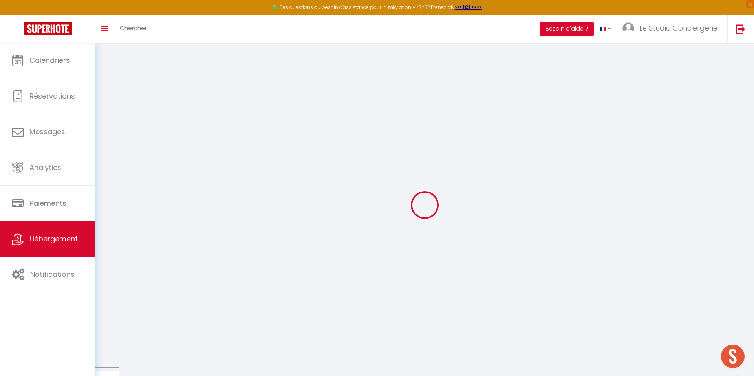
select select "30"
select select "120"
checkbox input "false"
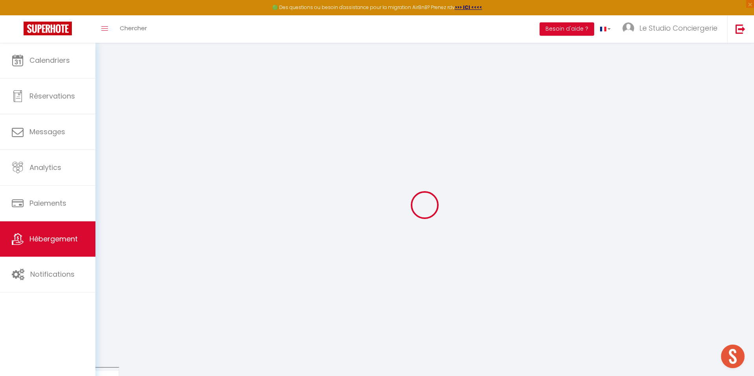
checkbox input "false"
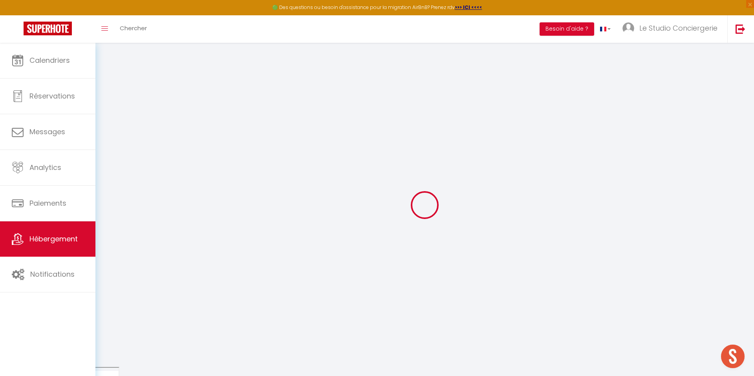
checkbox input "false"
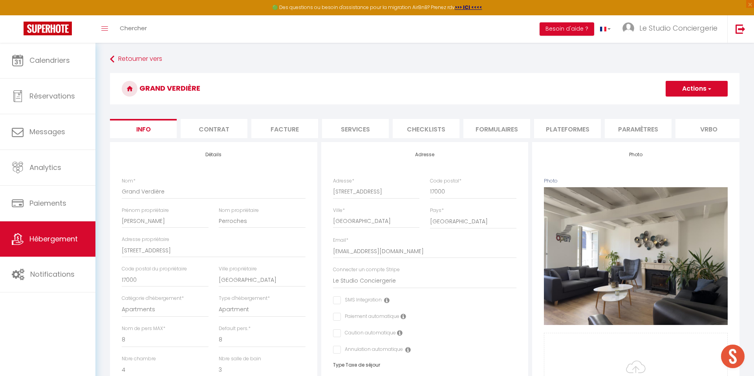
click at [568, 127] on li "Plateformes" at bounding box center [567, 128] width 67 height 19
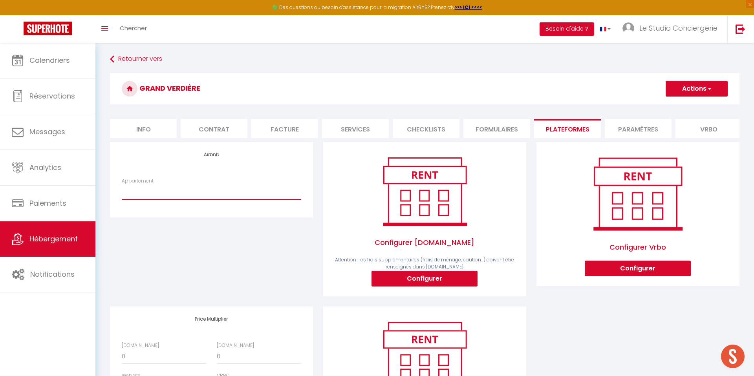
click at [172, 191] on select "Le petit Malo - Minimes · Le Petit Malo - Cosy à 100m de la mer - [EMAIL_ADDRES…" at bounding box center [212, 192] width 180 height 15
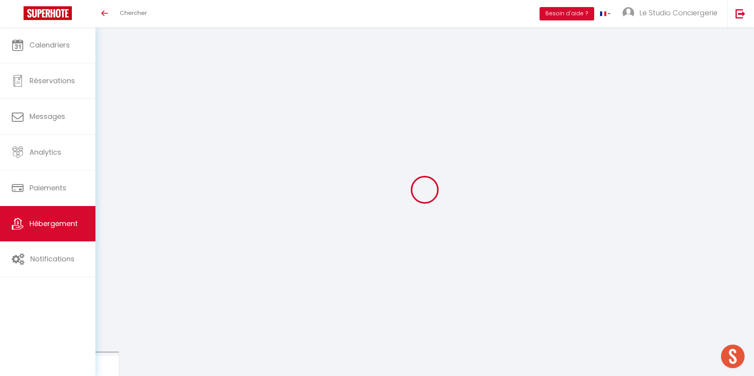
select select
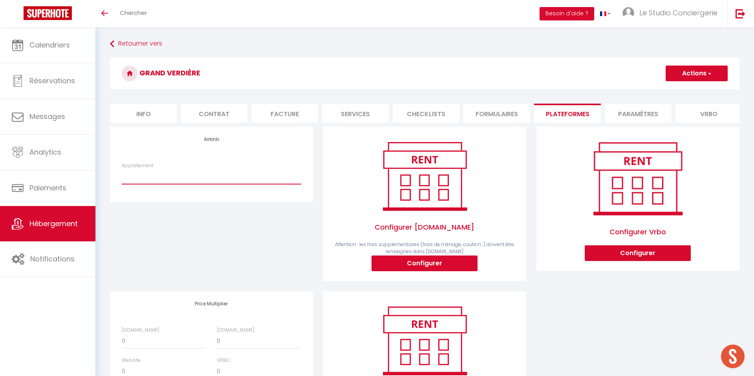
click at [217, 177] on select "Grand Verdière : Duplex à 5 min du port - [EMAIL_ADDRESS][DOMAIN_NAME] Le petit…" at bounding box center [212, 176] width 180 height 15
select select "7837-1527508604312963086"
click at [122, 169] on select "Grand Verdière : Duplex à 5 min du port - [EMAIL_ADDRESS][DOMAIN_NAME] Le petit…" at bounding box center [212, 176] width 180 height 15
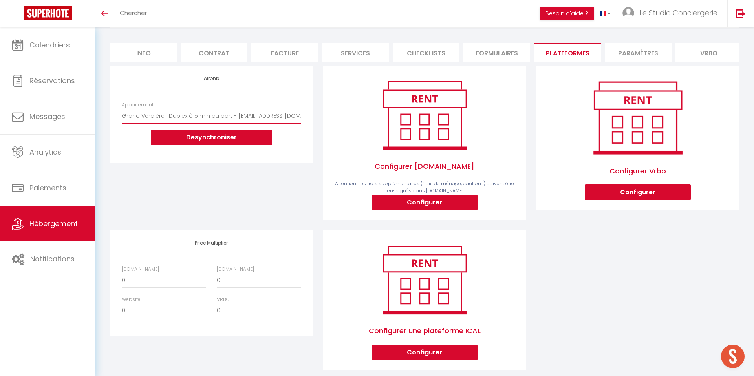
scroll to position [67, 0]
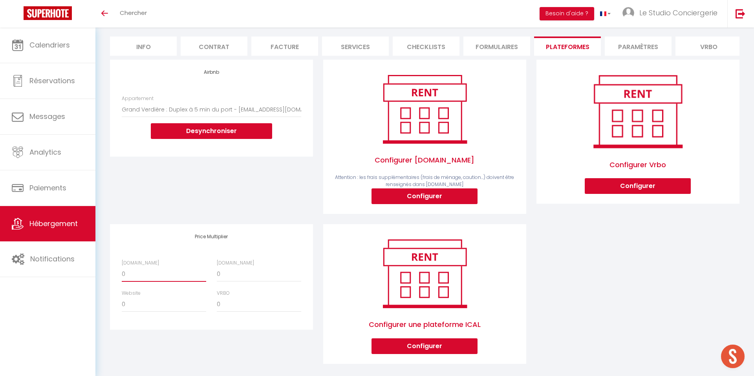
click at [152, 273] on select "0 + 1 % + 2 % + 3 % + 4 % + 5 % + 6 % + 7 % + 8 % + 9 %" at bounding box center [164, 274] width 84 height 15
select select "+ 28 %"
click at [122, 267] on select "0 + 1 % + 2 % + 3 % + 4 % + 5 % + 6 % + 7 % + 8 % + 9 %" at bounding box center [164, 274] width 84 height 15
click at [249, 269] on select "0 + 1 % + 2 % + 3 % + 4 % + 5 % + 6 % + 7 % + 8 % + 9 %" at bounding box center [259, 274] width 84 height 15
select select "+ 40 %"
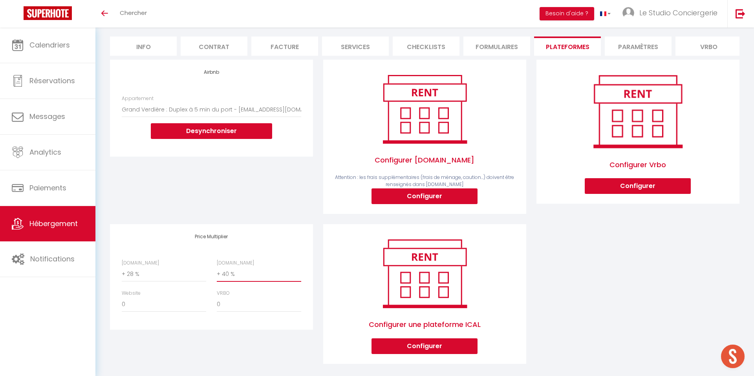
click at [217, 267] on select "0 + 1 % + 2 % + 3 % + 4 % + 5 % + 6 % + 7 % + 8 % + 9 %" at bounding box center [259, 274] width 84 height 15
click at [158, 300] on select "0 + 1 % + 2 % + 3 % + 4 % + 5 % + 6 % + 7 % + 8 % + 9 %" at bounding box center [164, 304] width 84 height 15
select select "+ 15 %"
click at [122, 297] on select "0 + 1 % + 2 % + 3 % + 4 % + 5 % + 6 % + 7 % + 8 % + 9 %" at bounding box center [164, 304] width 84 height 15
click at [289, 224] on div "Price Multiplier [DOMAIN_NAME] 0 + 1 % + 2 % + 3 % + 4 % + 5 % + 6 % + 7 %" at bounding box center [211, 276] width 203 height 105
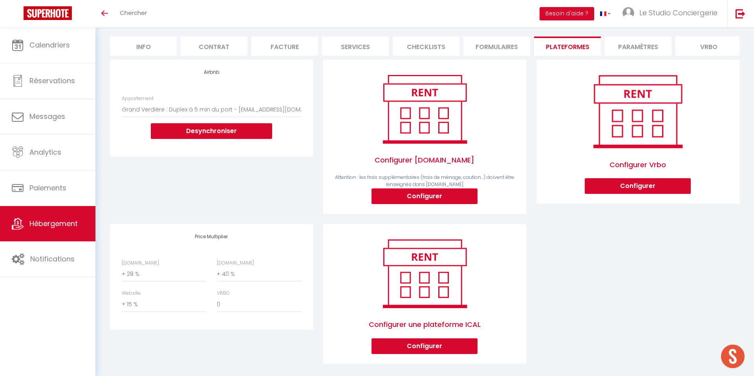
scroll to position [0, 0]
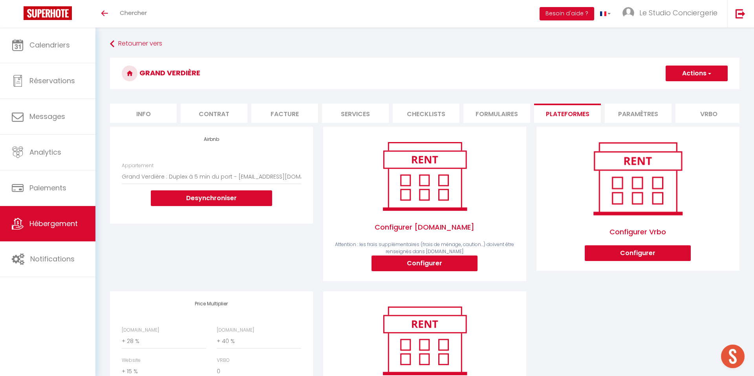
click at [676, 66] on button "Actions" at bounding box center [697, 74] width 62 height 16
click at [678, 89] on link "Enregistrer" at bounding box center [696, 91] width 62 height 10
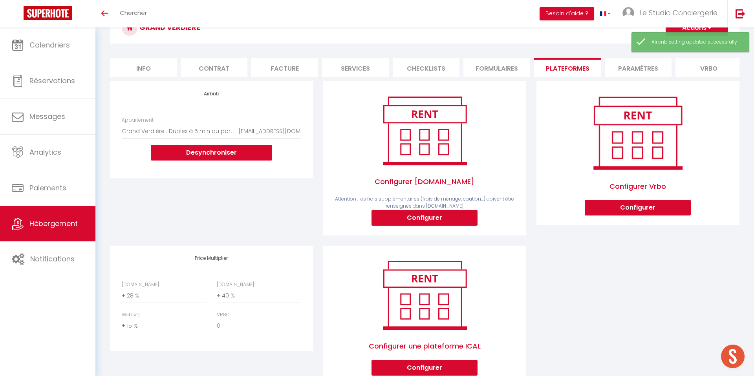
click at [494, 67] on li "Formulaires" at bounding box center [497, 67] width 67 height 19
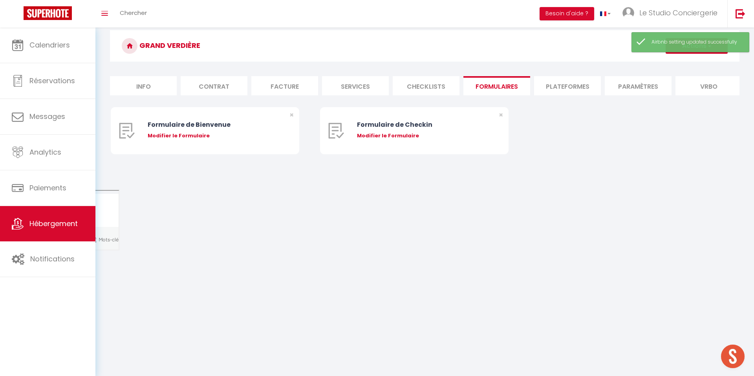
click at [566, 77] on li "Plateformes" at bounding box center [567, 85] width 67 height 19
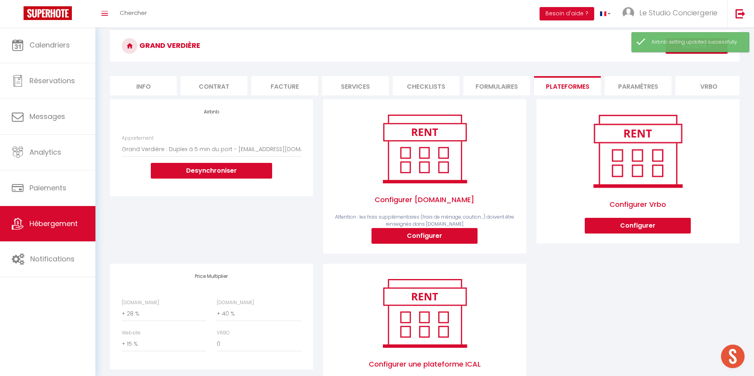
scroll to position [46, 0]
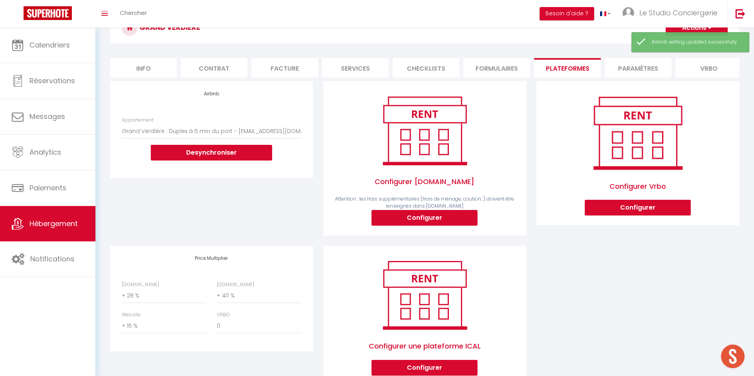
click at [406, 68] on li "Checklists" at bounding box center [426, 67] width 67 height 19
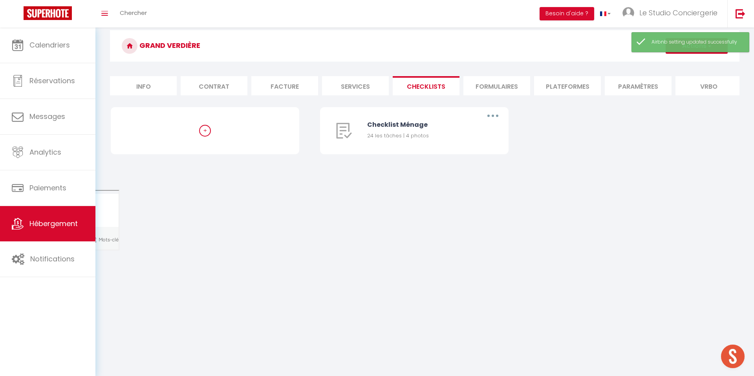
click at [363, 80] on li "Services" at bounding box center [355, 85] width 67 height 19
select select
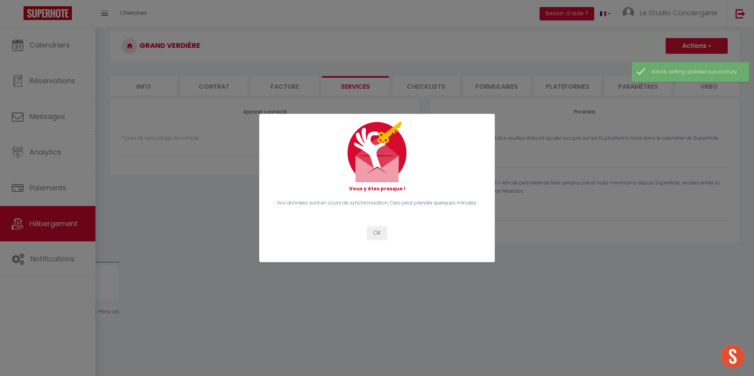
click at [438, 83] on div "Vous y êtes presque ! Vos données sont en cours de synchronisation. Cela peut p…" at bounding box center [377, 188] width 236 height 376
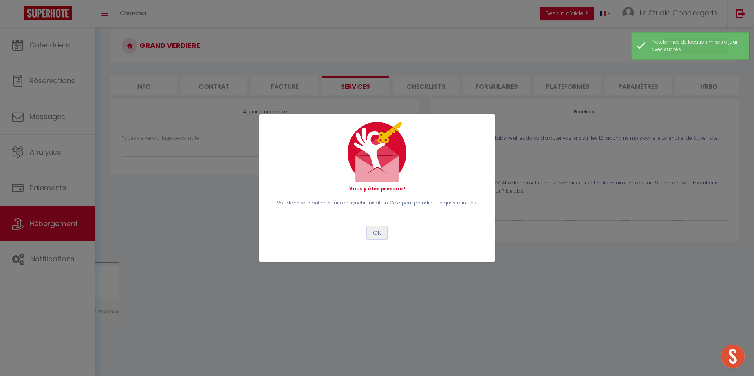
click at [376, 233] on button "OK" at bounding box center [377, 233] width 20 height 13
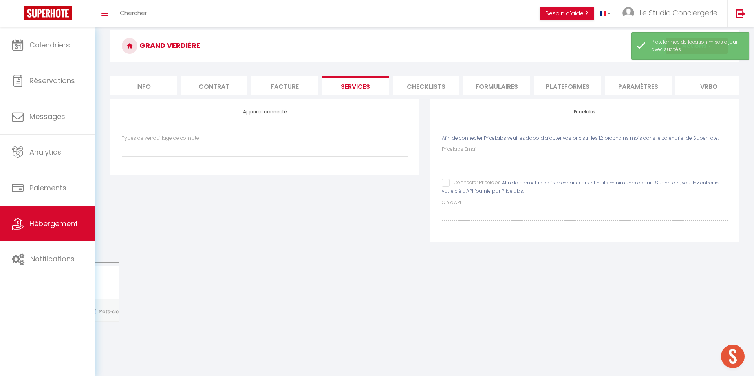
click at [422, 79] on li "Checklists" at bounding box center [426, 85] width 67 height 19
select select
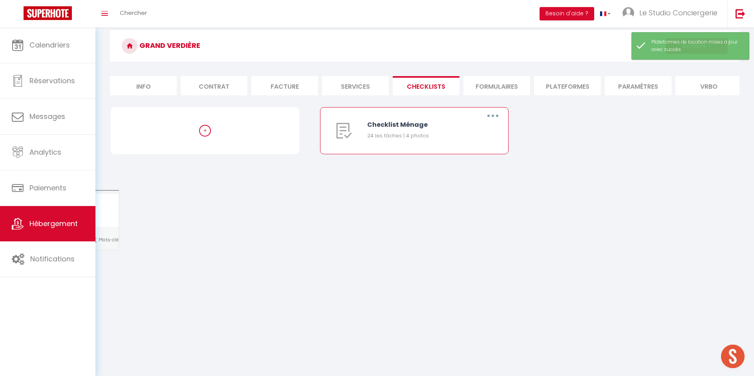
click at [494, 114] on button "button" at bounding box center [493, 116] width 22 height 13
click at [483, 131] on link "Editer" at bounding box center [472, 133] width 58 height 13
type input "Checklist Ménage"
type input "[STREET_ADDRESS] App 203 | étage 2 | Code boite à clés parking 5401 | place par…"
select select
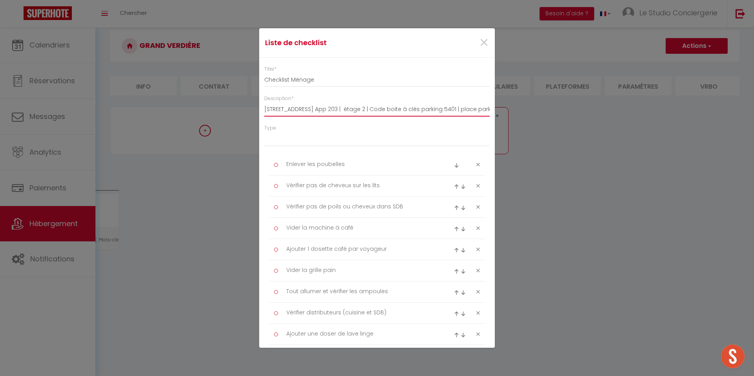
click at [292, 110] on input "[STREET_ADDRESS] App 203 | étage 2 | Code boite à clés parking 5401 | place par…" at bounding box center [376, 110] width 225 height 14
drag, startPoint x: 372, startPoint y: 110, endPoint x: 264, endPoint y: 106, distance: 108.9
click at [264, 106] on div "Description * [STREET_ADDRESS] | étage 2 | Code boite à clés parking 5401 | pla…" at bounding box center [377, 106] width 236 height 22
paste input "[STREET_ADDRESS]"
click at [292, 110] on input "[STREET_ADDRESS] | étage 2 | Code boite à clés parking 5401 | place parking num…" at bounding box center [376, 110] width 225 height 14
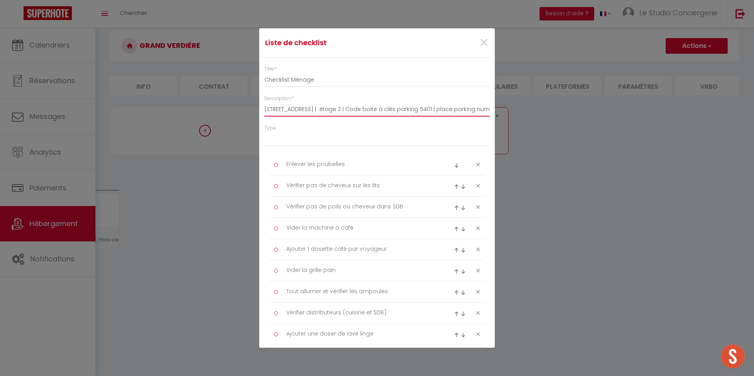
click at [287, 108] on input "[STREET_ADDRESS] | étage 2 | Code boite à clés parking 5401 | place parking num…" at bounding box center [376, 110] width 225 height 14
click at [367, 112] on input "[STREET_ADDRESS] | étage 2 | Code boite à clés parking 5401 | place parking num…" at bounding box center [376, 110] width 225 height 14
click at [383, 109] on input "[STREET_ADDRESS] | étage 2 | Code boite à clés parking 5401 | place parking num…" at bounding box center [376, 110] width 225 height 14
drag, startPoint x: 398, startPoint y: 110, endPoint x: 431, endPoint y: 110, distance: 33.4
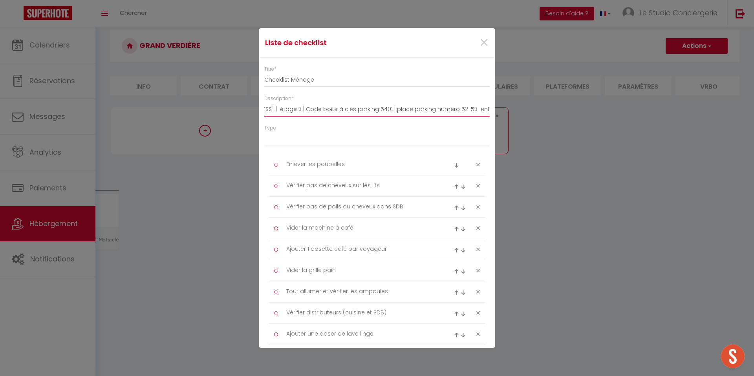
click at [431, 110] on input "[STREET_ADDRESS] | étage 3 | Code boite à clés parking 5401 | place parking num…" at bounding box center [376, 110] width 225 height 14
drag, startPoint x: 394, startPoint y: 111, endPoint x: 559, endPoint y: 111, distance: 164.6
click at [559, 111] on div "Liste de checklist × Titre * Checklist Ménage Description * [STREET_ADDRESS] | …" at bounding box center [377, 188] width 754 height 376
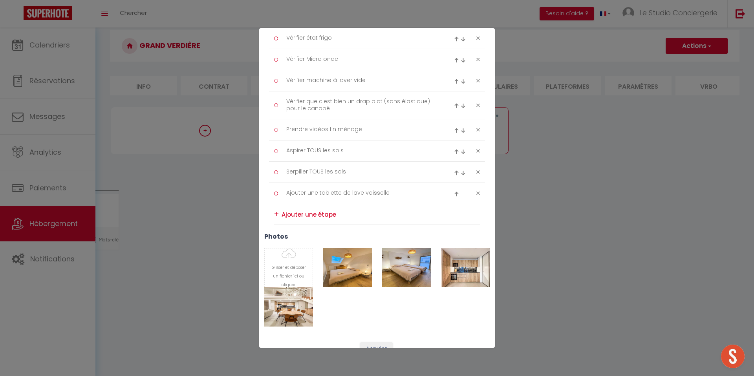
scroll to position [523, 0]
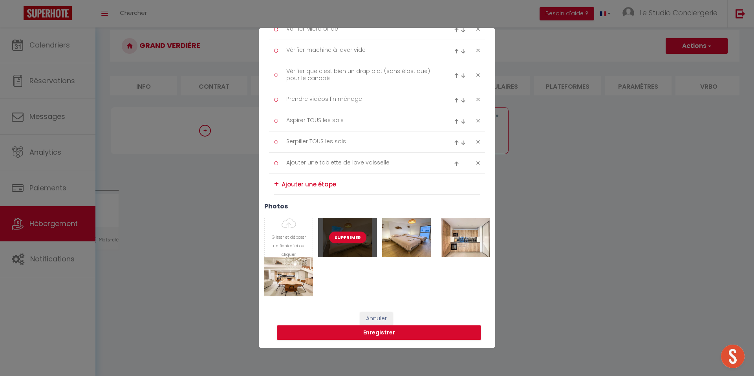
type input "[STREET_ADDRESS] |"
click at [350, 238] on button "Supprimer" at bounding box center [347, 238] width 37 height 12
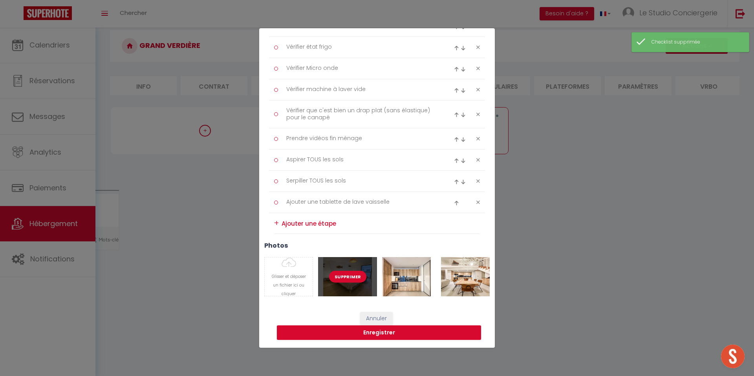
click at [349, 278] on button "Supprimer" at bounding box center [347, 277] width 37 height 12
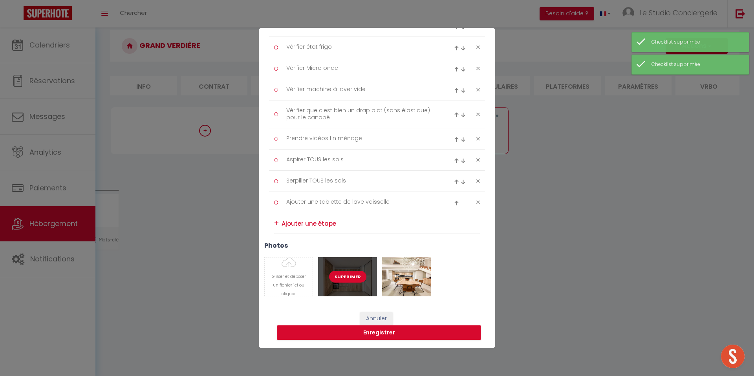
click at [349, 278] on button "Supprimer" at bounding box center [347, 277] width 37 height 12
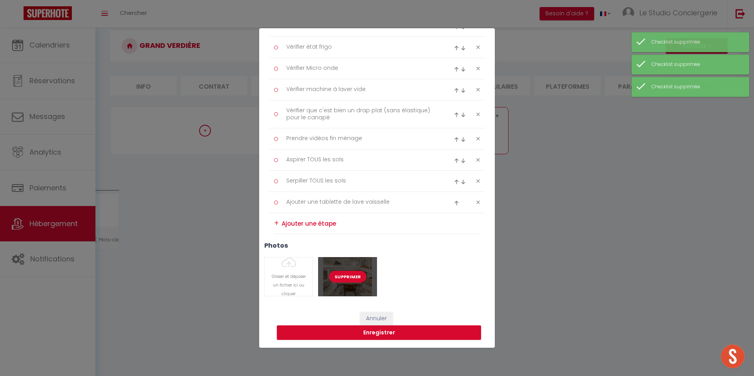
click at [349, 278] on button "Supprimer" at bounding box center [347, 277] width 37 height 12
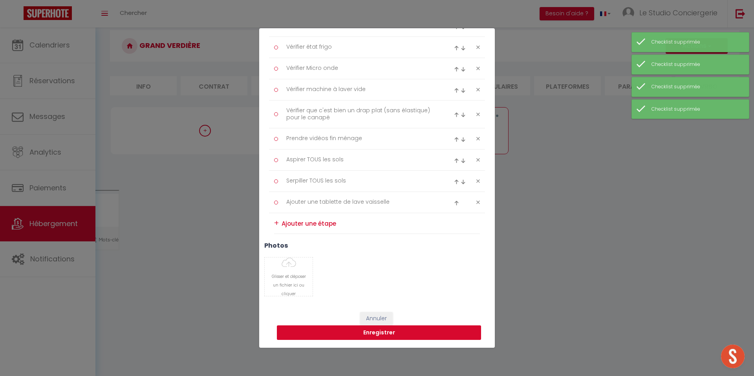
click at [354, 337] on button "Enregistrer" at bounding box center [379, 333] width 204 height 15
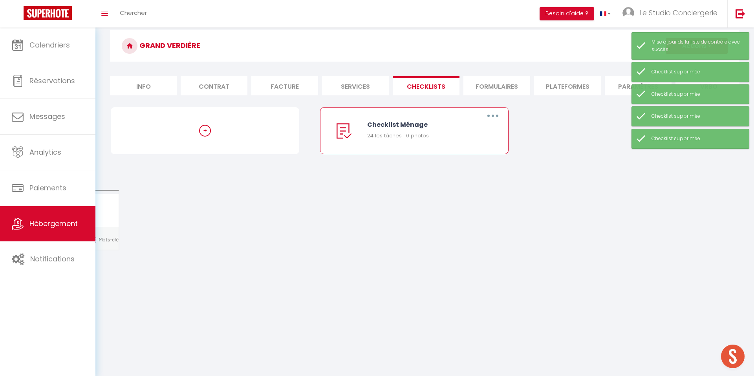
click at [344, 85] on li "Services" at bounding box center [355, 85] width 67 height 19
select select
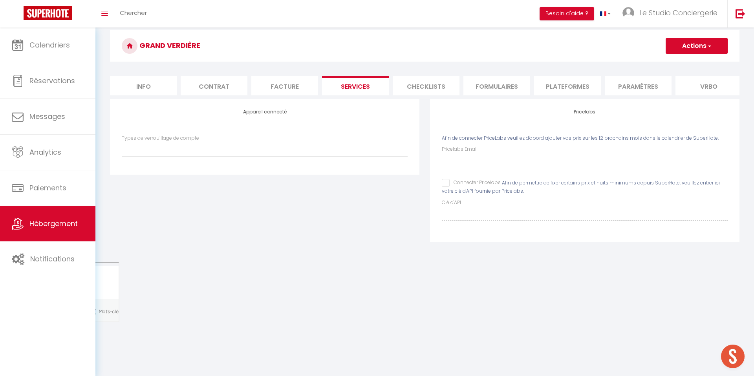
click at [445, 186] on input "Connecter Pricelabs" at bounding box center [471, 183] width 59 height 8
checkbox input "true"
select select
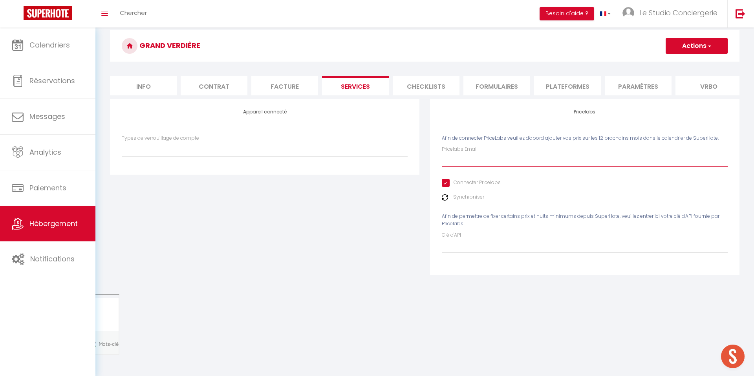
click at [458, 163] on input "Pricelabs Email" at bounding box center [585, 160] width 286 height 14
paste input "[EMAIL_ADDRESS][DOMAIN_NAME]"
type input "[EMAIL_ADDRESS][DOMAIN_NAME]"
select select
type input "[EMAIL_ADDRESS][DOMAIN_NAME]"
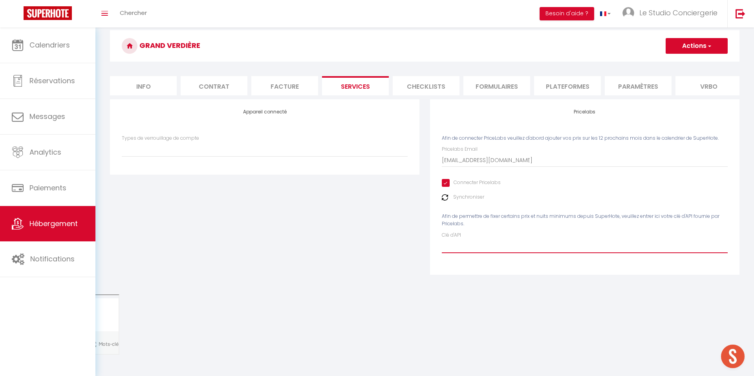
click at [449, 247] on input "Clé d'API" at bounding box center [585, 246] width 286 height 14
paste input "2h8peCOMGEMmkU8SzOpog2GIoNLwiFgmvYi5dpy3"
type input "2h8peCOMGEMmkU8SzOpog2GIoNLwiFgmvYi5dpy3"
select select
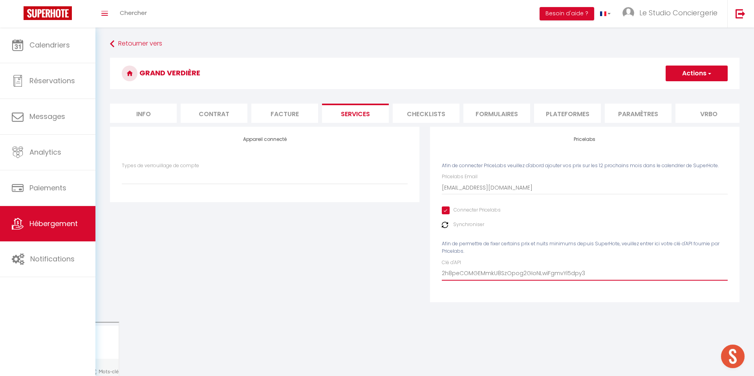
type input "2h8peCOMGEMmkU8SzOpog2GIoNLwiFgmvYi5dpy3"
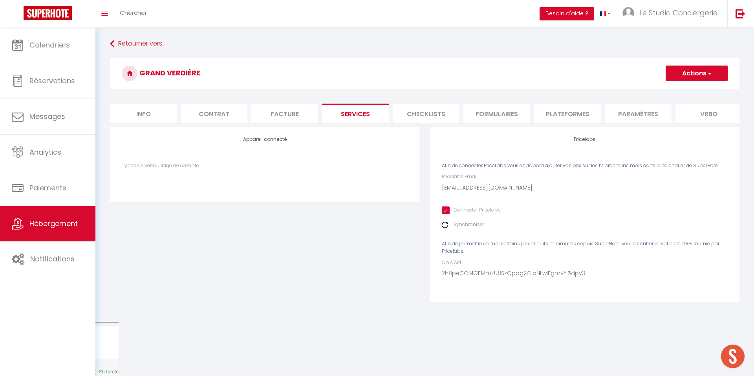
click at [696, 78] on button "Actions" at bounding box center [697, 74] width 62 height 16
click at [688, 90] on link "Enregistrer" at bounding box center [696, 91] width 62 height 10
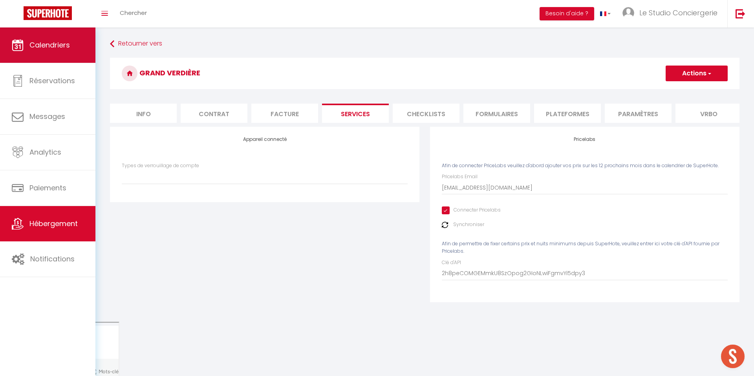
click at [49, 55] on link "Calendriers" at bounding box center [47, 44] width 95 height 35
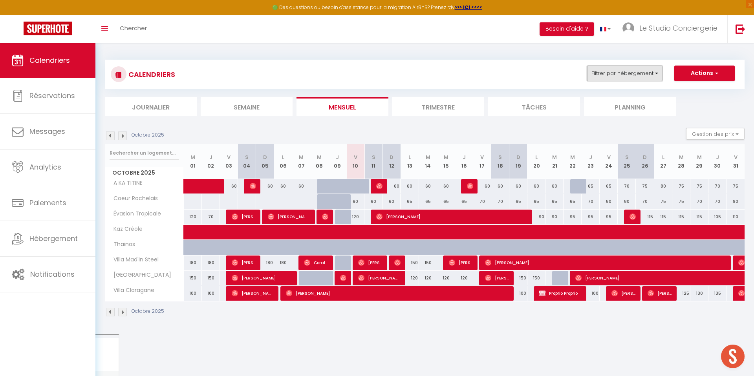
click at [617, 67] on button "Filtrer par hébergement" at bounding box center [624, 74] width 75 height 16
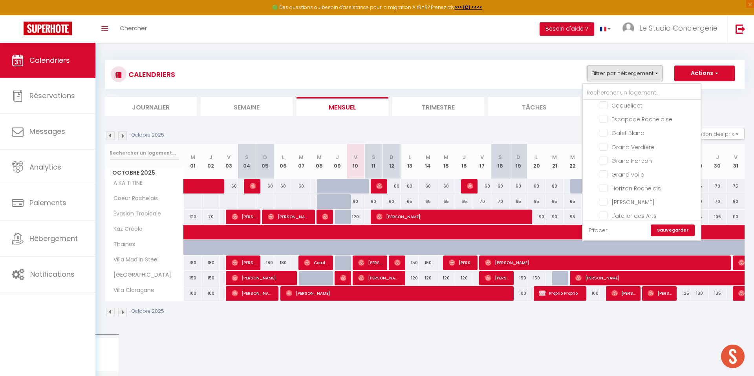
scroll to position [200, 0]
click at [608, 113] on input "Grand Verdière" at bounding box center [649, 113] width 98 height 8
checkbox input "true"
checkbox input "false"
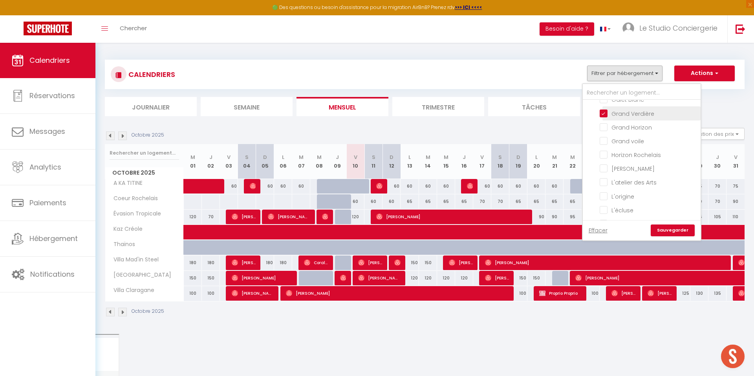
checkbox input "false"
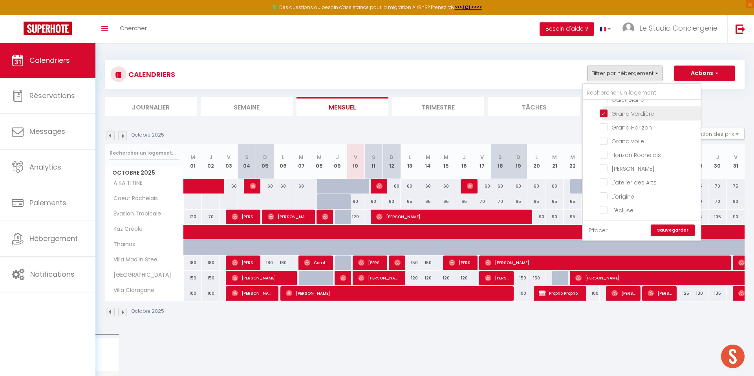
checkbox input "false"
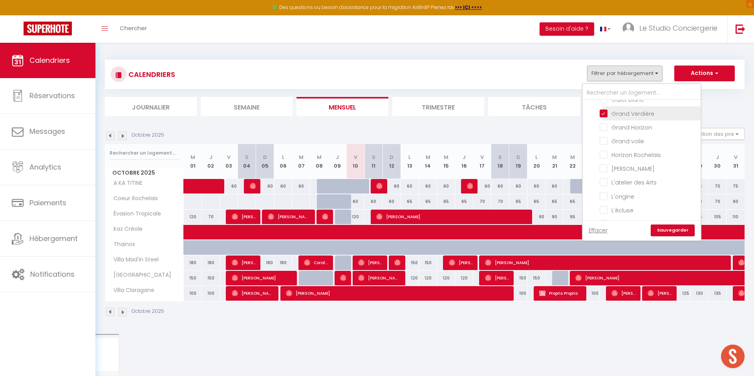
checkbox input "false"
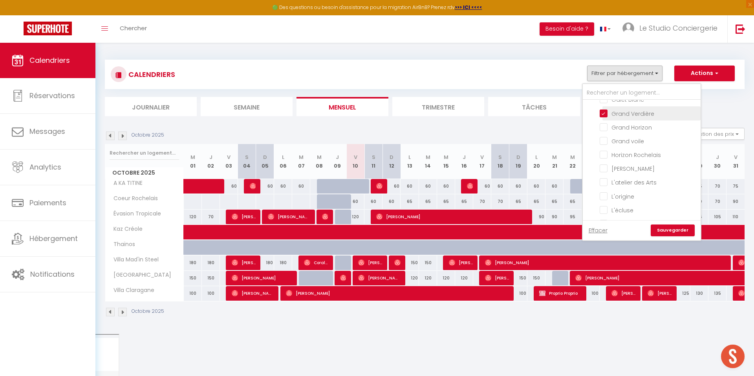
checkbox input "false"
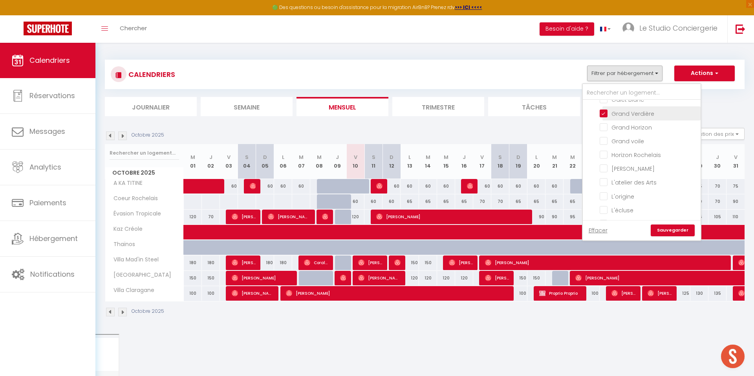
checkbox input "false"
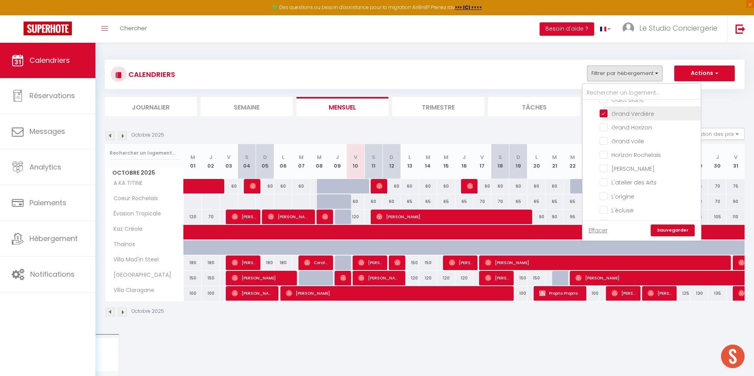
checkbox input "false"
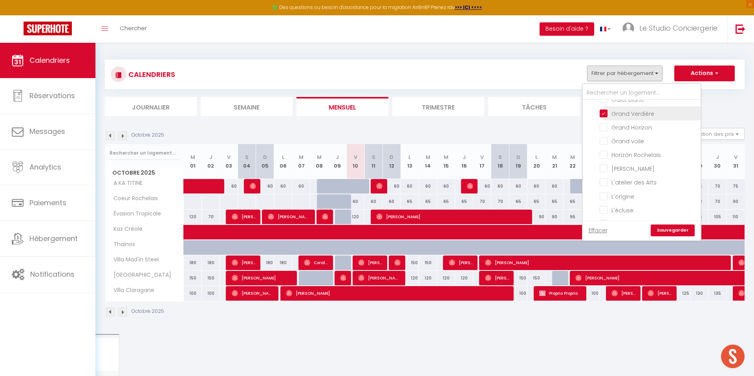
checkbox input "false"
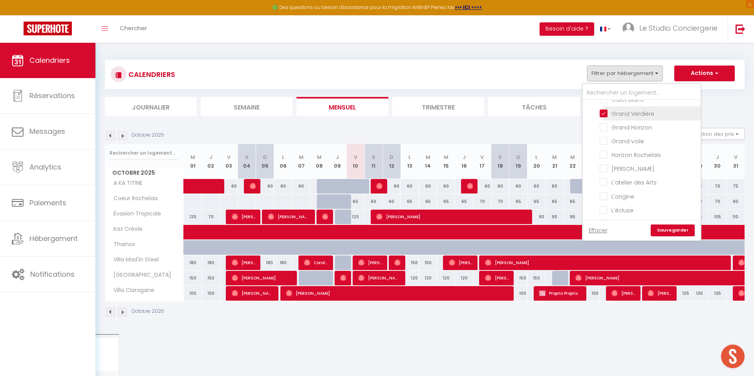
checkbox input "false"
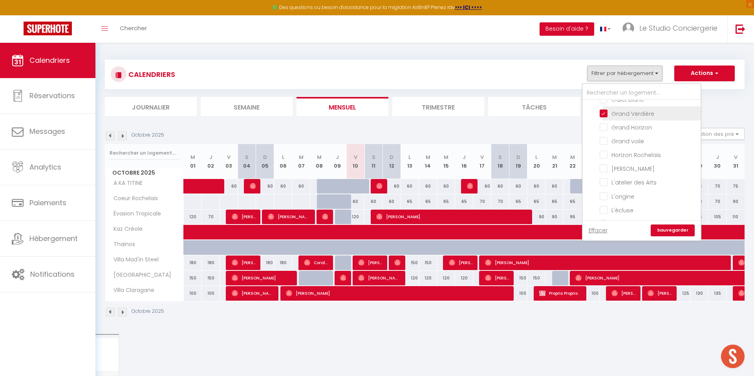
checkbox input "false"
click at [672, 234] on link "Sauvegarder" at bounding box center [673, 231] width 44 height 12
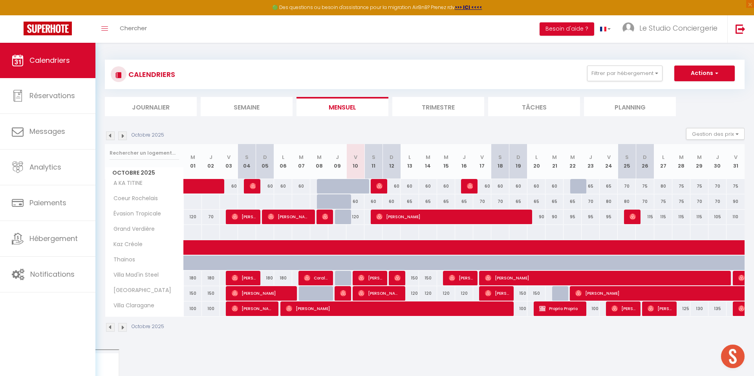
click at [351, 231] on div at bounding box center [355, 232] width 18 height 15
type input "Ven 10 Octobre 2025"
type input "Sam 11 Octobre 2025"
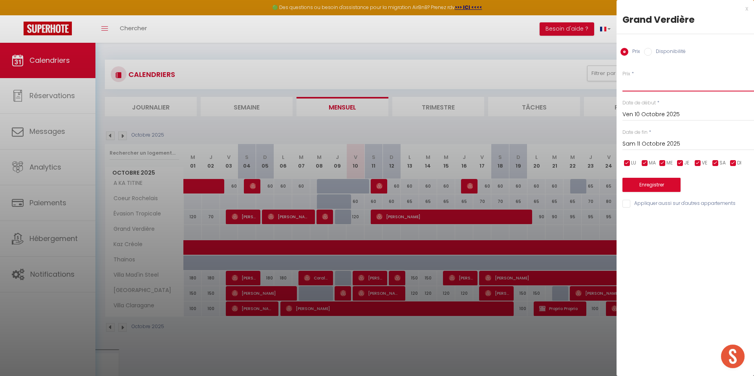
click at [645, 84] on input "Prix" at bounding box center [689, 84] width 132 height 14
type input "500"
click at [628, 142] on input "Sam 11 Octobre 2025" at bounding box center [689, 144] width 132 height 10
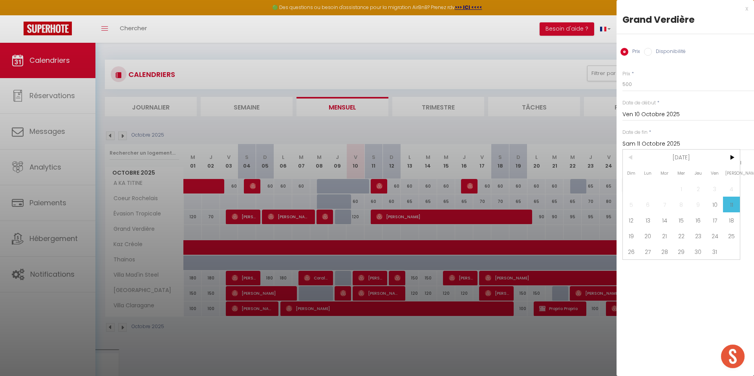
click at [676, 155] on span "[DATE]" at bounding box center [682, 158] width 84 height 16
click at [672, 154] on span "2025" at bounding box center [682, 158] width 84 height 16
click at [641, 206] on span "2026" at bounding box center [642, 205] width 39 height 16
click at [720, 221] on span "Décembre" at bounding box center [720, 221] width 39 height 16
click at [699, 246] on span "31" at bounding box center [698, 252] width 17 height 16
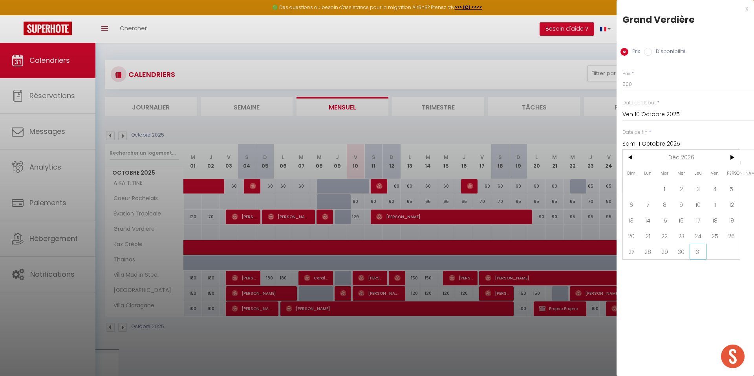
type input "Jeu 31 Décembre 2026"
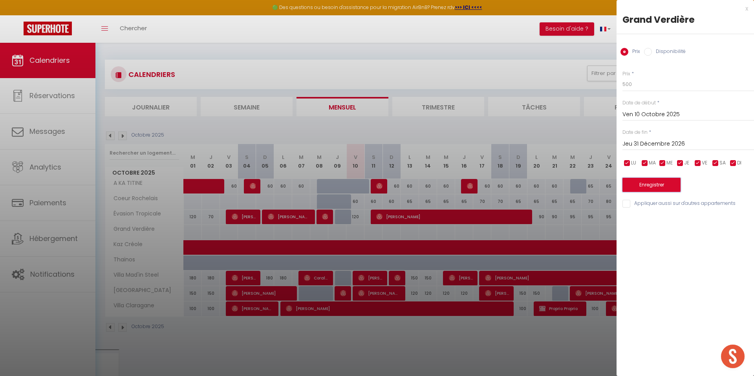
click at [661, 181] on button "Enregistrer" at bounding box center [652, 185] width 58 height 14
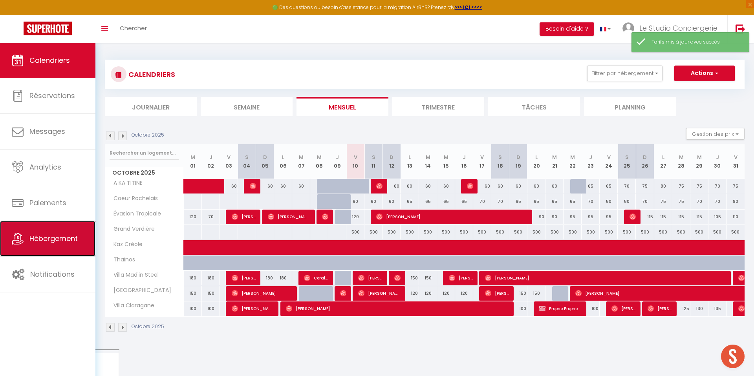
click at [42, 239] on span "Hébergement" at bounding box center [53, 239] width 48 height 10
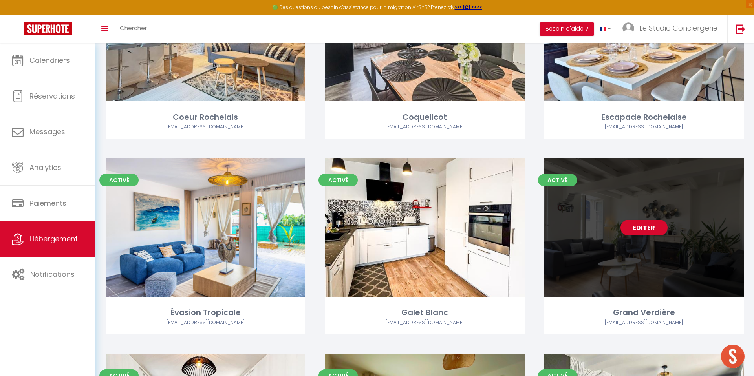
scroll to position [930, 0]
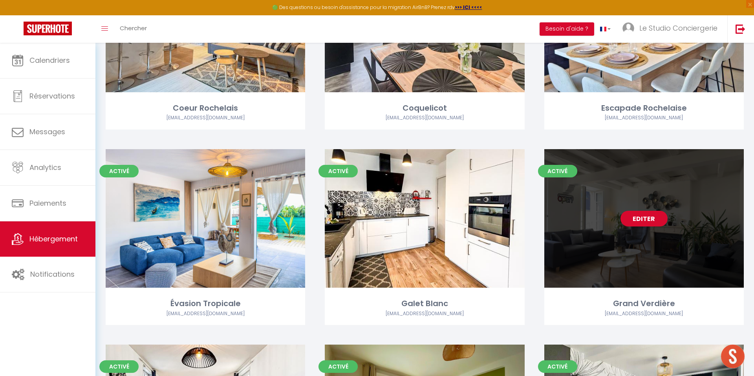
click at [637, 213] on link "Editer" at bounding box center [644, 219] width 47 height 16
click at [648, 218] on link "Editer" at bounding box center [644, 219] width 47 height 16
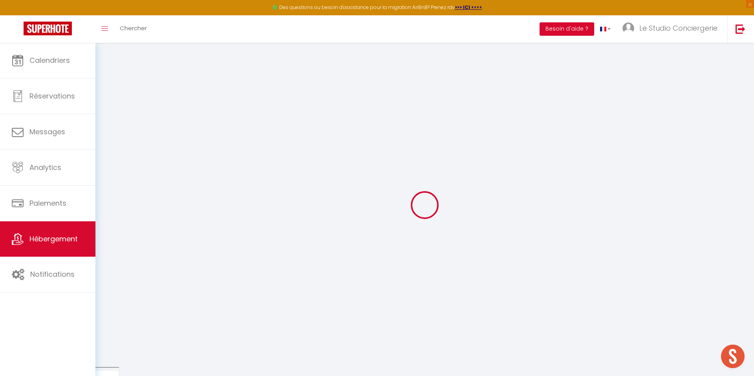
type input "Grand Verdière"
type input "[PERSON_NAME]"
type input "Perroches"
type input "[STREET_ADDRESS]"
type input "17000"
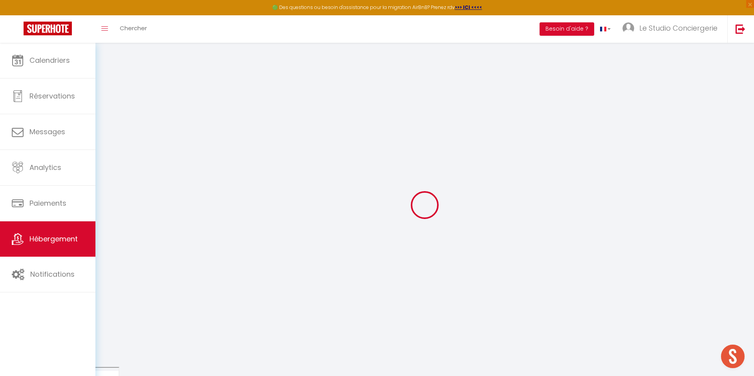
type input "[GEOGRAPHIC_DATA]"
select select "8"
select select "4"
select select "3"
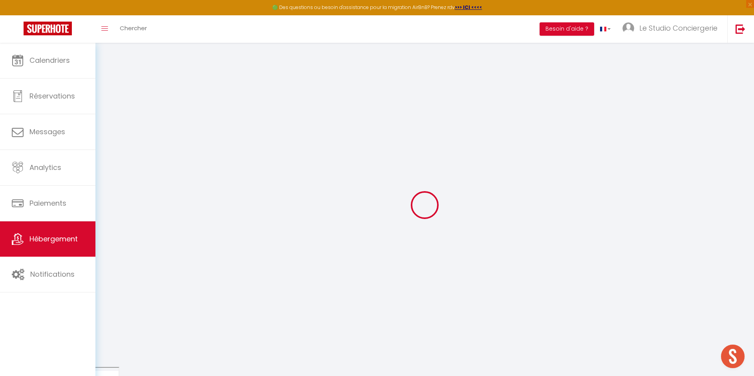
type input "150"
type input "130"
type input "5.5"
type input "100"
type input "300"
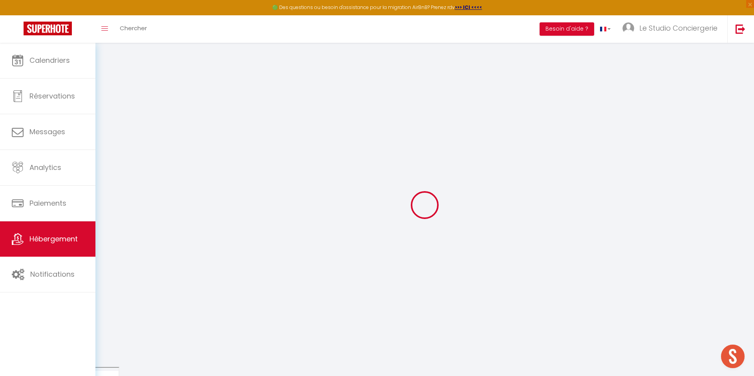
select select
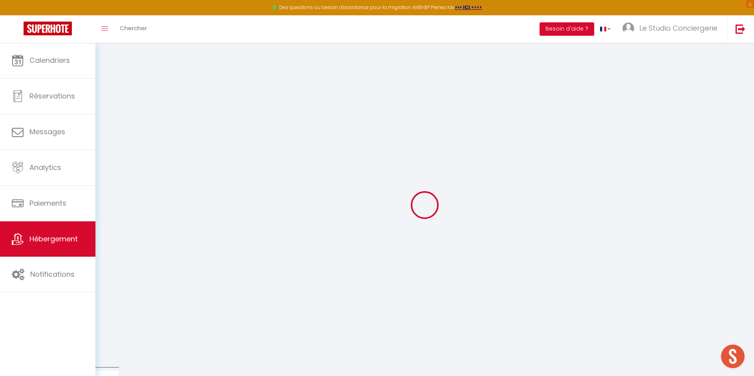
type input "[STREET_ADDRESS]"
type input "17000"
type input "[GEOGRAPHIC_DATA]"
type input "[EMAIL_ADDRESS][DOMAIN_NAME]"
select select "7996"
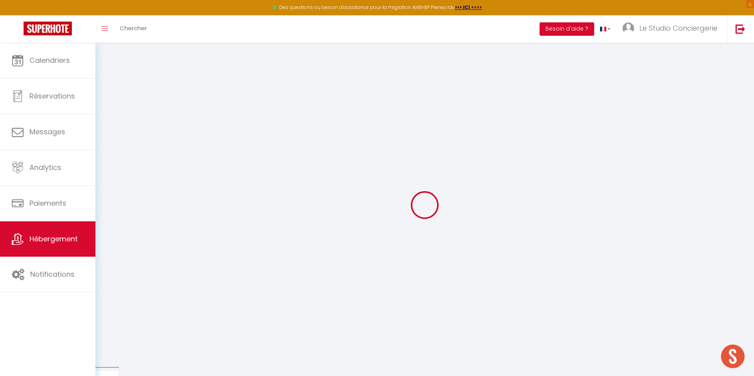
checkbox input "false"
radio input "true"
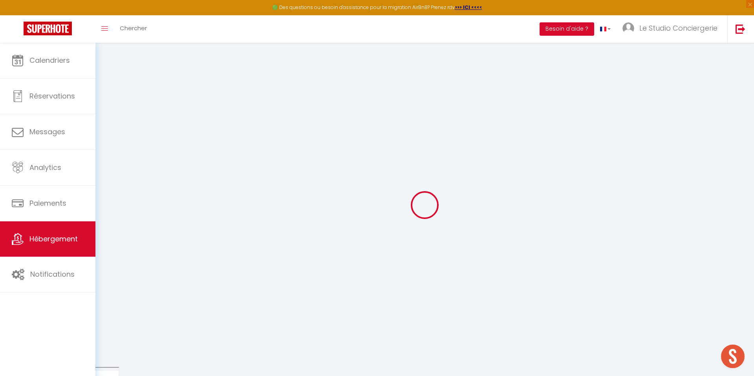
type input "130"
type input "0"
select select
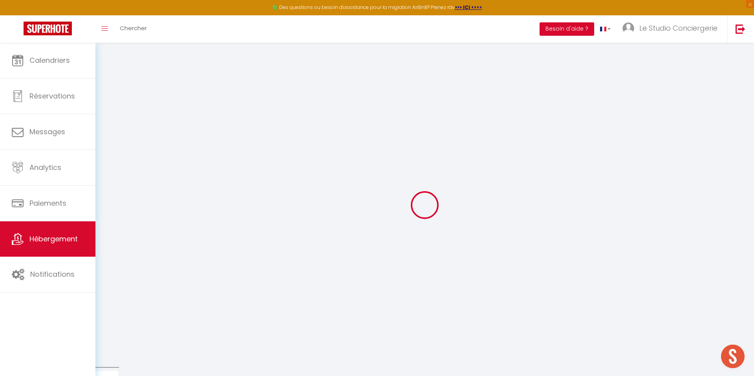
select select
checkbox input "false"
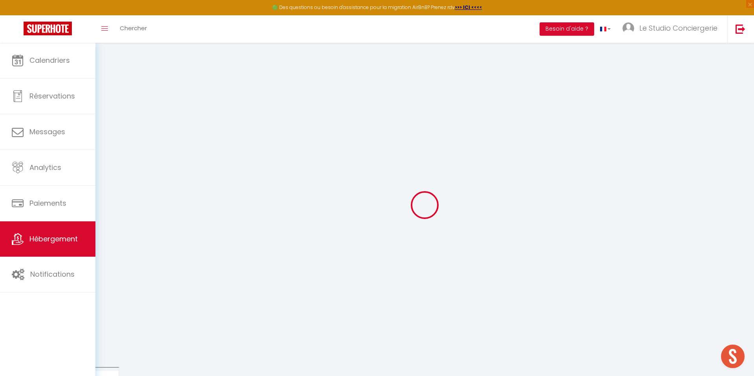
checkbox input "false"
select select
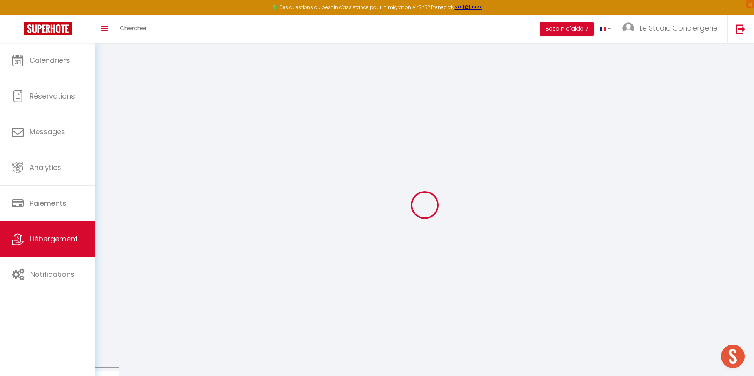
select select
checkbox input "false"
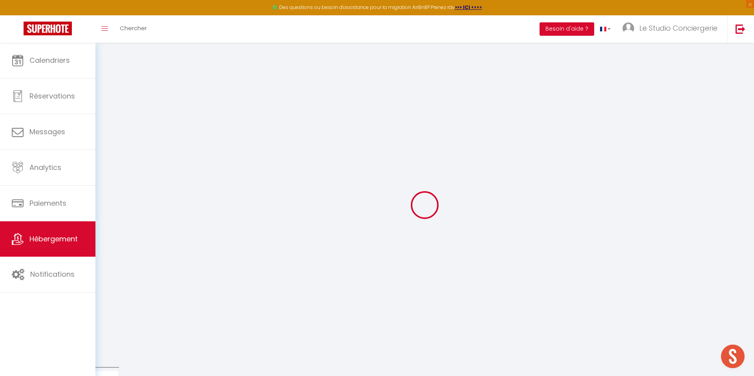
checkbox input "false"
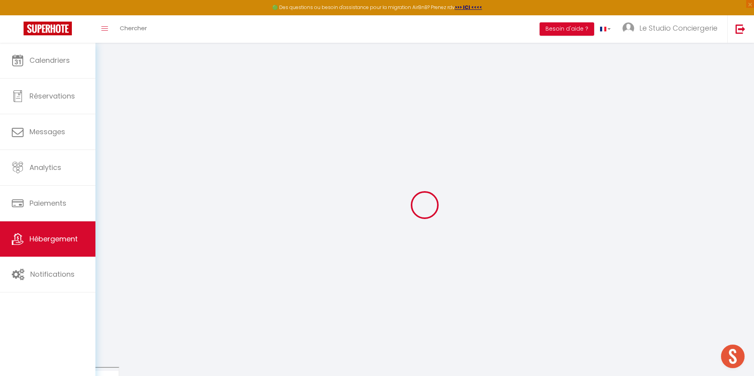
checkbox input "false"
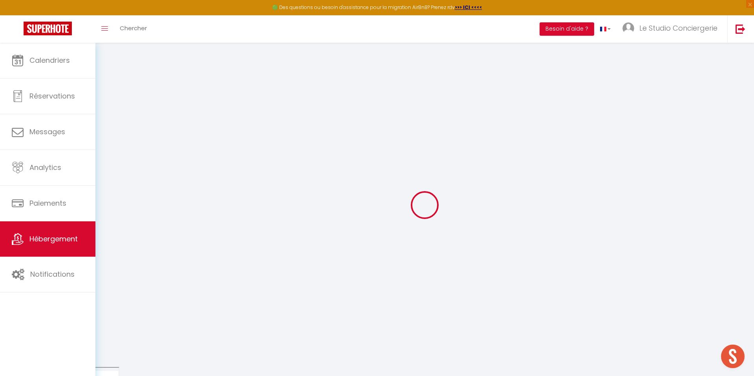
checkbox input "false"
select select "16:00"
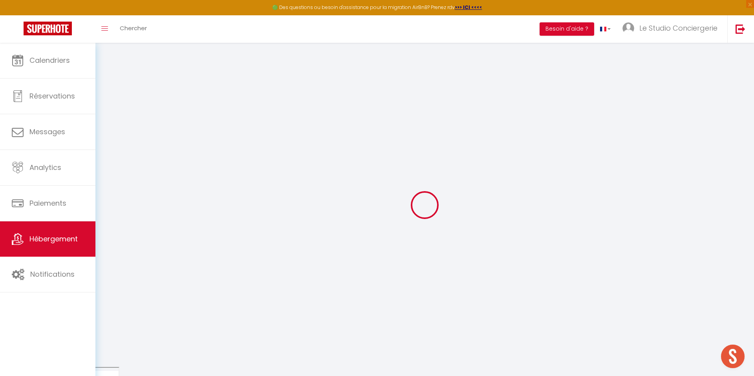
select select "23:45"
select select "11:00"
select select "30"
select select "120"
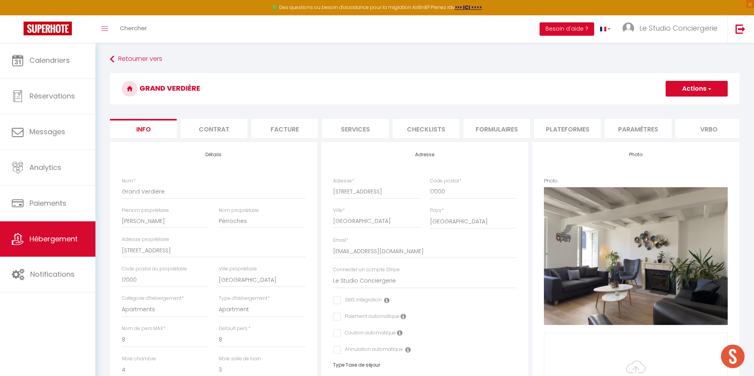
checkbox input "false"
click at [367, 126] on li "Services" at bounding box center [355, 128] width 67 height 19
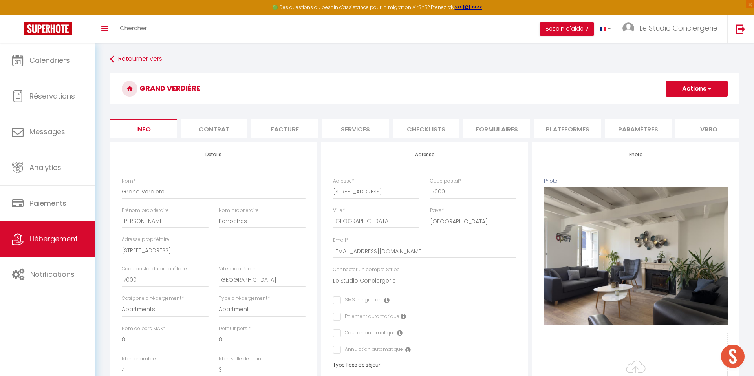
select select
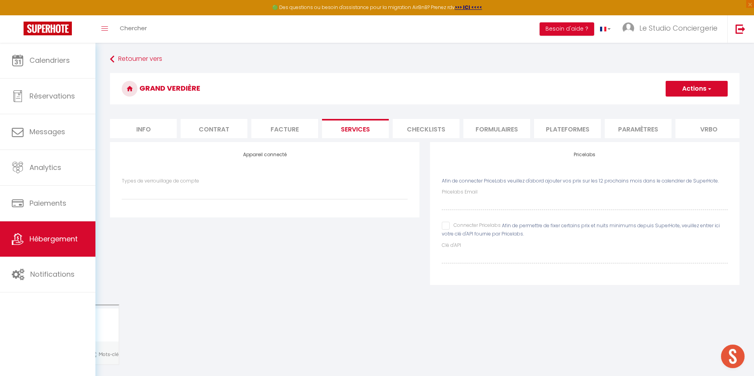
drag, startPoint x: 446, startPoint y: 227, endPoint x: 456, endPoint y: 210, distance: 20.2
click at [446, 227] on input "Connecter Pricelabs" at bounding box center [471, 226] width 59 height 8
checkbox input "true"
select select
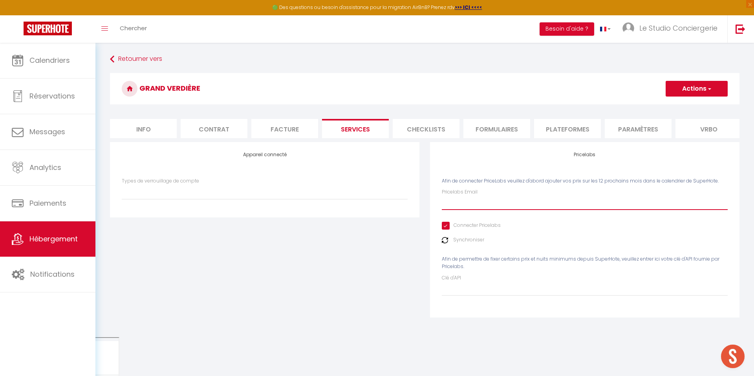
click at [456, 209] on input "Pricelabs Email" at bounding box center [585, 203] width 286 height 14
paste input "2h8peCOMGEMmkU8SzOpog2GIoNLwiFgmvYi5dpy3"
type input "2h8peCOMGEMmkU8SzOpog2GIoNLwiFgmvYi5dpy3"
select select
type input "2h8peCOMGEMmkU8SzOpog2GIoNLwiFgmvYi5dpy3"
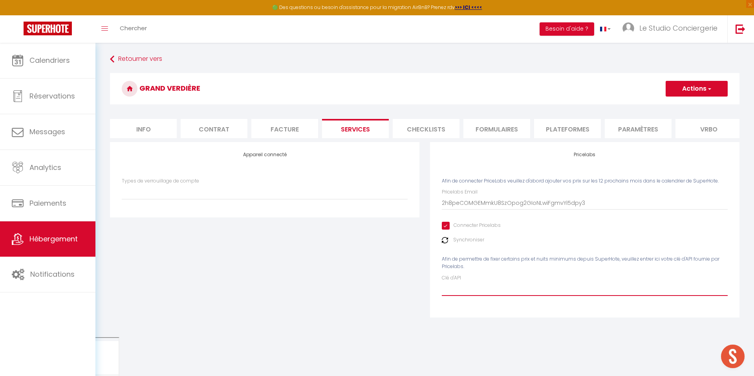
click at [455, 288] on input "Clé d'API" at bounding box center [585, 289] width 286 height 14
paste input "2h8peCOMGEMmkU8SzOpog2GIoNLwiFgmvYi5dpy3"
type input "2h8peCOMGEMmkU8SzOpog2GIoNLwiFgmvYi5dpy3"
select select
type input "2h8peCOMGEMmkU8SzOpog2GIoNLwiFgmvYi5dpy3"
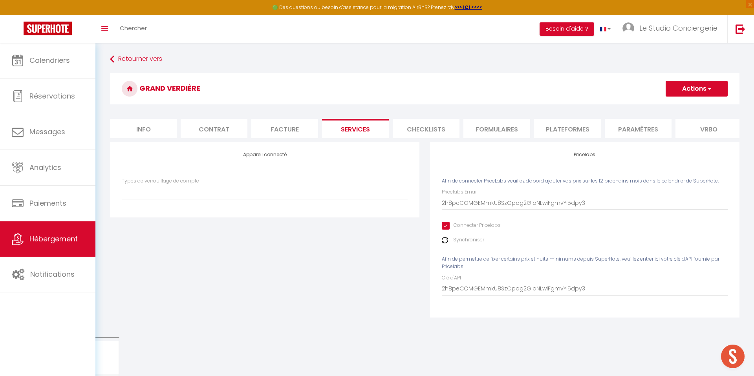
click at [454, 213] on div "Pricelabs Email 2h8peCOMGEMmkU8SzOpog2GIoNLwiFgmvYi5dpy3 Connecter Pricelabs Sy…" at bounding box center [585, 242] width 286 height 107
click at [470, 198] on input "2h8peCOMGEMmkU8SzOpog2GIoNLwiFgmvYi5dpy3" at bounding box center [585, 203] width 286 height 14
paste input "[EMAIL_ADDRESS][DOMAIN_NAME]"
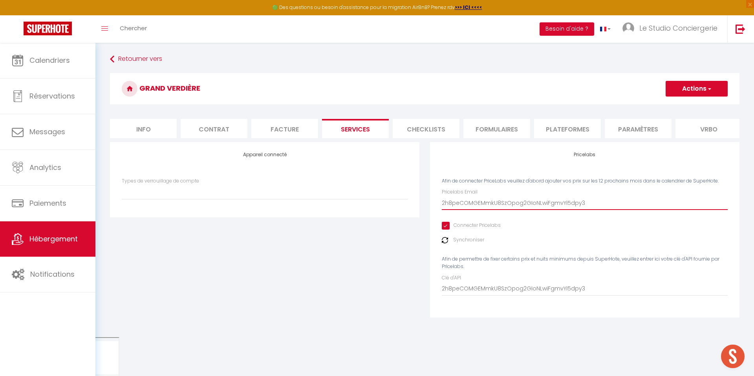
type input "[EMAIL_ADDRESS][DOMAIN_NAME]"
select select
type input "[EMAIL_ADDRESS][DOMAIN_NAME]"
click at [387, 273] on div "Appareil connecté Types de verrouillage de compte Igloohome Nuki" at bounding box center [265, 235] width 320 height 186
click at [685, 77] on h3 "Grand Verdière" at bounding box center [425, 88] width 630 height 31
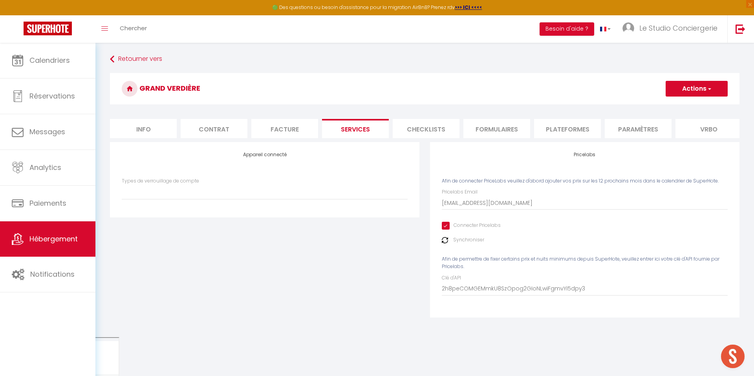
click at [686, 92] on button "Actions" at bounding box center [697, 89] width 62 height 16
click at [678, 106] on link "Enregistrer" at bounding box center [696, 106] width 62 height 10
